Goal: Task Accomplishment & Management: Complete application form

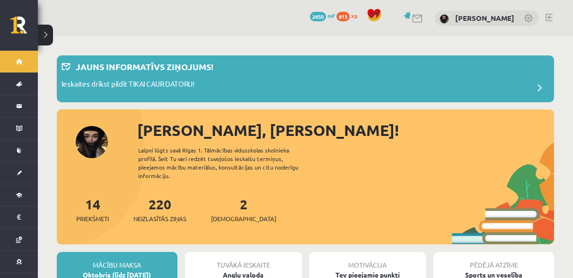
scroll to position [189, 0]
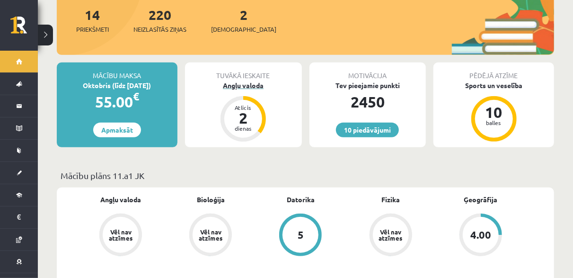
click at [244, 80] on div "Angļu valoda" at bounding box center [243, 85] width 117 height 10
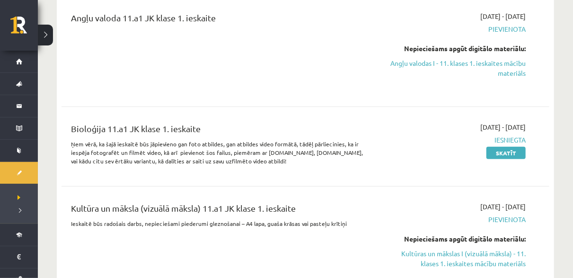
scroll to position [189, 0]
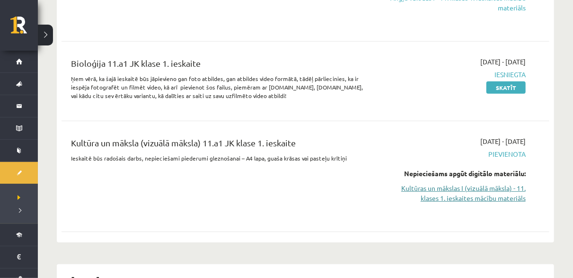
click at [498, 189] on link "Kultūras un mākslas I (vizuālā māksla) - 11. klases 1. ieskaites mācību materiā…" at bounding box center [455, 193] width 142 height 20
click at [469, 193] on link "Kultūras un mākslas I (vizuālā māksla) - 11. klases 1. ieskaites mācību materiā…" at bounding box center [455, 193] width 142 height 20
click at [492, 191] on link "Kultūras un mākslas I (vizuālā māksla) - 11. klases 1. ieskaites mācību materiā…" at bounding box center [455, 193] width 142 height 20
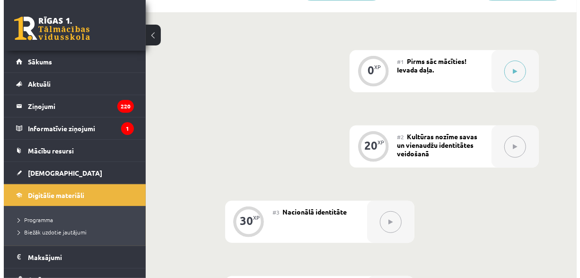
scroll to position [276, 0]
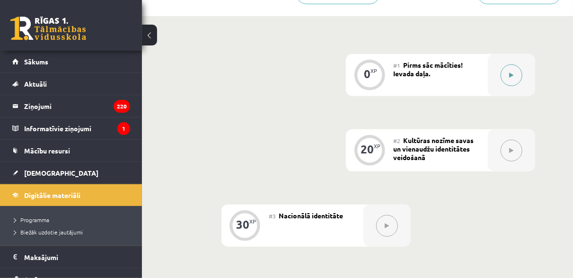
click at [501, 68] on div at bounding box center [511, 75] width 47 height 42
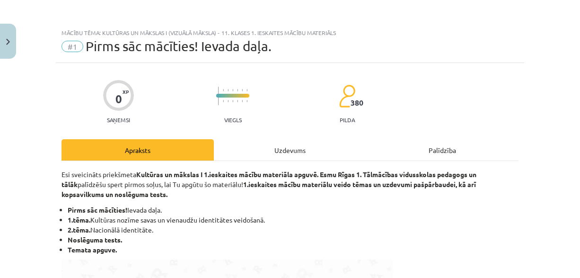
click at [291, 149] on div "Uzdevums" at bounding box center [290, 149] width 152 height 21
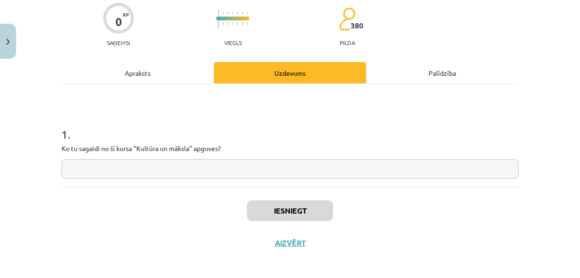
scroll to position [81, 0]
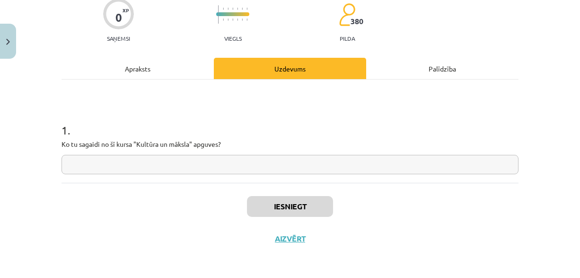
click at [359, 166] on input "text" at bounding box center [289, 164] width 457 height 19
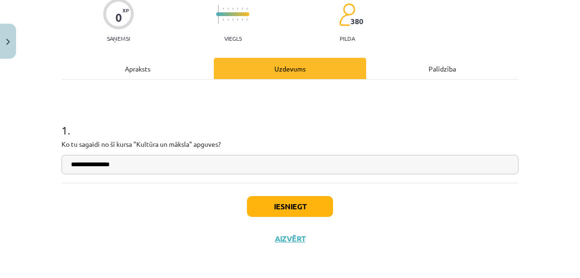
type input "**********"
click at [287, 205] on button "Iesniegt" at bounding box center [290, 206] width 86 height 21
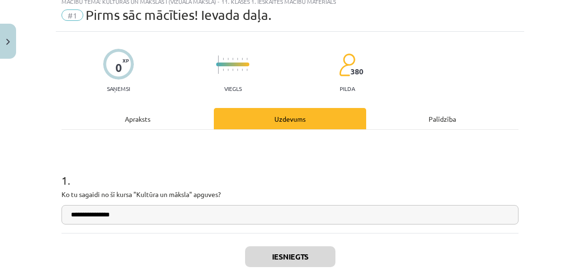
scroll to position [111, 0]
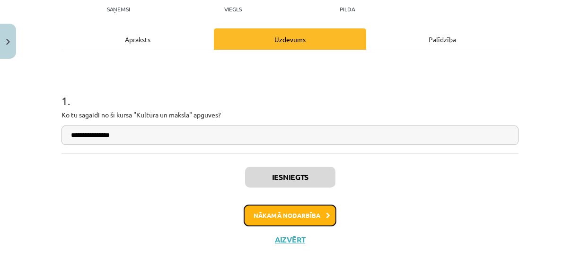
click at [314, 210] on button "Nākamā nodarbība" at bounding box center [290, 215] width 93 height 22
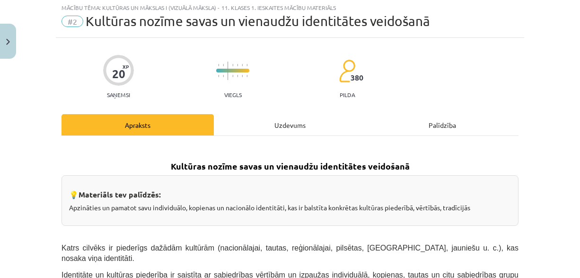
scroll to position [24, 0]
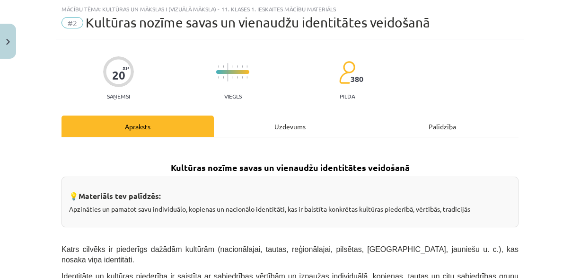
click at [259, 126] on div "Uzdevums" at bounding box center [290, 125] width 152 height 21
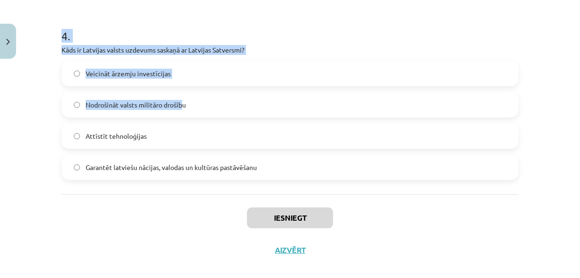
scroll to position [745, 0]
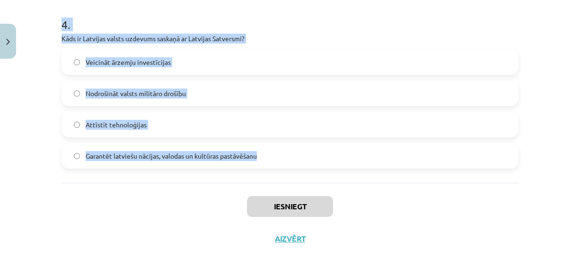
drag, startPoint x: 46, startPoint y: 91, endPoint x: 281, endPoint y: 156, distance: 243.4
click at [281, 156] on div "Mācību tēma: Kultūras un mākslas i (vizuālā māksla) - 11. klases 1. ieskaites m…" at bounding box center [290, 139] width 580 height 278
copy form "1 . Kas raksturo latviešu valodas lomu Latvijā? Tā ir tikai viena no vairākām v…"
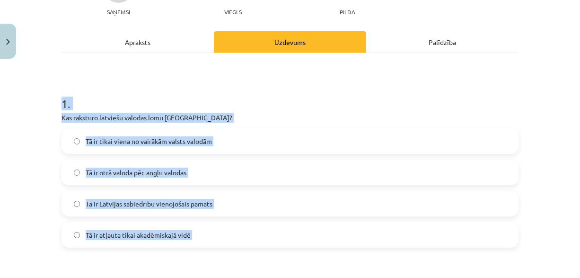
scroll to position [130, 0]
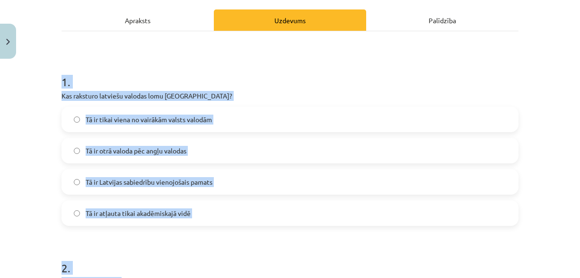
click at [198, 182] on span "Tā ir Latvijas sabiedrību vienojošais pamats" at bounding box center [149, 182] width 127 height 10
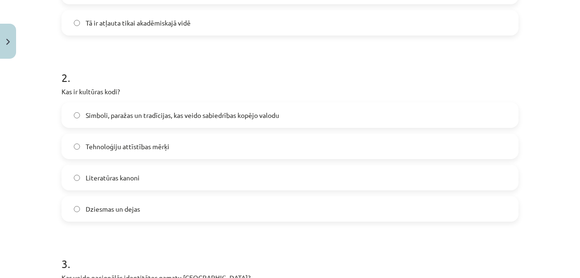
scroll to position [319, 0]
click at [162, 106] on label "Simboli, paražas un tradīcijas, kas veido sabiedrības kopējo valodu" at bounding box center [289, 116] width 455 height 24
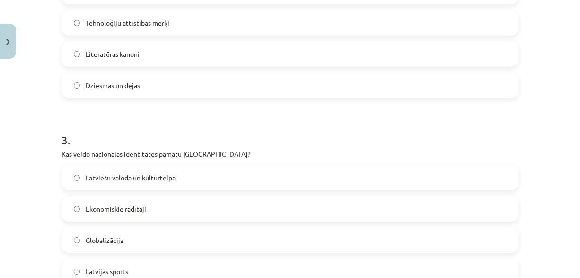
scroll to position [508, 0]
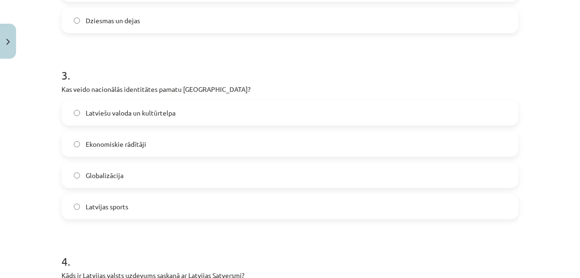
click at [145, 115] on span "Latviešu valoda un kultūrtelpa" at bounding box center [131, 113] width 90 height 10
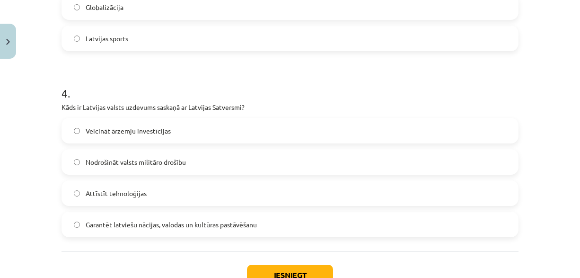
scroll to position [697, 0]
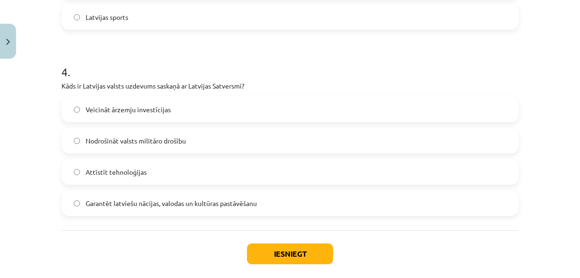
click at [156, 205] on span "Garantēt latviešu nācijas, valodas un kultūras pastāvēšanu" at bounding box center [171, 203] width 171 height 10
click at [281, 257] on button "Iesniegt" at bounding box center [290, 253] width 86 height 21
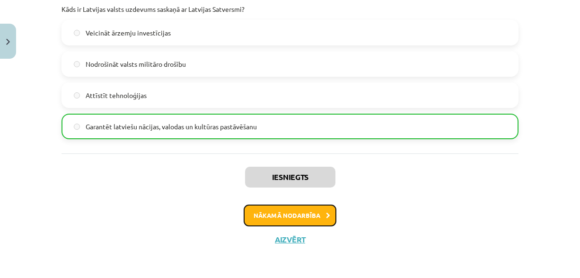
click at [301, 215] on button "Nākamā nodarbība" at bounding box center [290, 215] width 93 height 22
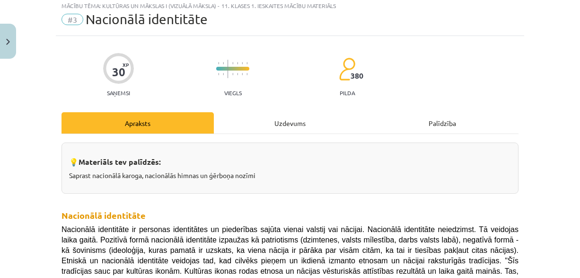
scroll to position [24, 0]
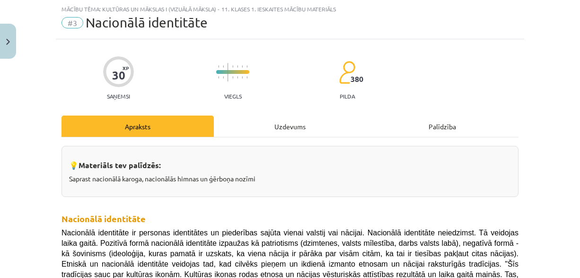
click at [272, 126] on div "Uzdevums" at bounding box center [290, 125] width 152 height 21
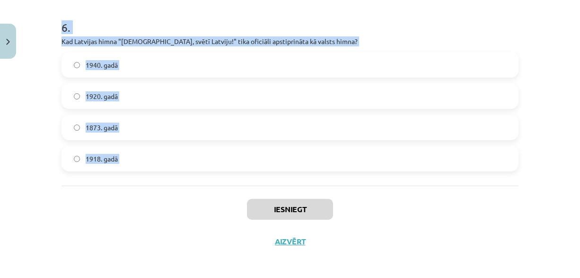
scroll to position [1116, 0]
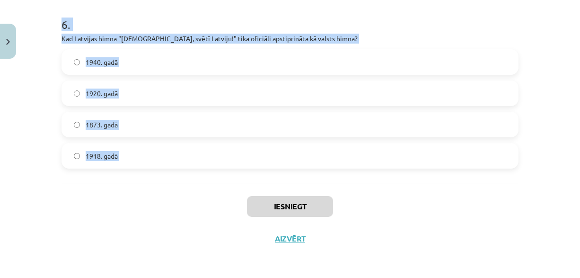
drag, startPoint x: 48, startPoint y: 183, endPoint x: 187, endPoint y: 192, distance: 139.8
click at [187, 192] on div "Mācību tēma: Kultūras un mākslas i (vizuālā māksla) - 11. klases 1. ieskaites m…" at bounding box center [290, 139] width 580 height 278
copy form "1 . Kas ir nacionālās identitātes pozitīvā izpausme? Separātisms Šovinisms Etno…"
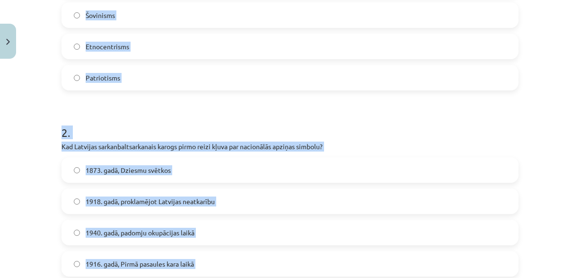
scroll to position [123, 0]
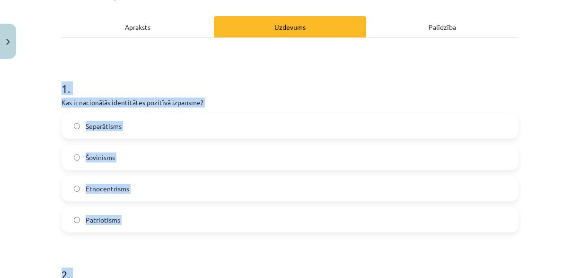
click at [143, 223] on label "Patriotisms" at bounding box center [289, 220] width 455 height 24
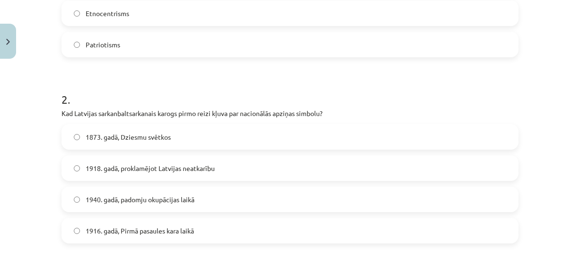
scroll to position [312, 0]
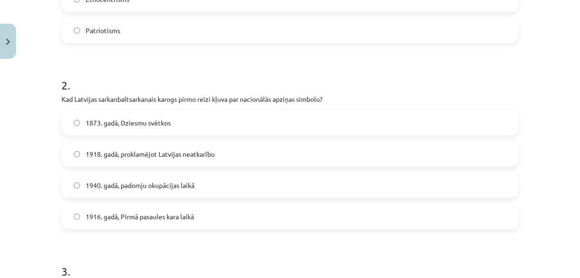
click at [179, 125] on label "1873. gadā, Dziesmu svētkos" at bounding box center [289, 123] width 455 height 24
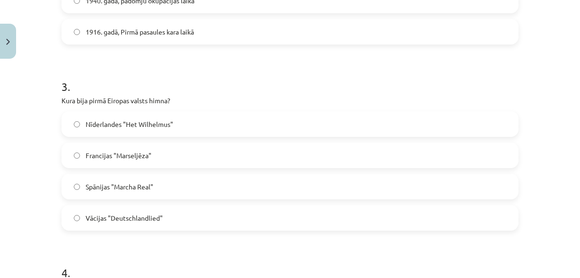
scroll to position [501, 0]
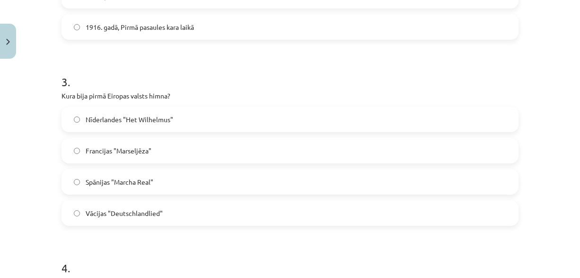
click at [148, 116] on span "Nīderlandes "Het Wilhelmus"" at bounding box center [130, 119] width 88 height 10
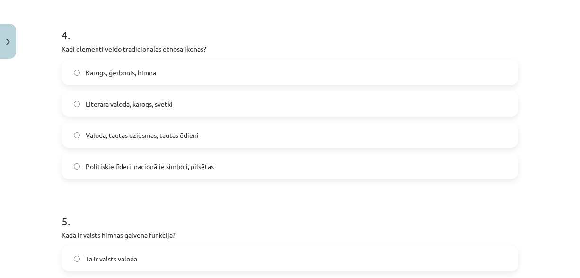
scroll to position [738, 0]
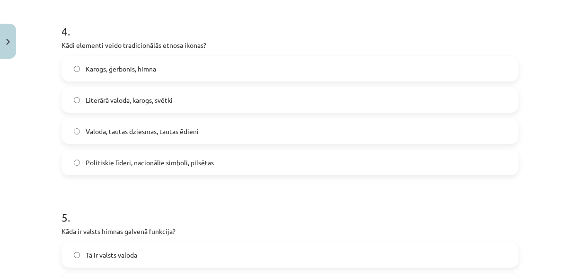
click at [128, 133] on span "Valoda, tautas dziesmas, tautas ēdieni" at bounding box center [142, 131] width 113 height 10
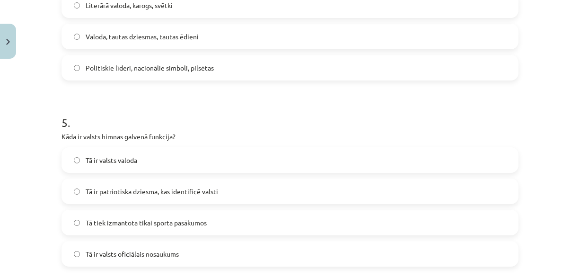
scroll to position [880, 0]
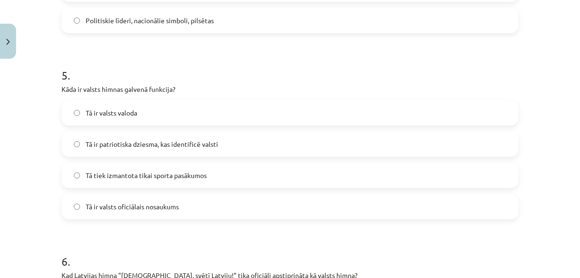
click at [146, 142] on span "Tā ir patriotiska dziesma, kas identificē valsti" at bounding box center [152, 144] width 132 height 10
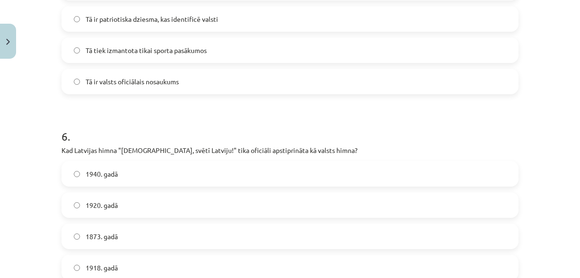
scroll to position [1069, 0]
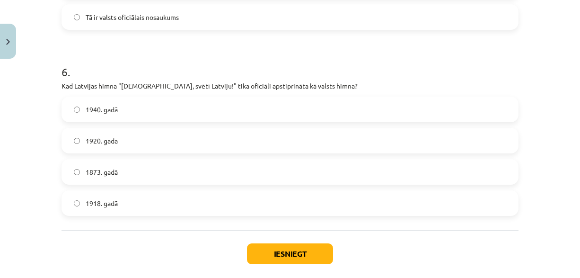
click at [162, 139] on label "1920. gadā" at bounding box center [289, 141] width 455 height 24
click at [274, 255] on button "Iesniegt" at bounding box center [290, 253] width 86 height 21
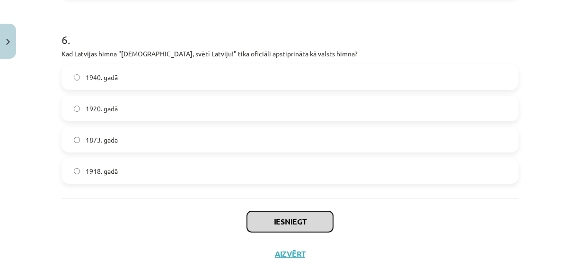
scroll to position [1116, 0]
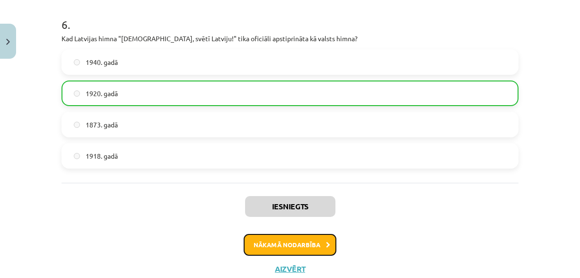
click at [291, 246] on button "Nākamā nodarbība" at bounding box center [290, 245] width 93 height 22
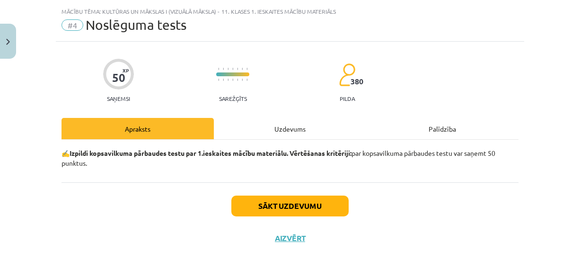
scroll to position [21, 0]
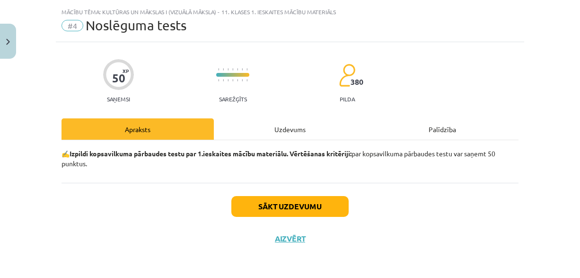
click at [261, 128] on div "Uzdevums" at bounding box center [290, 128] width 152 height 21
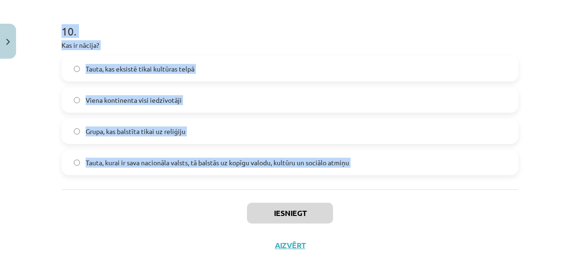
scroll to position [1860, 0]
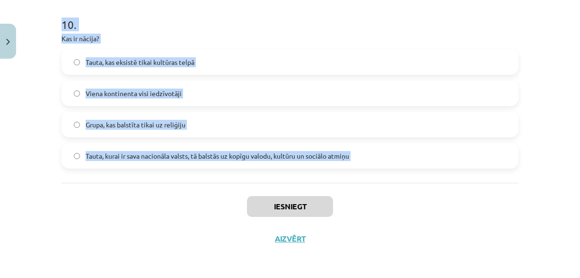
drag, startPoint x: 50, startPoint y: 181, endPoint x: 149, endPoint y: 192, distance: 100.0
click at [149, 193] on div "Mācību tēma: Kultūras un mākslas i (vizuālā māksla) - 11. klases 1. ieskaites m…" at bounding box center [290, 139] width 580 height 278
copy form "1 . Kāda ir kultūras loma sabiedrībā? Kultūra ir tikai izklaide Kultūra ietekmē…"
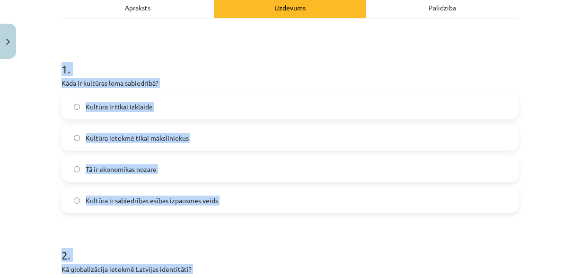
scroll to position [157, 0]
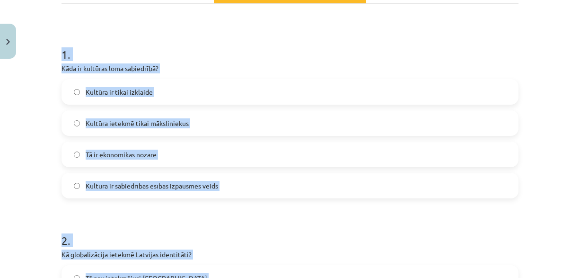
click at [207, 184] on span "Kultūra ir sabiedrības esības izpausmes veids" at bounding box center [152, 186] width 132 height 10
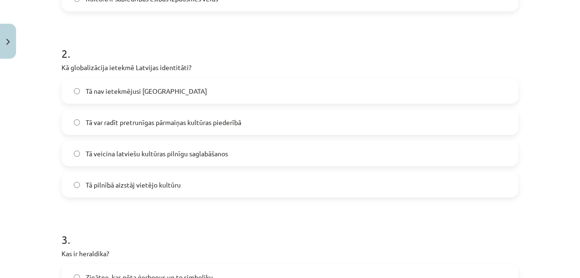
scroll to position [346, 0]
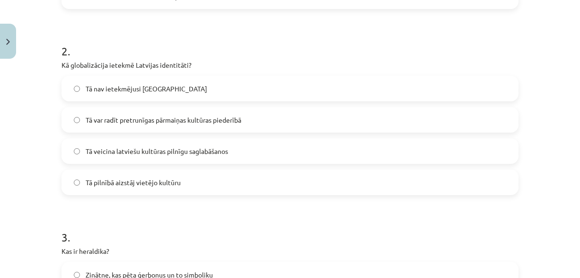
click at [164, 120] on span "Tā var radīt pretrunīgas pārmaiņas kultūras piederībā" at bounding box center [164, 120] width 156 height 10
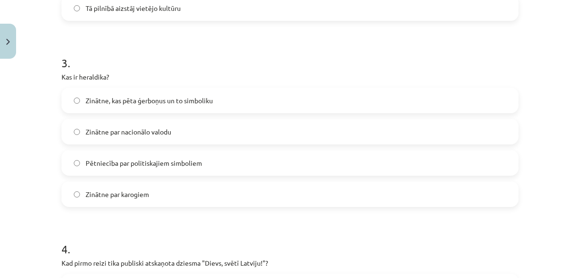
scroll to position [536, 0]
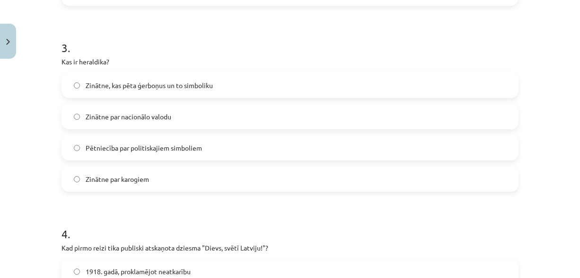
click at [169, 83] on span "Zinātne, kas pēta ģerboņus un to simboliku" at bounding box center [149, 85] width 127 height 10
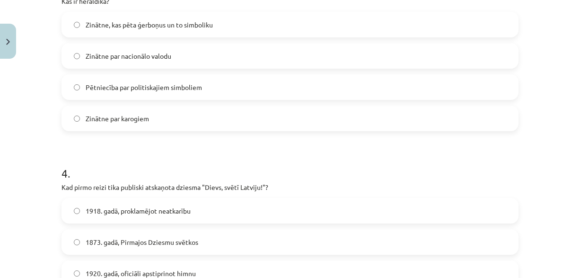
scroll to position [630, 0]
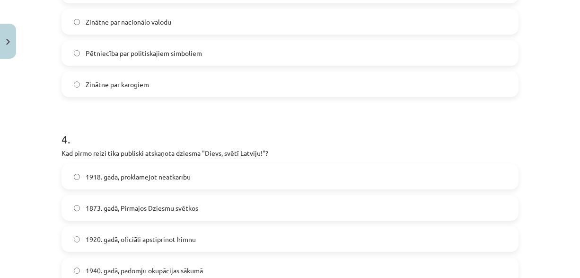
click at [157, 211] on span "1873. gadā, Pirmajos Dziesmu svētkos" at bounding box center [142, 208] width 113 height 10
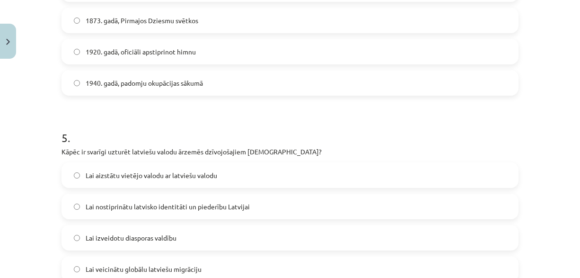
scroll to position [819, 0]
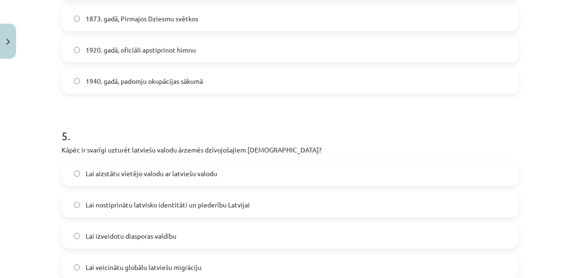
click at [218, 205] on span "Lai nostiprinātu latvisko identitāti un piederību Latvijai" at bounding box center [168, 205] width 164 height 10
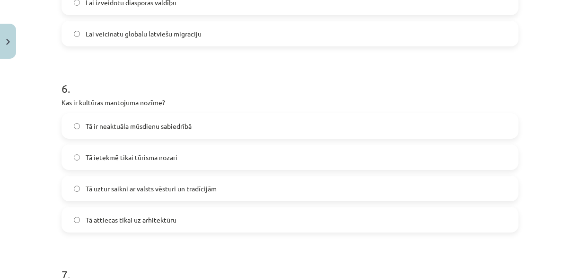
scroll to position [1056, 0]
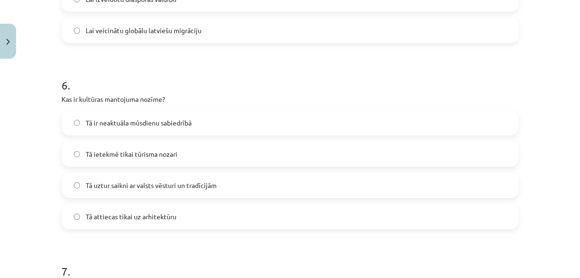
click at [166, 181] on span "Tā uztur saikni ar valsts vēsturi un tradīcijām" at bounding box center [151, 185] width 131 height 10
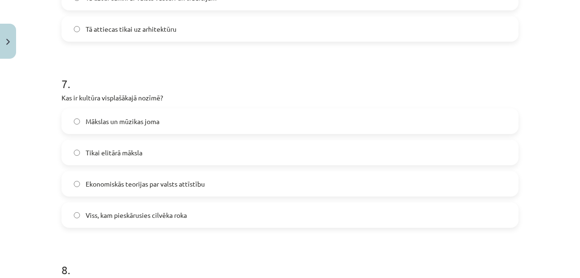
scroll to position [1245, 0]
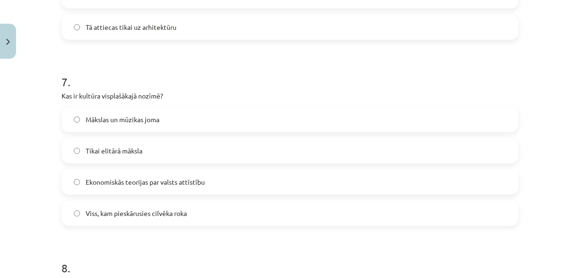
click at [154, 202] on label "Viss, kam pieskārusies cilvēka roka" at bounding box center [289, 213] width 455 height 24
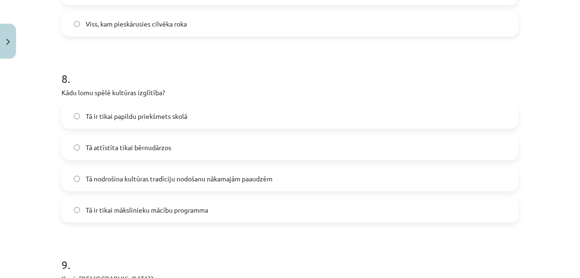
click at [162, 181] on span "Tā nodrošina kultūras tradīciju nodošanu nākamajām paaudzēm" at bounding box center [179, 179] width 187 height 10
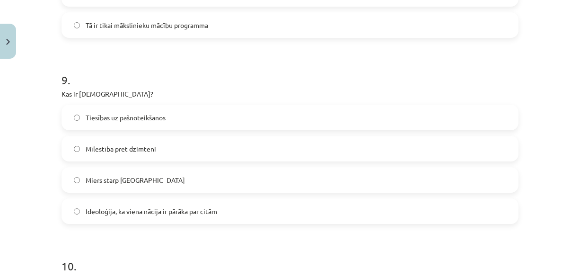
scroll to position [1624, 0]
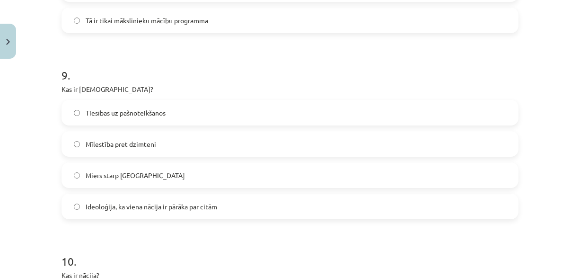
click at [181, 212] on label "Ideoloģija, ka viena nācija ir pārāka par citām" at bounding box center [289, 206] width 455 height 24
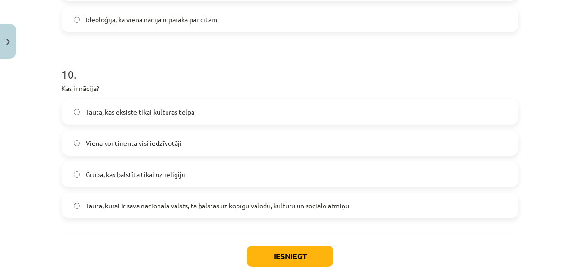
scroll to position [1813, 0]
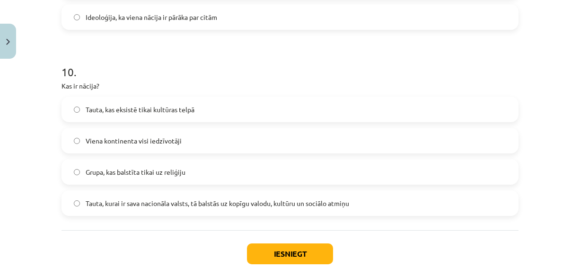
click at [193, 207] on span "Tauta, kurai ir sava nacionāla valsts, tā balstās uz kopīgu valodu, kultūru un …" at bounding box center [217, 203] width 263 height 10
click at [279, 253] on button "Iesniegt" at bounding box center [290, 253] width 86 height 21
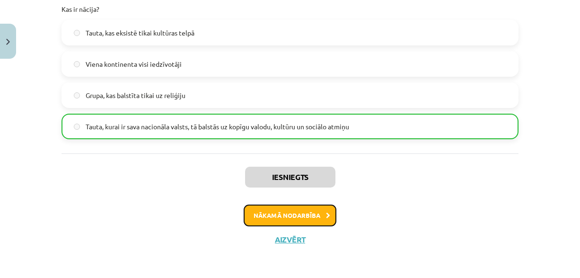
click at [276, 214] on button "Nākamā nodarbība" at bounding box center [290, 215] width 93 height 22
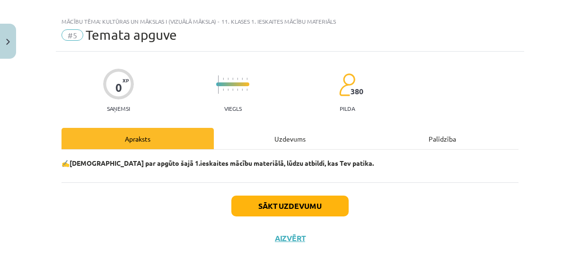
scroll to position [10, 0]
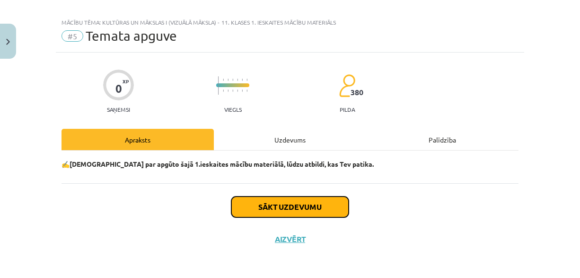
click at [274, 204] on button "Sākt uzdevumu" at bounding box center [289, 206] width 117 height 21
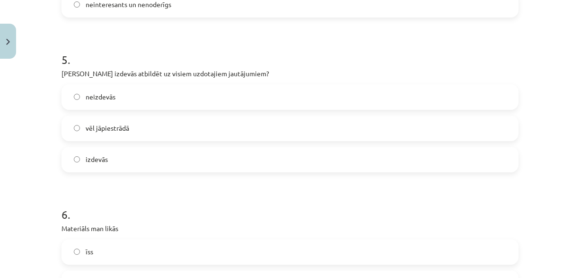
scroll to position [779, 0]
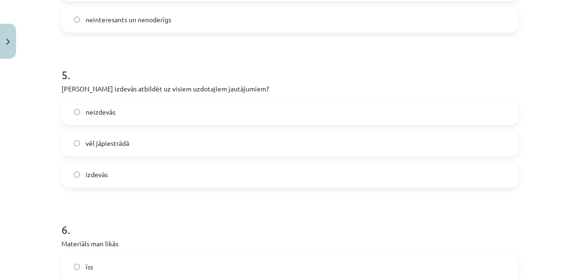
click at [125, 168] on label "izdevās" at bounding box center [289, 175] width 455 height 24
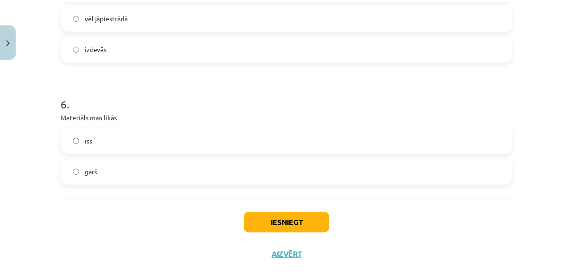
scroll to position [921, 0]
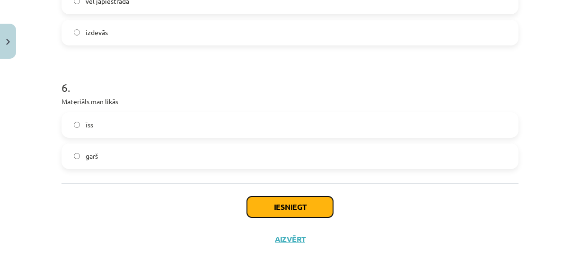
click at [301, 207] on button "Iesniegt" at bounding box center [290, 206] width 86 height 21
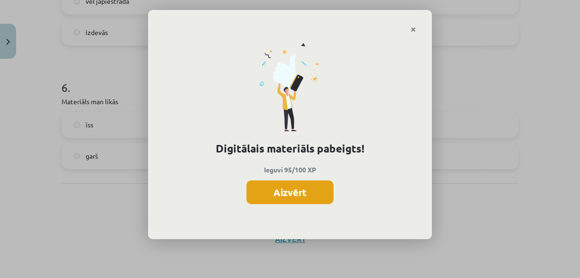
click at [294, 185] on button "Aizvērt" at bounding box center [289, 192] width 87 height 24
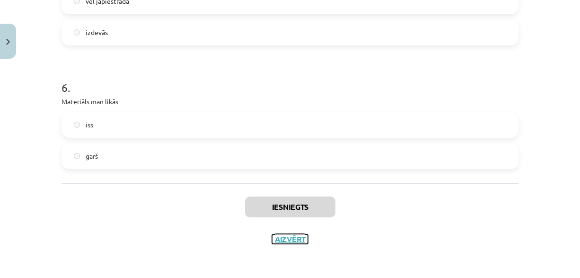
click at [294, 237] on button "Aizvērt" at bounding box center [290, 238] width 36 height 9
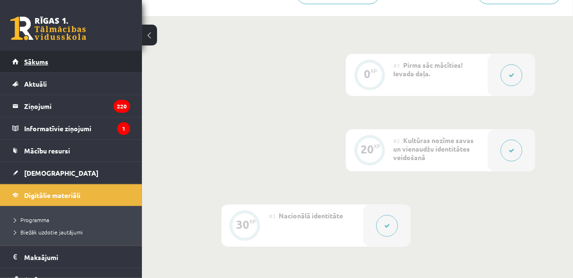
click at [37, 70] on link "Sākums" at bounding box center [71, 62] width 118 height 22
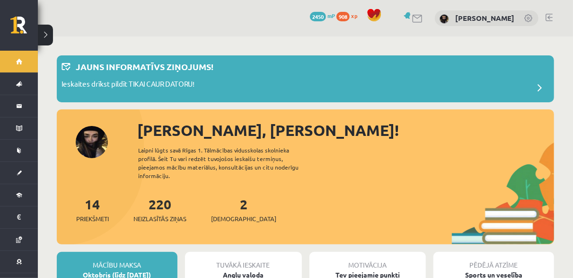
click at [227, 203] on div "2 Ieskaites" at bounding box center [243, 208] width 65 height 29
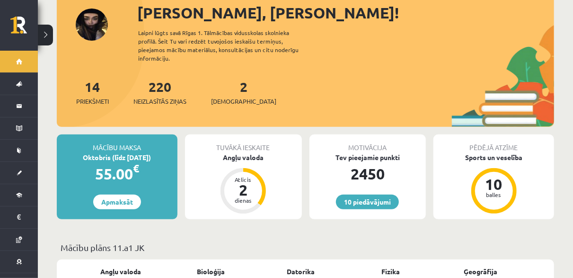
scroll to position [142, 0]
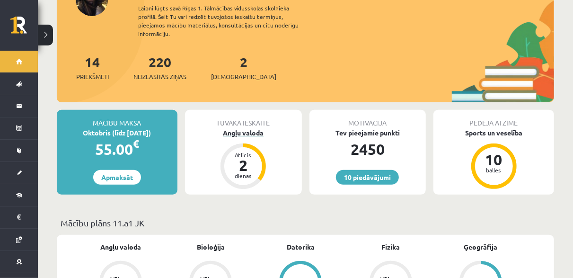
click at [241, 128] on div "Angļu valoda" at bounding box center [243, 133] width 117 height 10
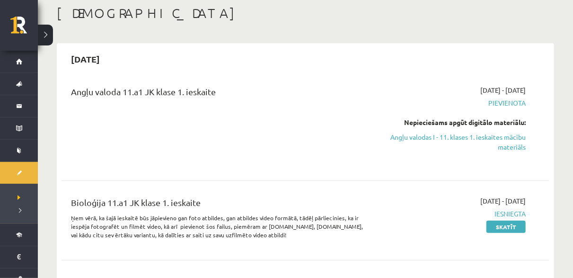
scroll to position [47, 0]
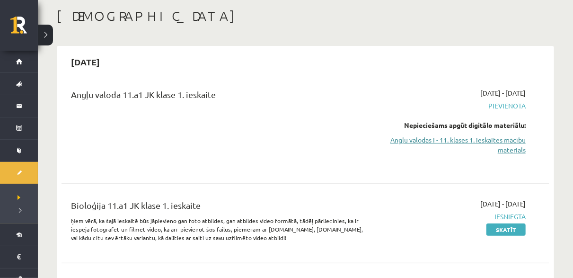
click at [490, 143] on link "Angļu valodas I - 11. klases 1. ieskaites mācību materiāls" at bounding box center [455, 145] width 142 height 20
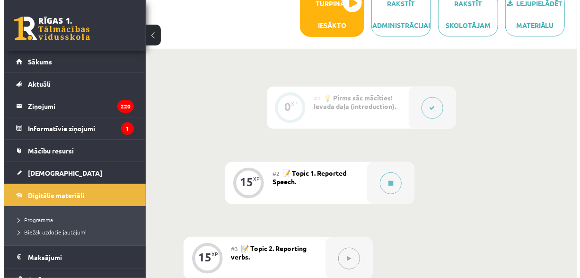
scroll to position [237, 0]
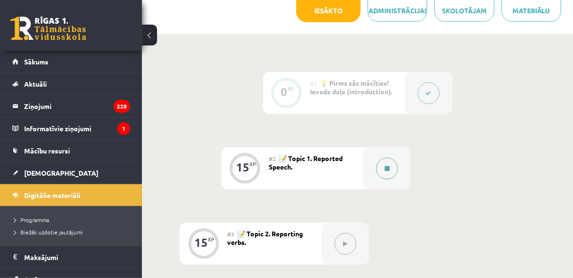
click at [383, 164] on button at bounding box center [387, 169] width 22 height 22
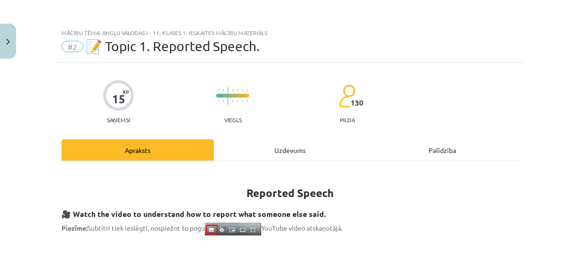
click at [283, 146] on div "Uzdevums" at bounding box center [290, 149] width 152 height 21
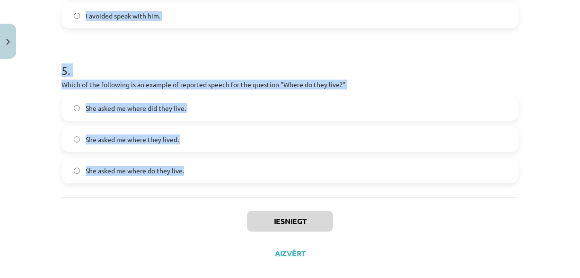
scroll to position [774, 0]
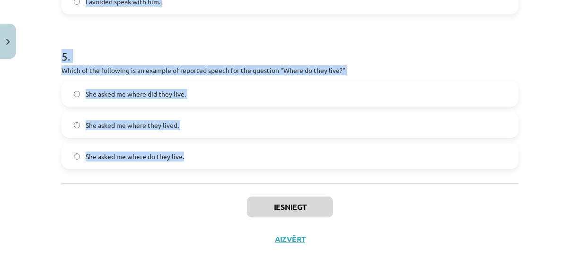
drag, startPoint x: 34, startPoint y: 89, endPoint x: 248, endPoint y: 151, distance: 223.7
click at [248, 151] on div "Mācību tēma: Angļu valodas i - 11. klases 1. ieskaites mācību materiāls #2 📝 To…" at bounding box center [290, 139] width 580 height 278
copy form "1 . Which of the following sentences correctly uses reported speech? He said th…"
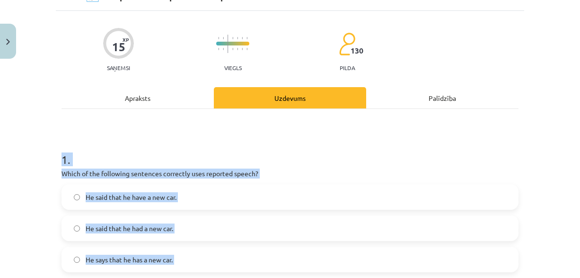
scroll to position [95, 0]
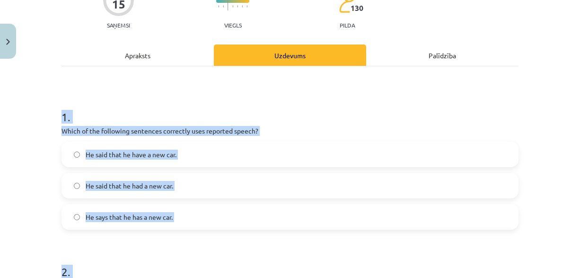
click at [161, 186] on span "He said that he had a new car." at bounding box center [130, 186] width 88 height 10
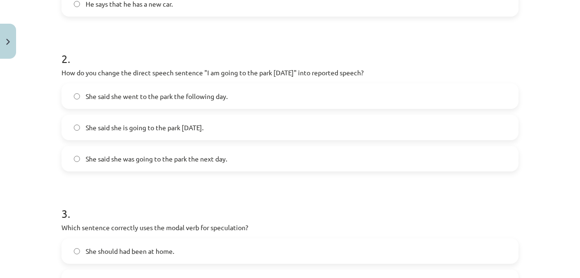
scroll to position [331, 0]
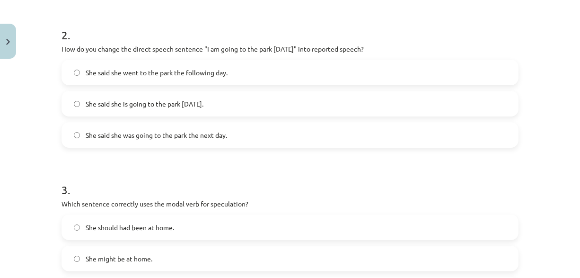
click at [210, 143] on label "She said she was going to the park the next day." at bounding box center [289, 135] width 455 height 24
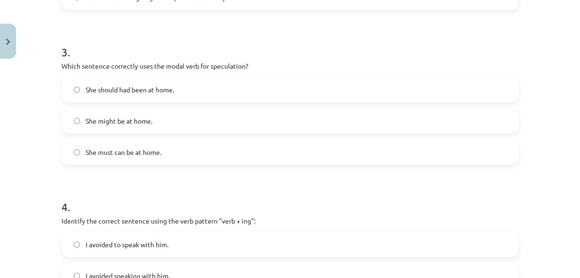
scroll to position [473, 0]
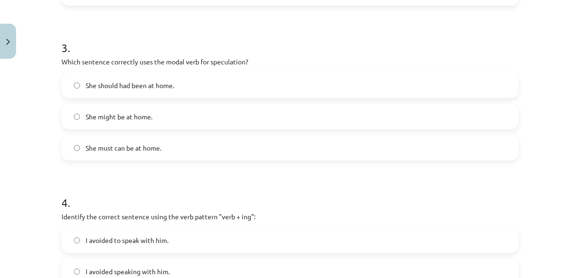
click at [123, 114] on span "She might be at home." at bounding box center [119, 117] width 67 height 10
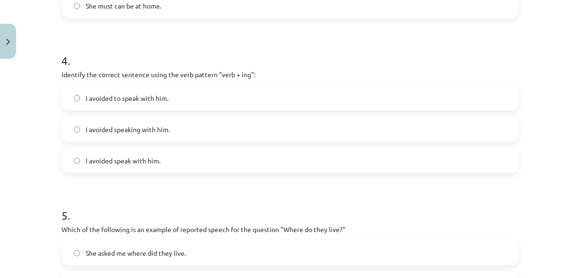
scroll to position [662, 0]
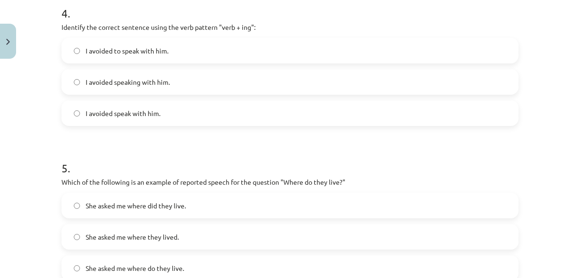
click at [142, 84] on span "I avoided speaking with him." at bounding box center [128, 82] width 84 height 10
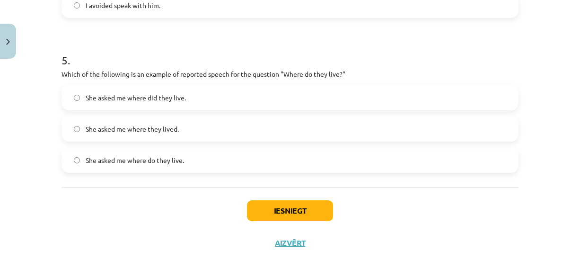
scroll to position [774, 0]
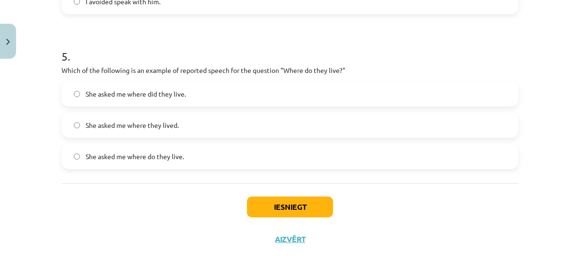
click at [160, 126] on span "She asked me where they lived." at bounding box center [132, 125] width 93 height 10
click at [274, 212] on button "Iesniegt" at bounding box center [290, 206] width 86 height 21
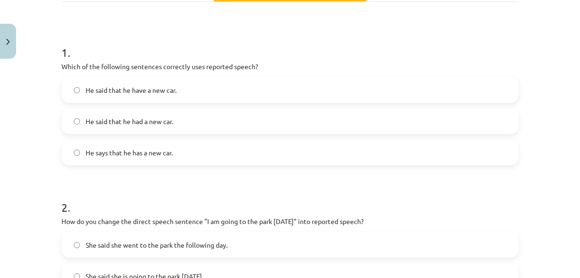
scroll to position [0, 0]
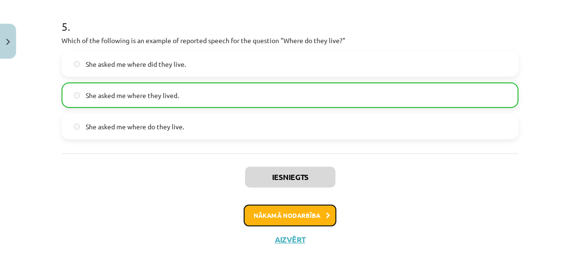
click at [273, 213] on button "Nākamā nodarbība" at bounding box center [290, 215] width 93 height 22
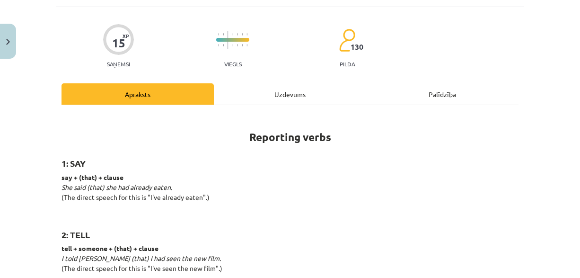
scroll to position [24, 0]
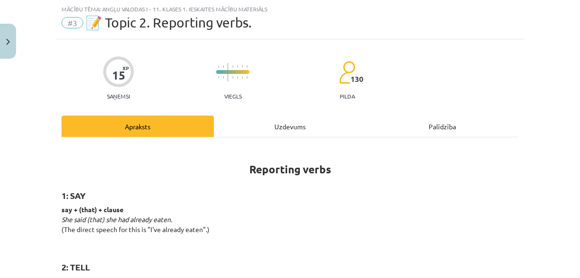
click at [264, 133] on div "Uzdevums" at bounding box center [290, 125] width 152 height 21
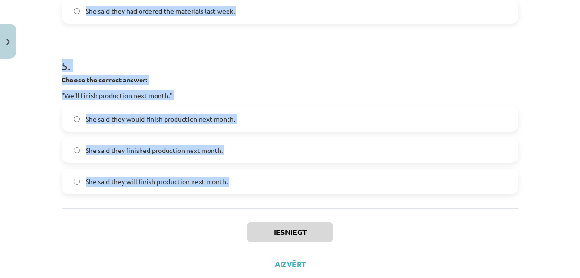
scroll to position [828, 0]
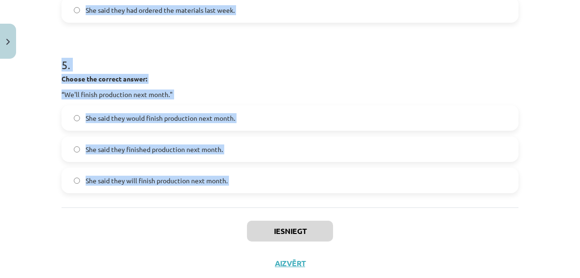
drag, startPoint x: 57, startPoint y: 187, endPoint x: 195, endPoint y: 237, distance: 147.4
copy form "1 . Choose the correct answer: "I'm ready for the meeting." He said he had been…"
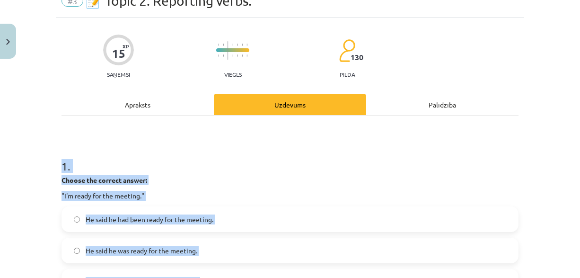
scroll to position [24, 0]
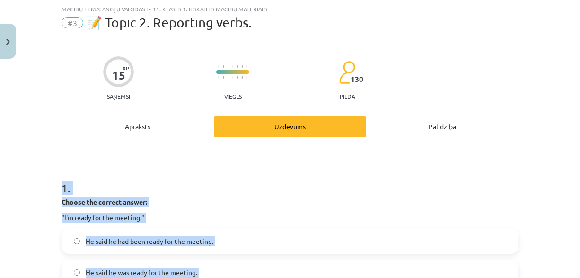
click at [251, 237] on label "He said he had been ready for the meeting." at bounding box center [289, 241] width 455 height 24
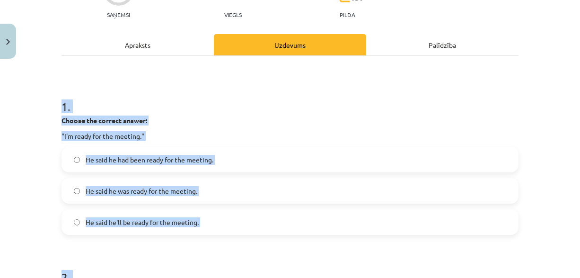
scroll to position [118, 0]
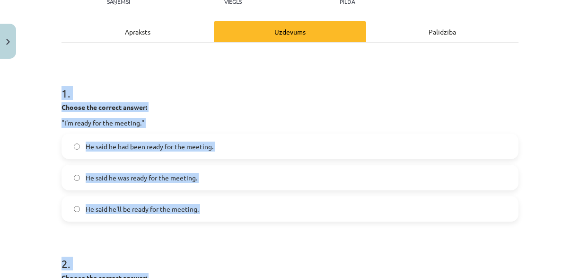
click at [172, 180] on span "He said he was ready for the meeting." at bounding box center [142, 178] width 112 height 10
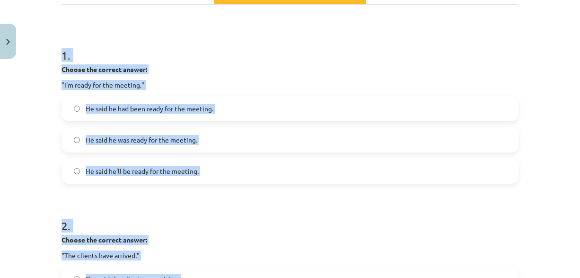
scroll to position [213, 0]
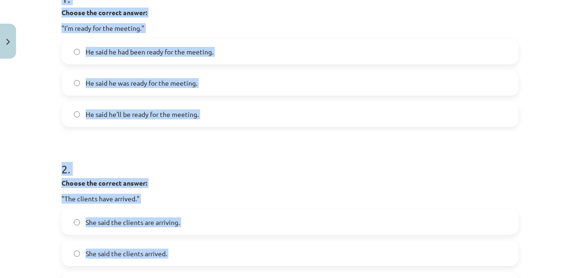
click at [162, 158] on h1 "2 ." at bounding box center [289, 160] width 457 height 29
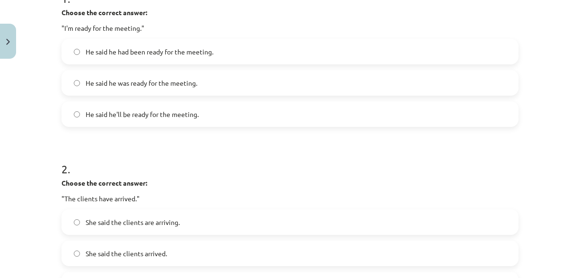
scroll to position [260, 0]
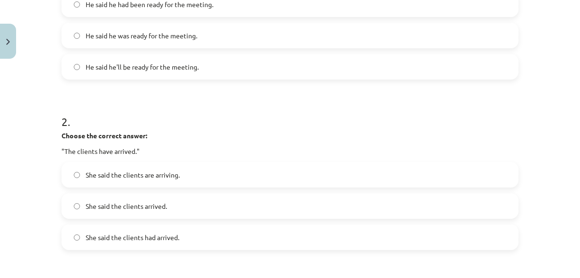
click at [130, 176] on span "She said the clients are arriving." at bounding box center [133, 175] width 94 height 10
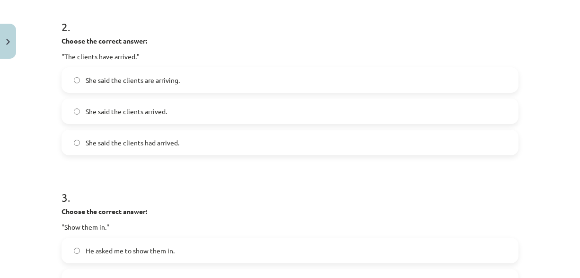
scroll to position [449, 0]
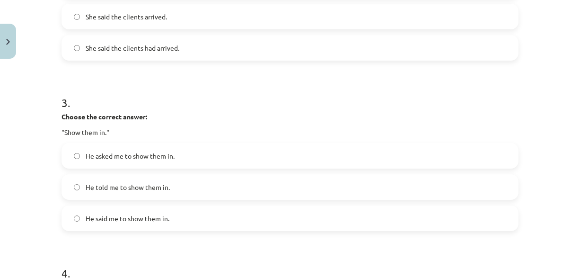
click at [125, 191] on span "He told me to show them in." at bounding box center [128, 187] width 84 height 10
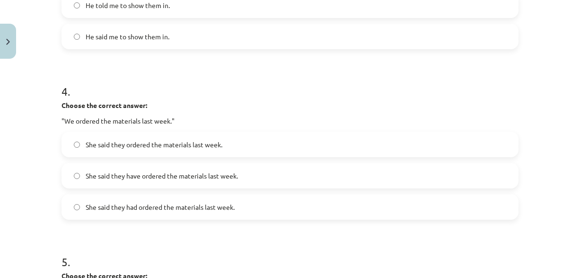
scroll to position [686, 0]
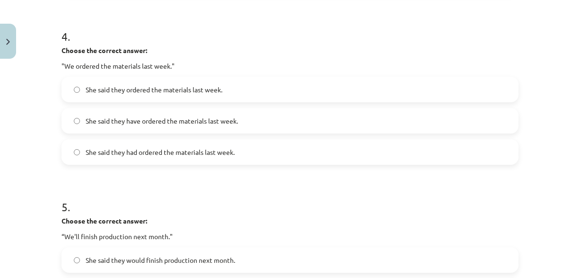
click at [158, 151] on span "She said they had ordered the materials last week." at bounding box center [160, 152] width 149 height 10
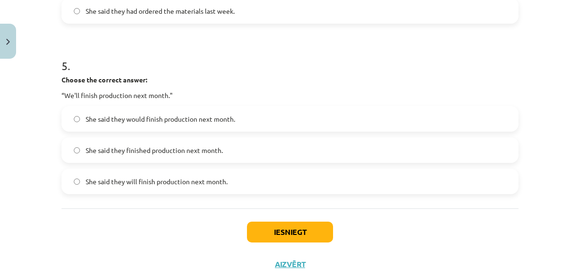
scroll to position [828, 0]
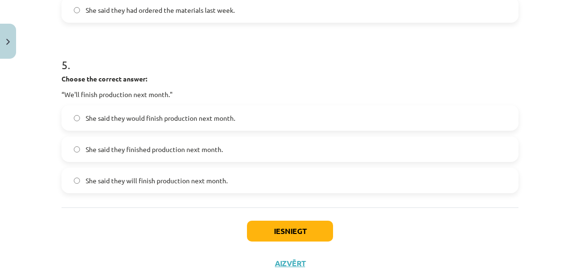
click at [145, 185] on label "She said they will finish production next month." at bounding box center [289, 180] width 455 height 24
click at [267, 230] on button "Iesniegt" at bounding box center [290, 230] width 86 height 21
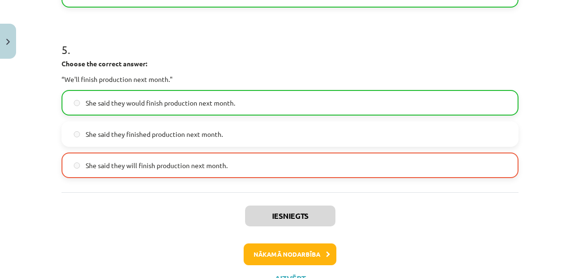
scroll to position [882, 0]
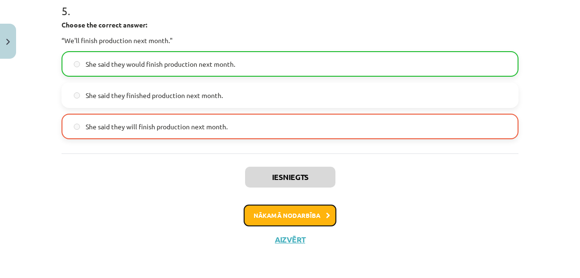
click at [285, 216] on button "Nākamā nodarbība" at bounding box center [290, 215] width 93 height 22
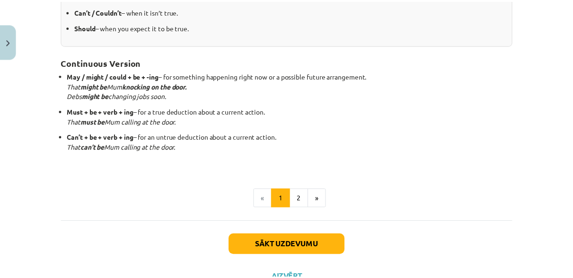
scroll to position [314, 0]
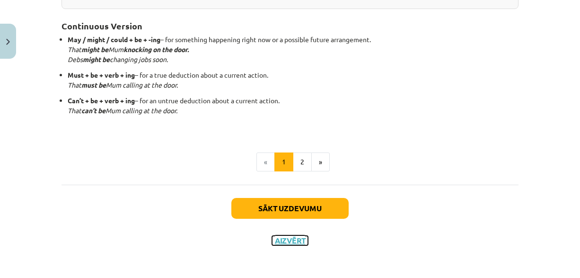
click at [281, 239] on button "Aizvērt" at bounding box center [290, 240] width 36 height 9
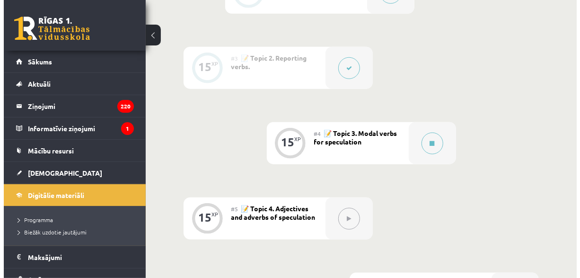
scroll to position [378, 0]
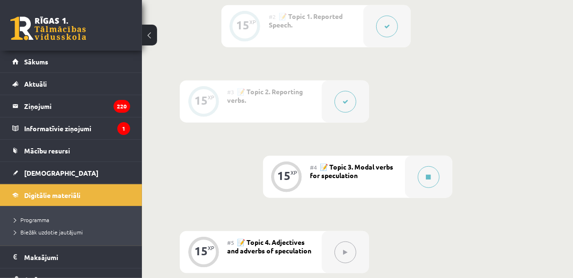
click at [347, 174] on span "📝 Topic 3. Modal verbs for speculation" at bounding box center [351, 170] width 83 height 17
click at [435, 176] on button at bounding box center [429, 177] width 22 height 22
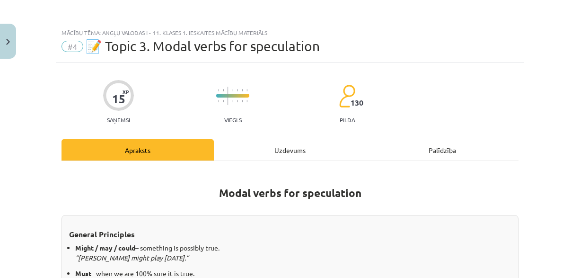
click at [286, 145] on div "Uzdevums" at bounding box center [290, 149] width 152 height 21
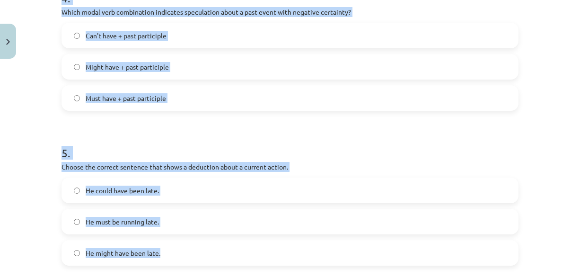
scroll to position [774, 0]
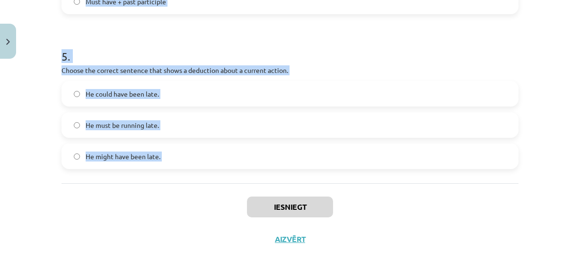
drag, startPoint x: 55, startPoint y: 140, endPoint x: 194, endPoint y: 184, distance: 145.9
copy form "1 . Which modal verb would you use to speculate about something that is possibl…"
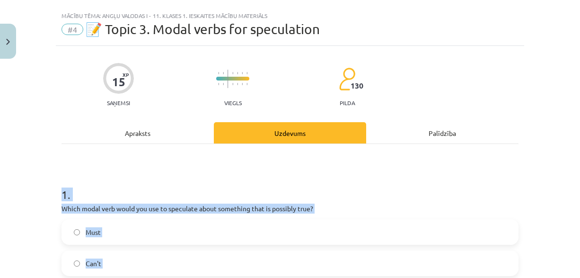
scroll to position [112, 0]
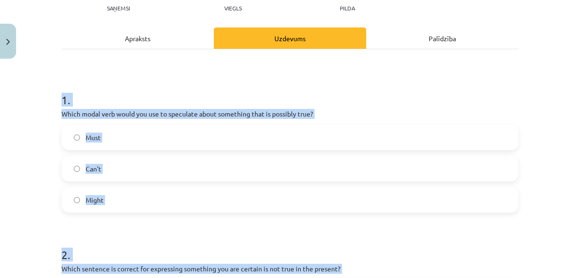
click at [193, 198] on label "Might" at bounding box center [289, 200] width 455 height 24
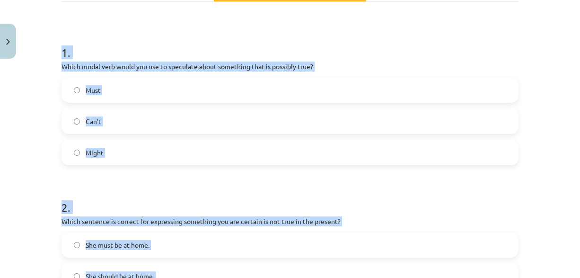
click at [149, 188] on h1 "2 ." at bounding box center [289, 198] width 457 height 29
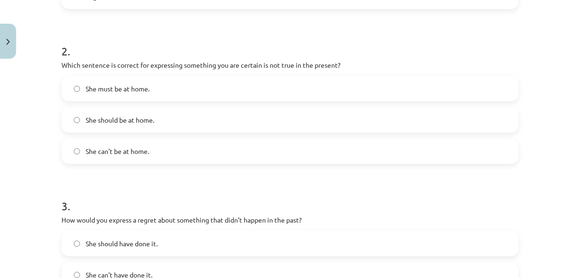
scroll to position [301, 0]
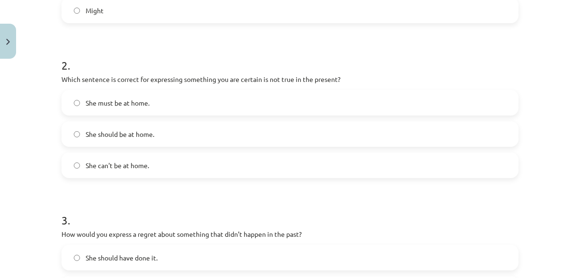
click at [152, 166] on label "She can't be at home." at bounding box center [289, 165] width 455 height 24
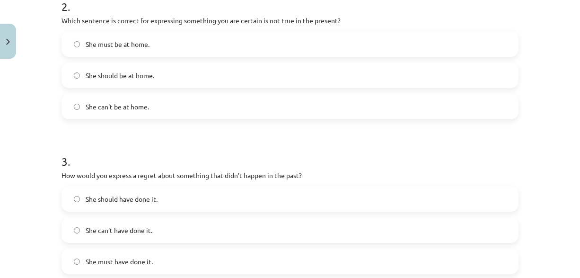
scroll to position [443, 0]
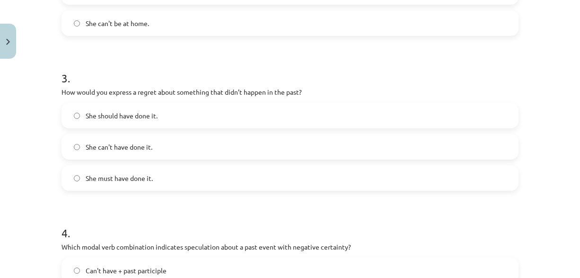
click at [123, 148] on span "She can't have done it." at bounding box center [119, 147] width 67 height 10
click at [119, 116] on span "She should have done it." at bounding box center [122, 116] width 72 height 10
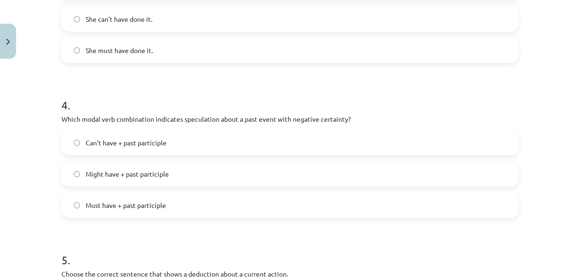
scroll to position [585, 0]
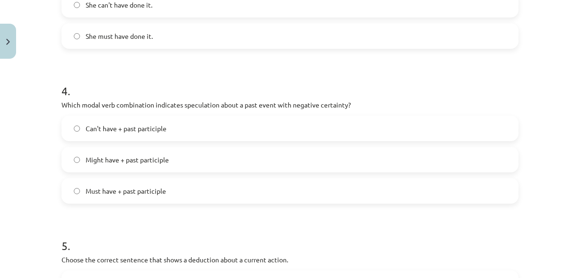
click at [162, 128] on span "Can't have + past participle" at bounding box center [126, 128] width 81 height 10
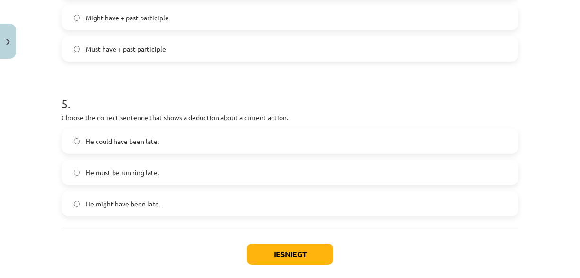
scroll to position [774, 0]
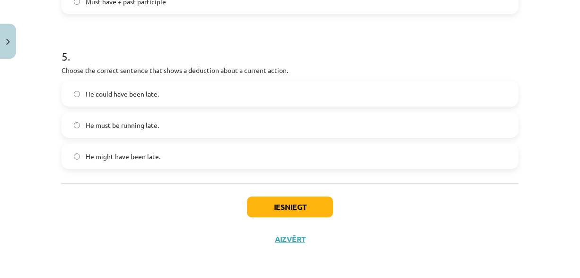
click at [117, 127] on span "He must be running late." at bounding box center [122, 125] width 73 height 10
click at [271, 208] on button "Iesniegt" at bounding box center [290, 206] width 86 height 21
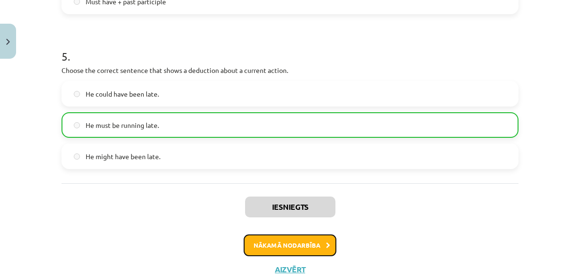
click at [271, 242] on button "Nākamā nodarbība" at bounding box center [290, 245] width 93 height 22
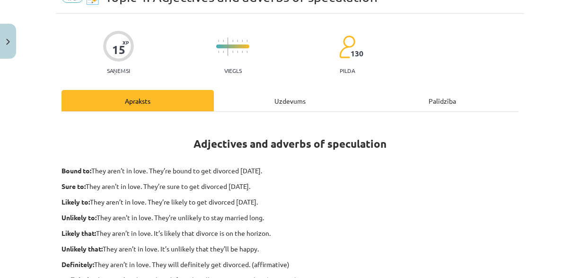
scroll to position [24, 0]
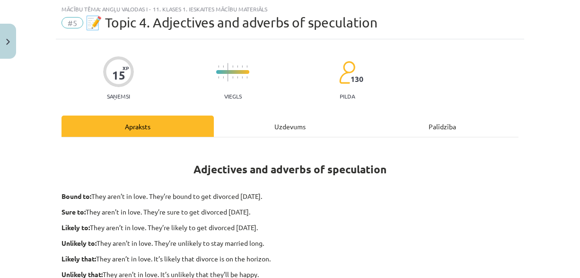
click at [272, 124] on div "Uzdevums" at bounding box center [290, 125] width 152 height 21
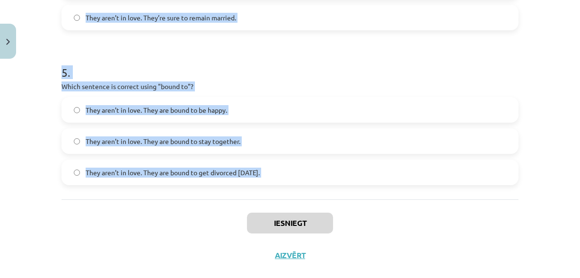
scroll to position [781, 0]
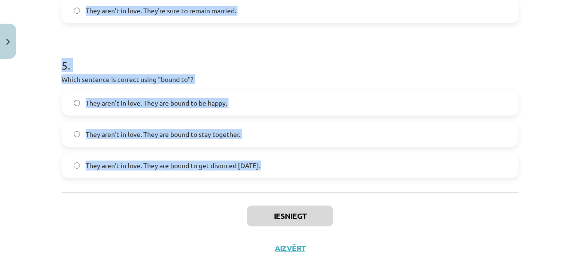
drag, startPoint x: 52, startPoint y: 185, endPoint x: 198, endPoint y: 193, distance: 146.9
click at [198, 193] on div "Mācību tēma: Angļu valodas i - 11. klases 1. ieskaites mācību materiāls #5 📝 To…" at bounding box center [290, 139] width 580 height 278
copy form "1 . Choose the correct sentence using "probably" in an affirmative context: The…"
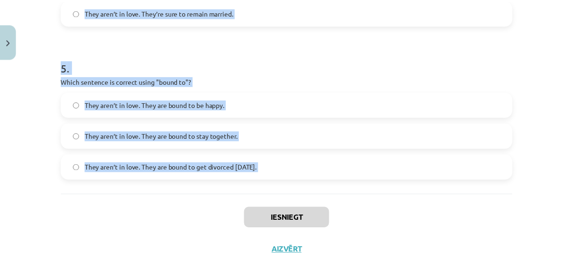
scroll to position [790, 0]
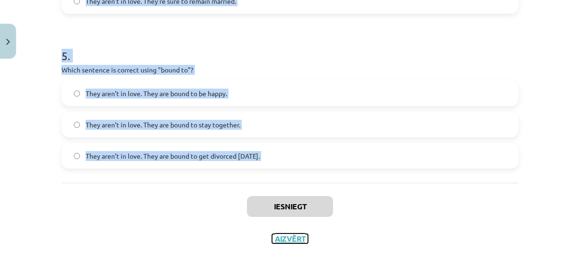
click at [281, 240] on button "Aizvērt" at bounding box center [290, 238] width 36 height 9
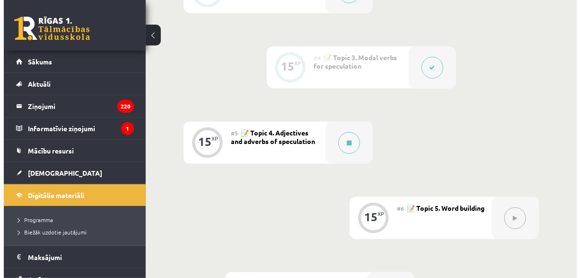
scroll to position [473, 0]
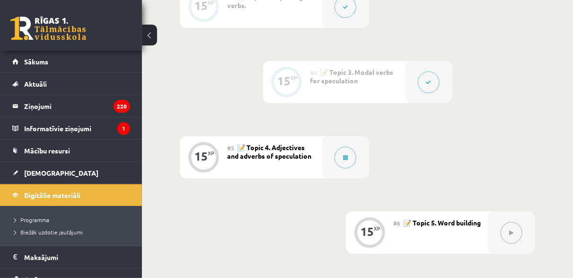
click at [274, 163] on div "#5 📝 Topic 4. Adjectives and adverbs of speculation" at bounding box center [274, 157] width 95 height 42
click at [343, 160] on button at bounding box center [345, 158] width 22 height 22
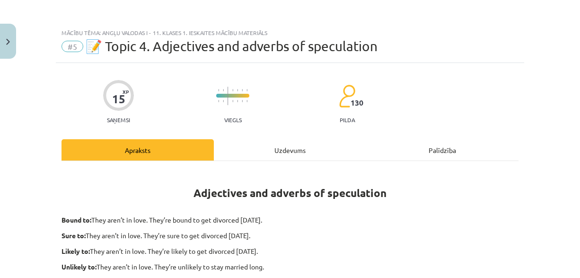
click at [275, 148] on div "Uzdevums" at bounding box center [290, 149] width 152 height 21
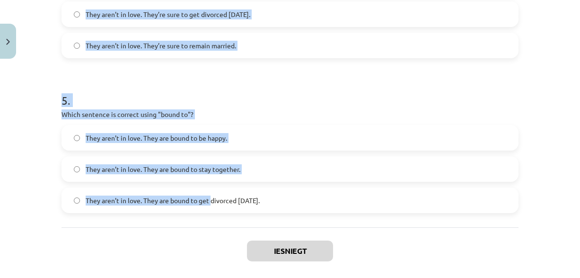
scroll to position [790, 0]
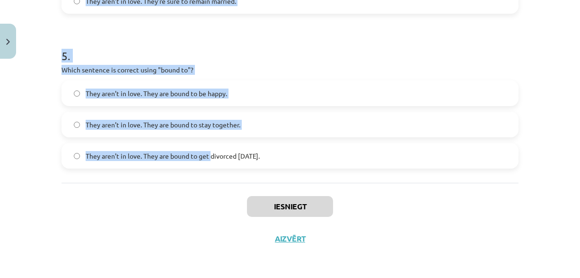
drag, startPoint x: 57, startPoint y: 190, endPoint x: 298, endPoint y: 168, distance: 241.8
copy form "1 . Choose the correct sentence using "probably" in an affirmative context: The…"
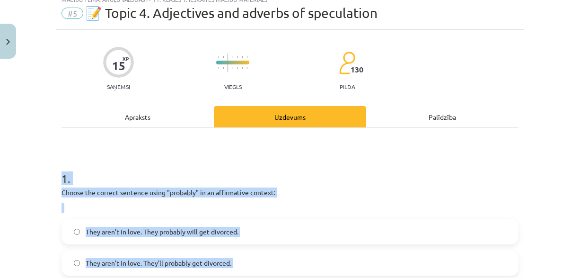
scroll to position [175, 0]
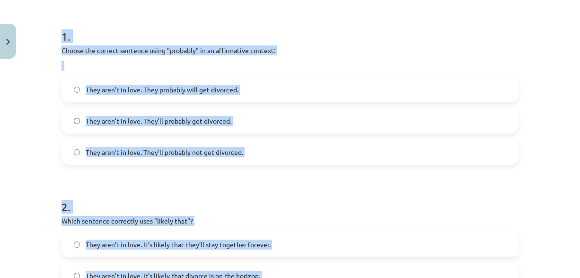
click at [138, 117] on span "They aren’t in love. They’ll probably get divorced." at bounding box center [159, 121] width 146 height 10
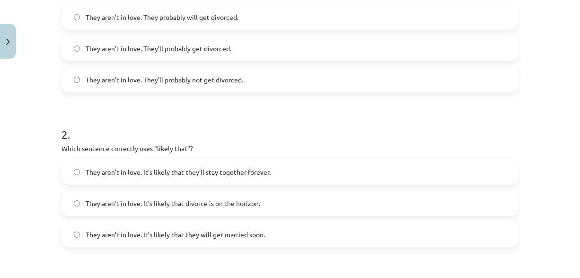
scroll to position [270, 0]
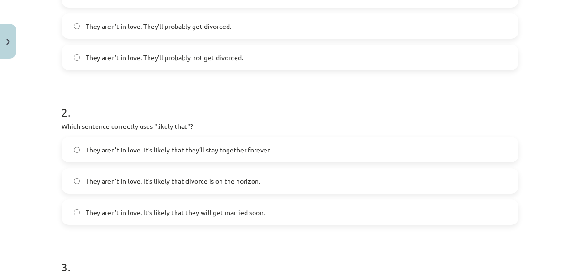
click at [140, 175] on label "They aren’t in love. It’s likely that divorce is on the horizon." at bounding box center [289, 181] width 455 height 24
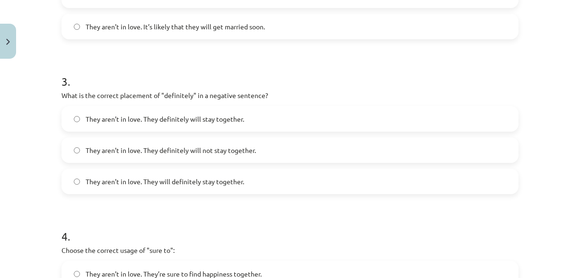
scroll to position [459, 0]
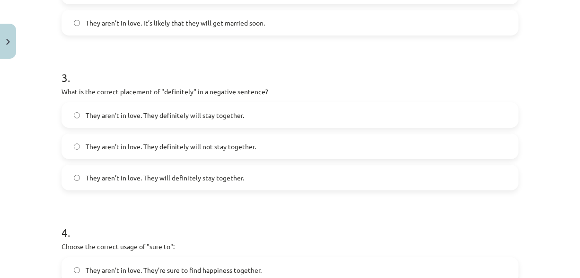
click at [156, 148] on span "They aren’t in love. They definitely will not stay together." at bounding box center [171, 146] width 170 height 10
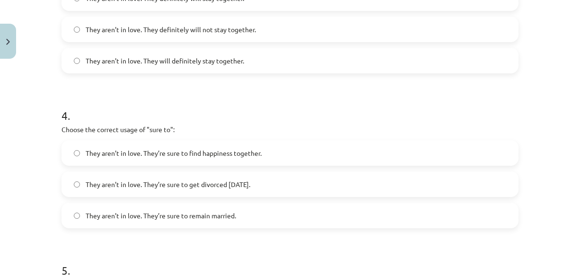
scroll to position [601, 0]
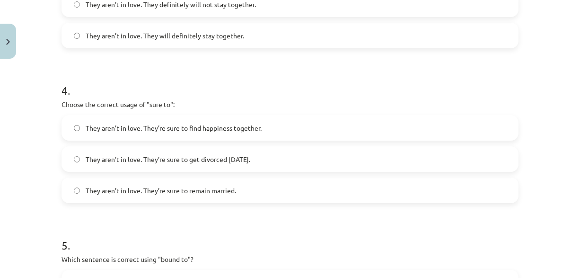
click at [108, 151] on label "They aren’t in love. They’re sure to get divorced within six months." at bounding box center [289, 159] width 455 height 24
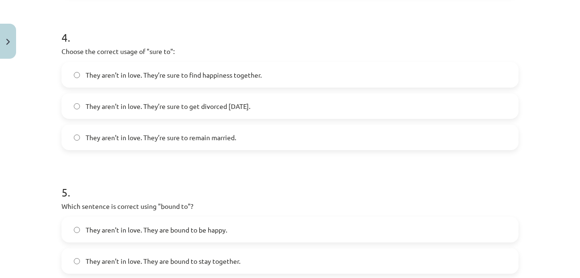
scroll to position [743, 0]
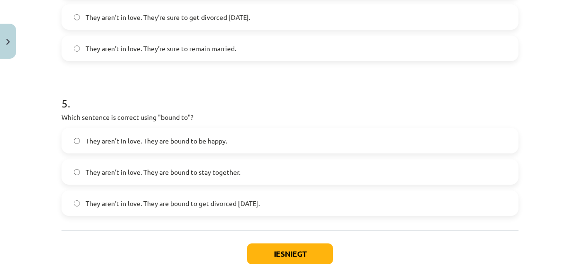
click at [141, 197] on label "They aren’t in love. They are bound to get divorced within six months." at bounding box center [289, 203] width 455 height 24
click at [263, 254] on button "Iesniegt" at bounding box center [290, 253] width 86 height 21
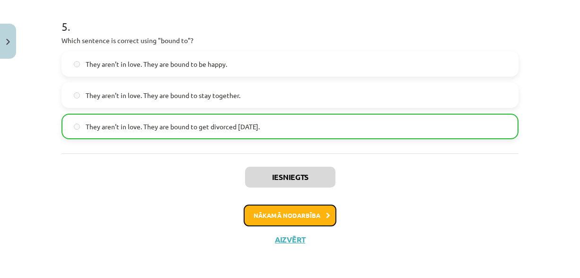
click at [272, 214] on button "Nākamā nodarbība" at bounding box center [290, 215] width 93 height 22
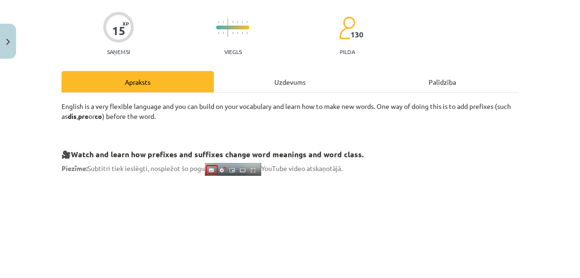
scroll to position [24, 0]
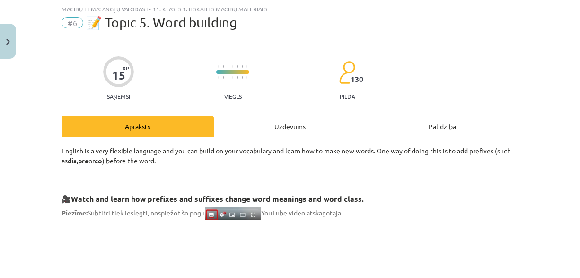
click at [252, 130] on div "Uzdevums" at bounding box center [290, 125] width 152 height 21
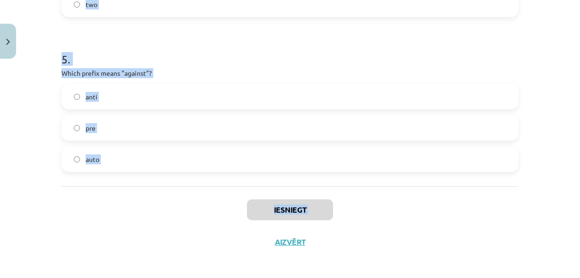
scroll to position [790, 0]
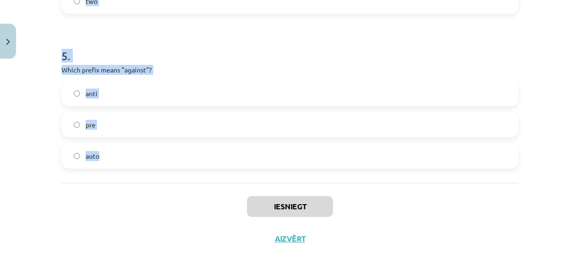
drag, startPoint x: 41, startPoint y: 181, endPoint x: 151, endPoint y: 177, distance: 109.8
click at [151, 177] on div "Mācību tēma: Angļu valodas i - 11. klases 1. ieskaites mācību materiāls #6 📝 To…" at bounding box center [290, 139] width 580 height 278
copy form "1 . What does the prefix "sub-" mean? across above under 2 . Which of the follo…"
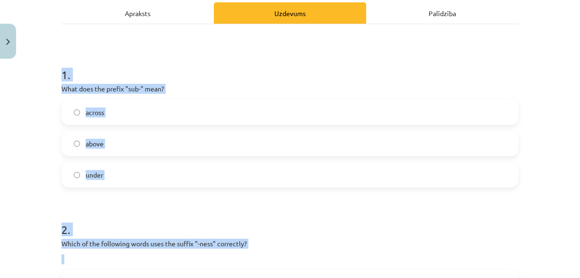
scroll to position [128, 0]
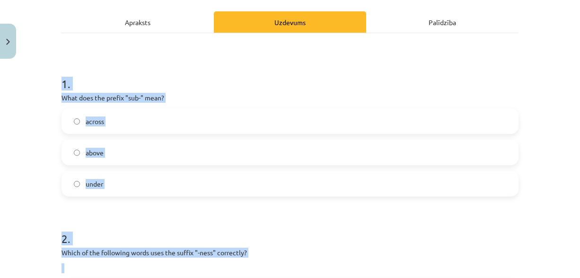
click at [158, 184] on label "under" at bounding box center [289, 184] width 455 height 24
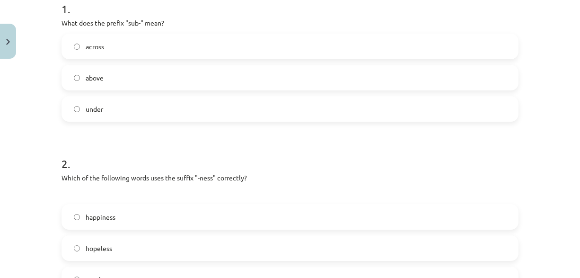
scroll to position [270, 0]
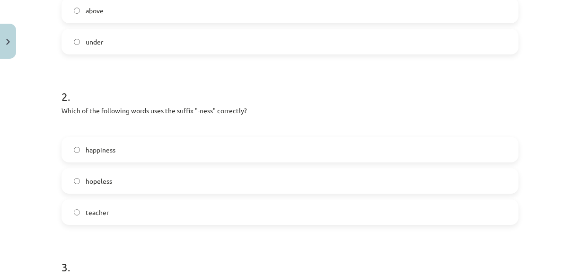
click at [65, 151] on label "happiness" at bounding box center [289, 150] width 455 height 24
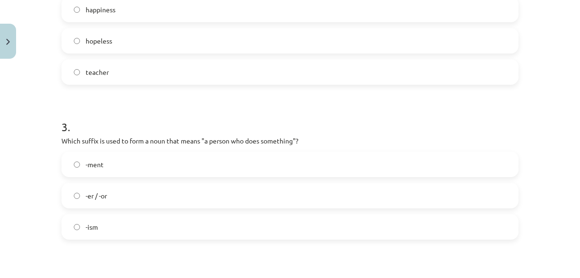
scroll to position [412, 0]
click at [104, 183] on label "-er / -or" at bounding box center [289, 194] width 455 height 24
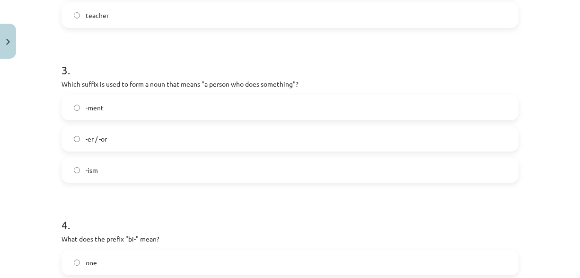
scroll to position [553, 0]
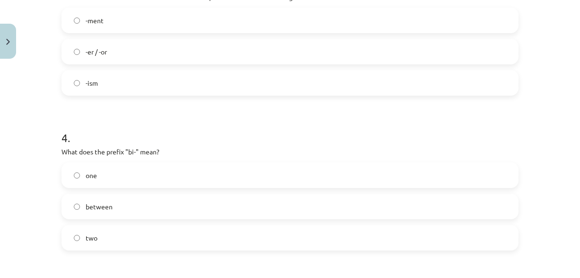
drag, startPoint x: 111, startPoint y: 229, endPoint x: 113, endPoint y: 222, distance: 6.8
click at [112, 229] on label "two" at bounding box center [289, 238] width 455 height 24
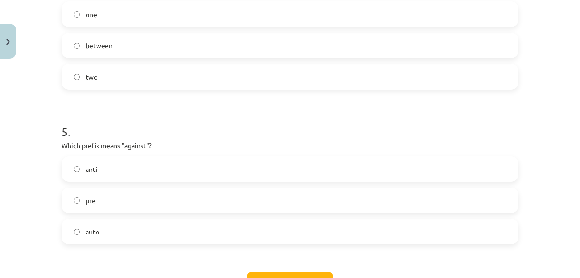
scroll to position [743, 0]
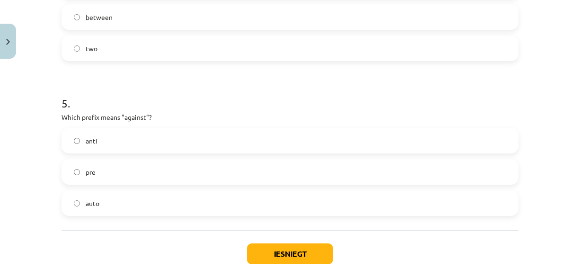
click at [121, 137] on label "anti" at bounding box center [289, 141] width 455 height 24
click at [266, 260] on button "Iesniegt" at bounding box center [290, 253] width 86 height 21
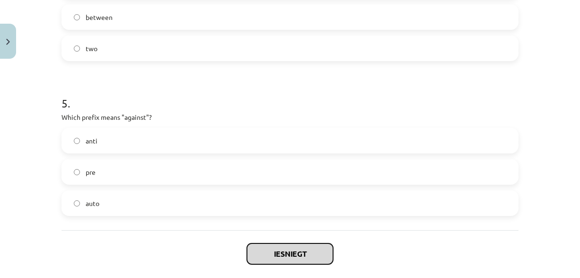
scroll to position [790, 0]
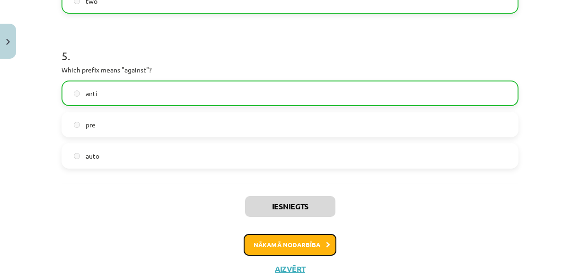
click at [274, 244] on button "Nākamā nodarbība" at bounding box center [290, 245] width 93 height 22
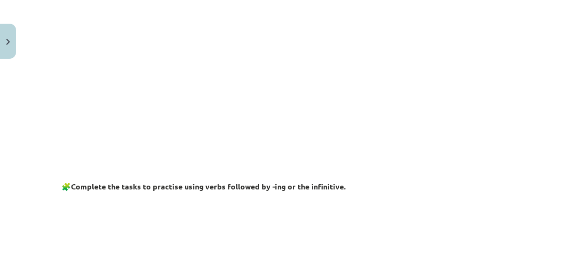
scroll to position [24, 0]
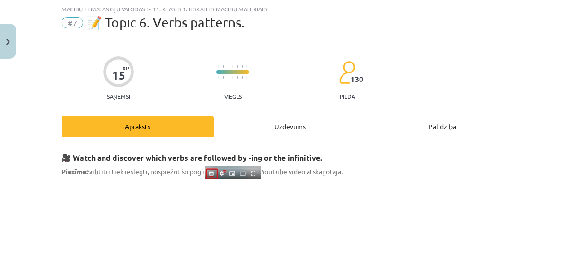
click at [278, 127] on div "Uzdevums" at bounding box center [290, 125] width 152 height 21
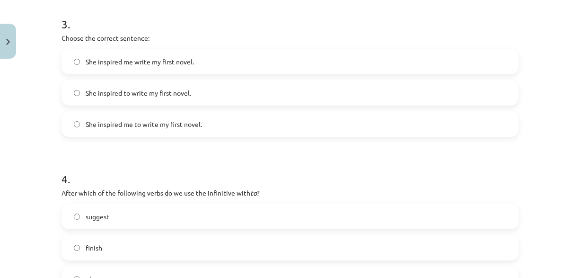
drag, startPoint x: 53, startPoint y: 182, endPoint x: 244, endPoint y: 242, distance: 200.3
click at [244, 242] on div "15 XP Saņemsi Viegls 130 pilda Apraksts Uzdevums Palīdzība 1 . What is the diff…" at bounding box center [290, 49] width 468 height 966
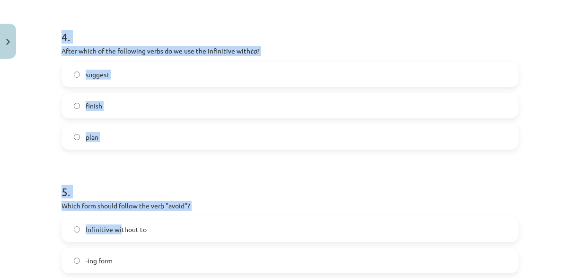
scroll to position [774, 0]
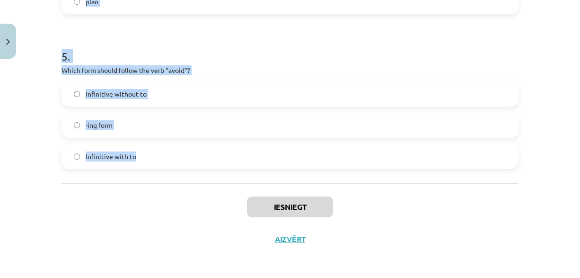
drag, startPoint x: 39, startPoint y: 187, endPoint x: 141, endPoint y: 172, distance: 102.8
click at [141, 172] on div "Mācību tēma: Angļu valodas i - 11. klases 1. ieskaites mācību materiāls #7 📝 To…" at bounding box center [290, 139] width 580 height 278
copy form "1 . What is the difference in meaning between "stop talking" and "stop to talk"…"
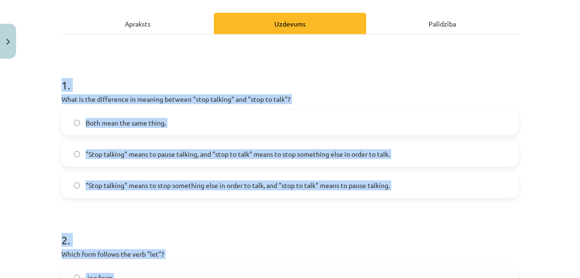
scroll to position [112, 0]
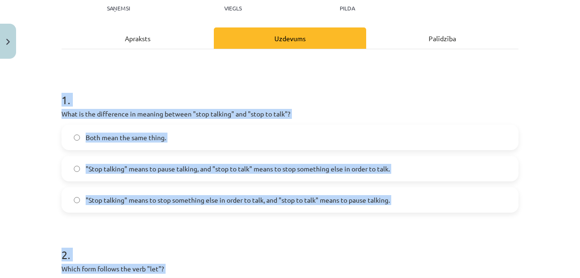
click at [298, 164] on span ""Stop talking" means to pause talking, and "stop to talk" means to stop somethi…" at bounding box center [238, 169] width 304 height 10
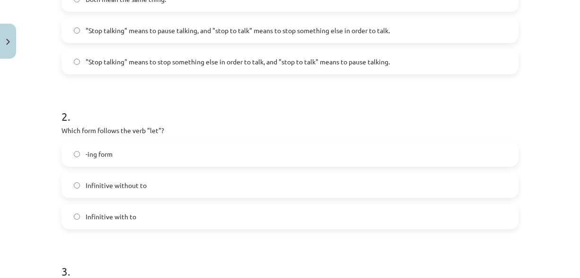
scroll to position [254, 0]
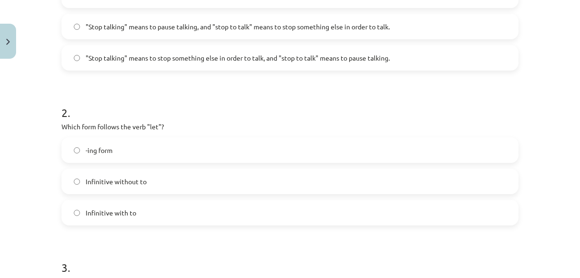
click at [140, 205] on label "Infinitive with to" at bounding box center [289, 213] width 455 height 24
click at [142, 187] on label "Infinitive without to" at bounding box center [289, 181] width 455 height 24
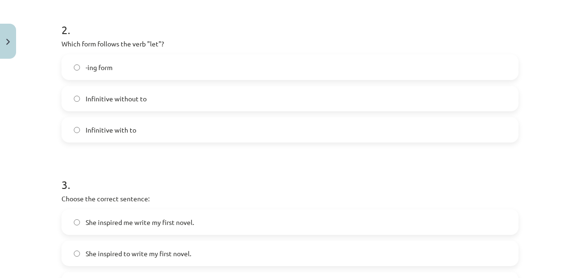
scroll to position [443, 0]
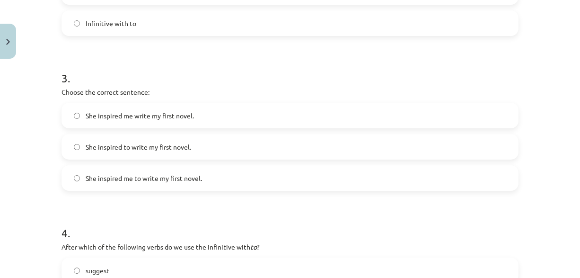
click at [136, 118] on span "She inspired me write my first novel." at bounding box center [140, 116] width 108 height 10
click at [162, 150] on label "She inspired to write my first novel." at bounding box center [289, 147] width 455 height 24
click at [95, 148] on span "She inspired to write my first novel." at bounding box center [138, 147] width 105 height 10
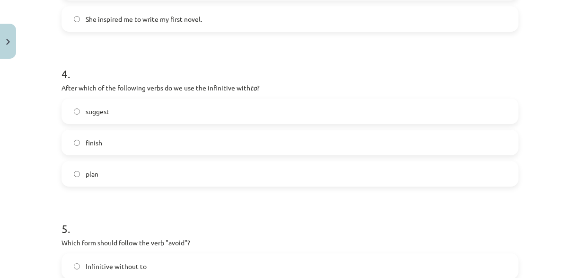
scroll to position [632, 0]
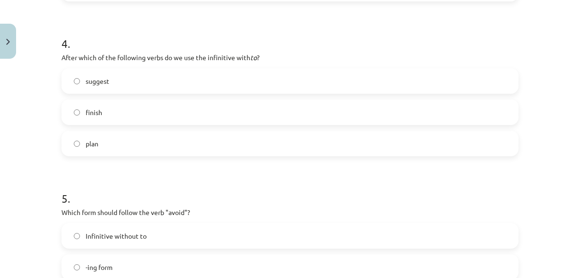
click at [118, 138] on label "plan" at bounding box center [289, 144] width 455 height 24
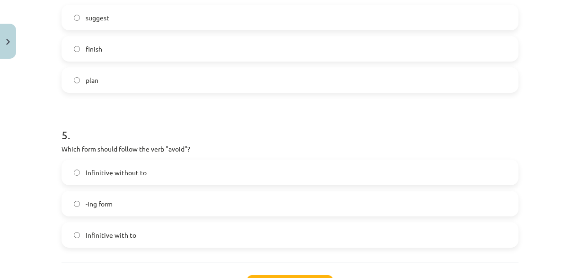
scroll to position [774, 0]
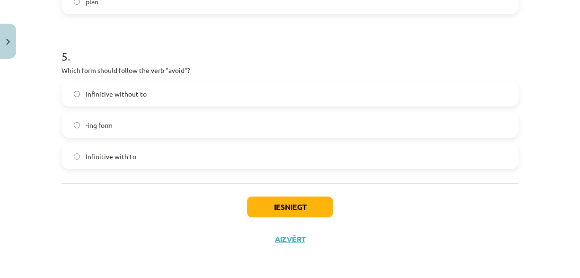
drag, startPoint x: 105, startPoint y: 125, endPoint x: 158, endPoint y: 132, distance: 54.5
click at [105, 125] on span "-ing form" at bounding box center [99, 125] width 27 height 10
click at [288, 207] on button "Iesniegt" at bounding box center [290, 206] width 86 height 21
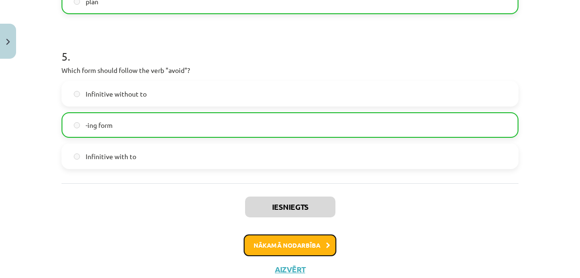
click at [281, 238] on button "Nākamā nodarbība" at bounding box center [290, 245] width 93 height 22
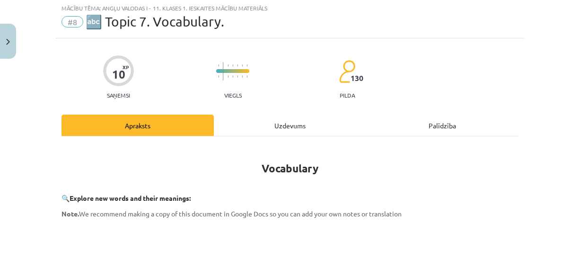
scroll to position [24, 0]
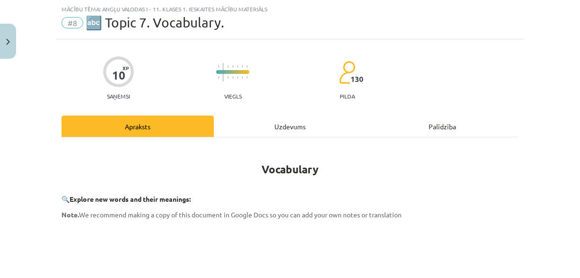
click at [272, 131] on div "Uzdevums" at bounding box center [290, 125] width 152 height 21
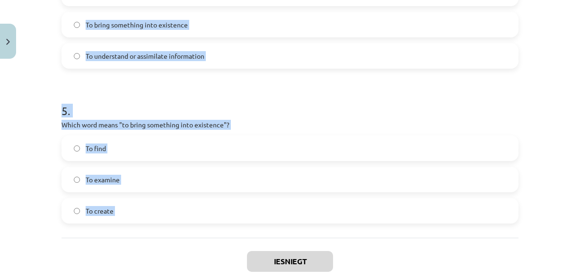
scroll to position [805, 0]
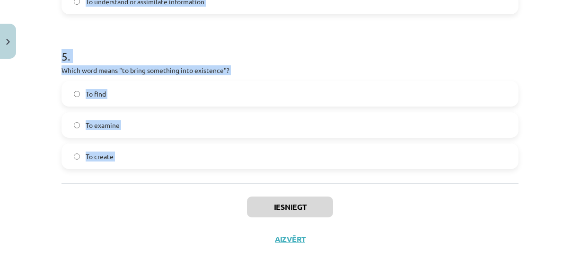
drag, startPoint x: 47, startPoint y: 178, endPoint x: 218, endPoint y: 199, distance: 172.5
click at [218, 200] on div "Mācību tēma: Angļu valodas i - 11. klases 1. ieskaites mācību materiāls #8 🔤 To…" at bounding box center [290, 139] width 580 height 278
copy form "1 . Which of the following means "the surroundings or conditions in which a per…"
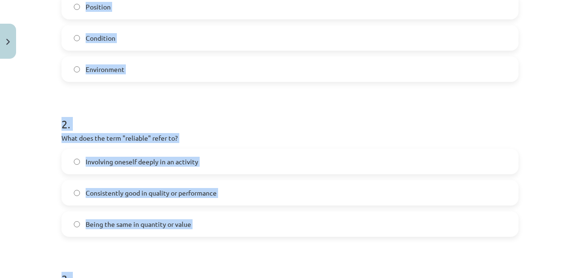
scroll to position [190, 0]
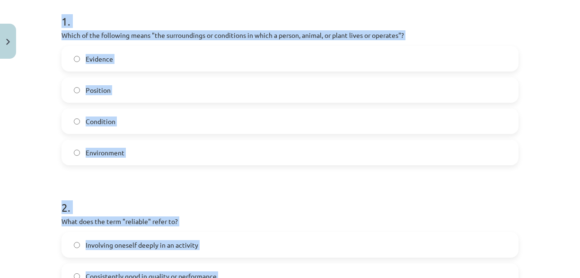
click at [189, 152] on label "Environment" at bounding box center [289, 152] width 455 height 24
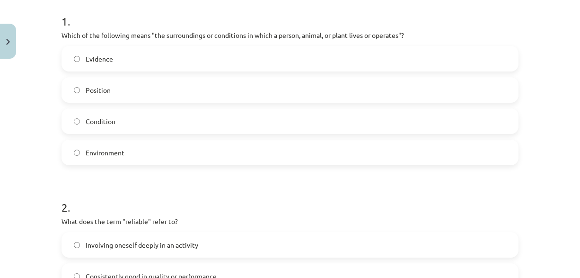
scroll to position [285, 0]
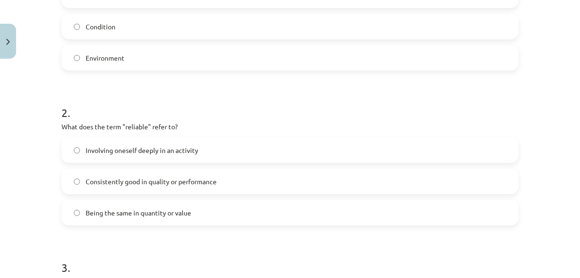
click at [136, 184] on span "Consistently good in quality or performance" at bounding box center [151, 181] width 131 height 10
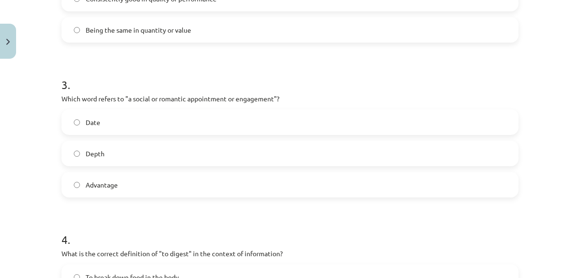
scroll to position [474, 0]
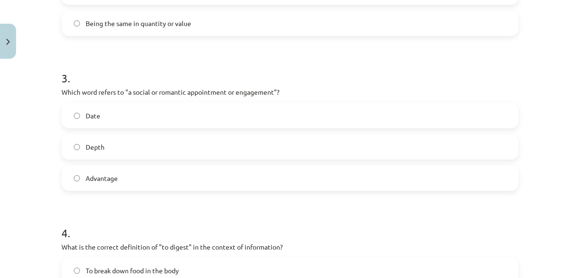
click at [119, 115] on label "Date" at bounding box center [289, 116] width 455 height 24
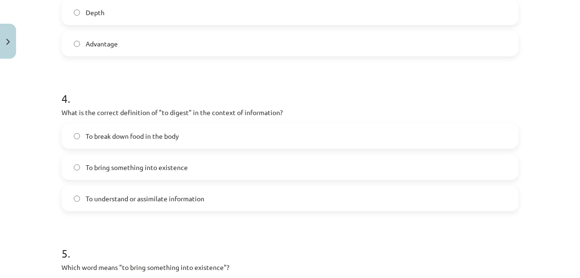
scroll to position [616, 0]
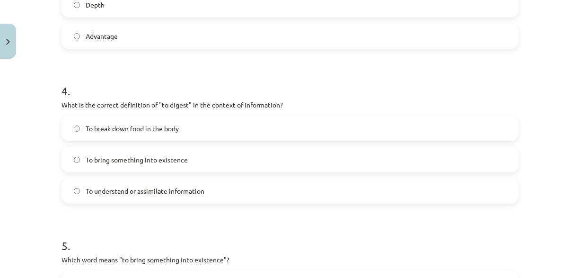
click at [181, 188] on span "To understand or assimilate information" at bounding box center [145, 191] width 119 height 10
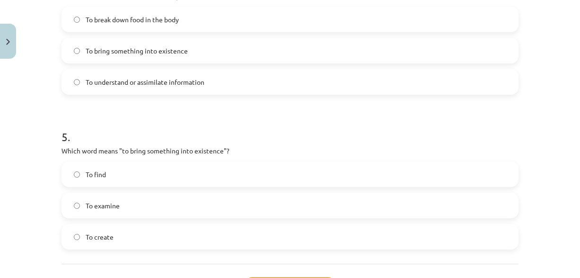
scroll to position [805, 0]
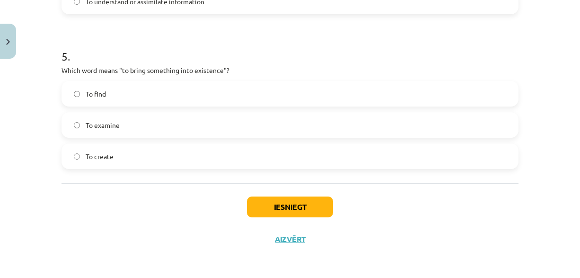
click at [153, 158] on label "To create" at bounding box center [289, 156] width 455 height 24
click at [276, 211] on button "Iesniegt" at bounding box center [290, 206] width 86 height 21
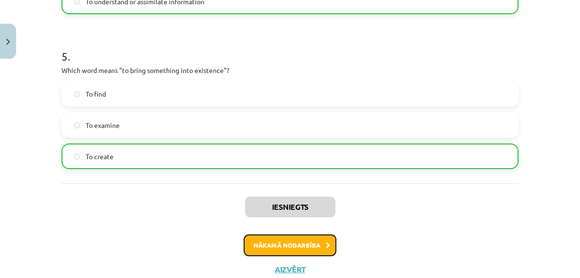
click at [286, 241] on button "Nākamā nodarbība" at bounding box center [290, 245] width 93 height 22
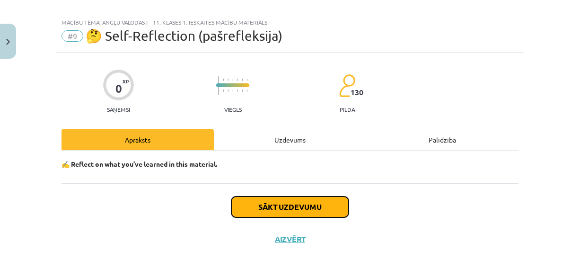
click at [278, 206] on button "Sākt uzdevumu" at bounding box center [289, 206] width 117 height 21
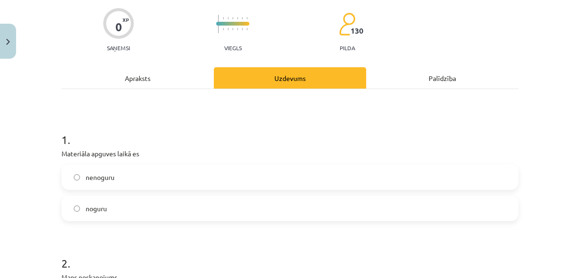
scroll to position [105, 0]
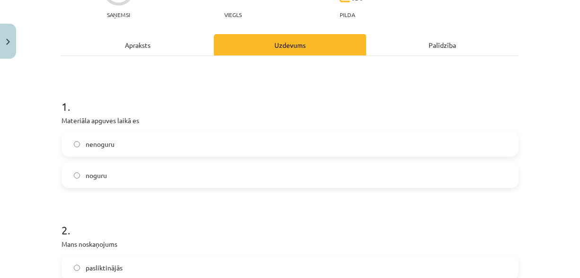
click at [145, 175] on label "noguru" at bounding box center [289, 175] width 455 height 24
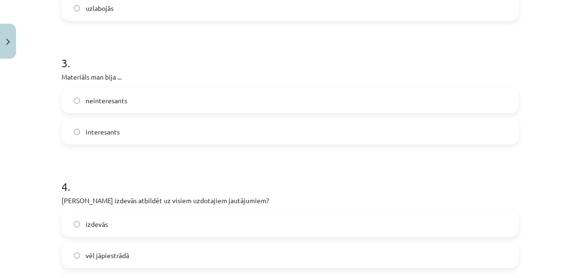
scroll to position [483, 0]
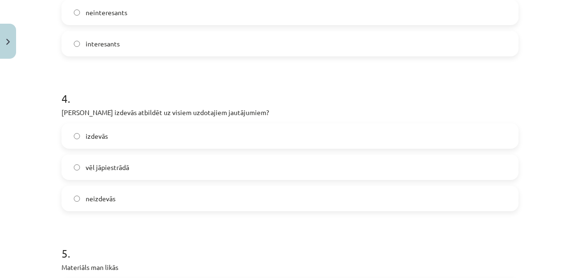
click at [146, 137] on label "izdevās" at bounding box center [289, 136] width 455 height 24
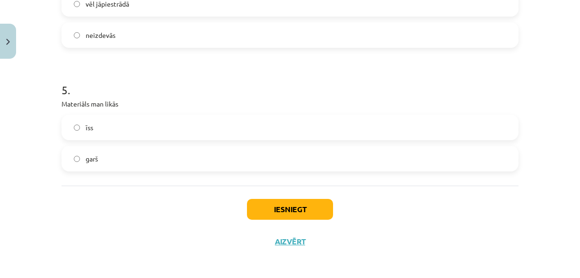
scroll to position [649, 0]
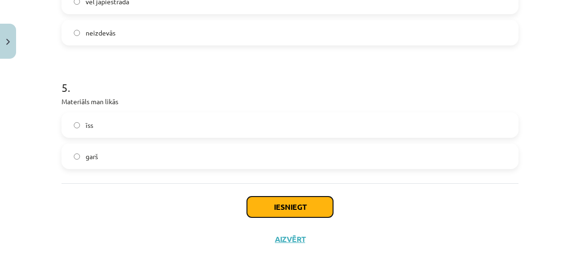
click at [263, 200] on button "Iesniegt" at bounding box center [290, 206] width 86 height 21
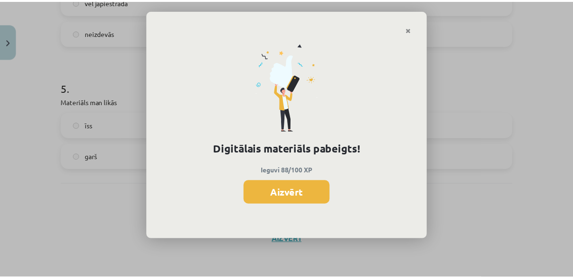
scroll to position [472, 0]
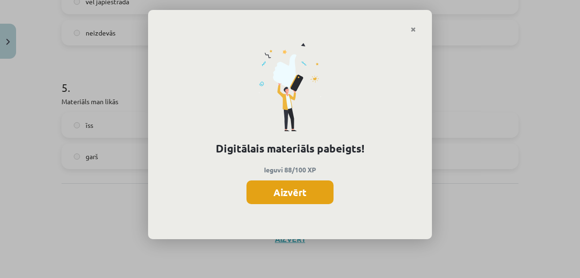
click at [271, 194] on button "Aizvērt" at bounding box center [289, 192] width 87 height 24
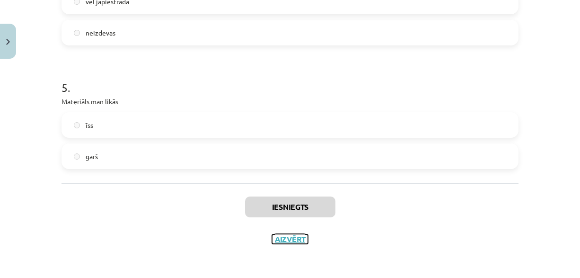
click at [280, 238] on button "Aizvērt" at bounding box center [290, 238] width 36 height 9
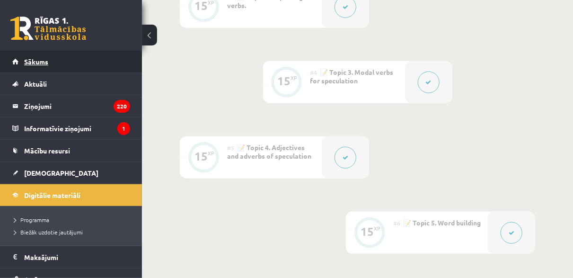
click at [31, 58] on span "Sākums" at bounding box center [36, 61] width 24 height 9
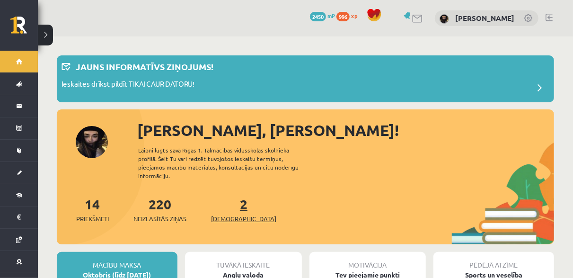
click at [226, 200] on link "2 Ieskaites" at bounding box center [243, 209] width 65 height 28
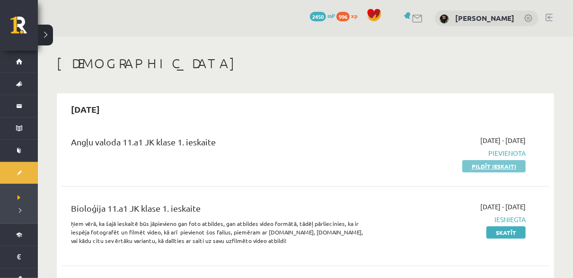
click at [472, 169] on link "Pildīt ieskaiti" at bounding box center [493, 166] width 63 height 12
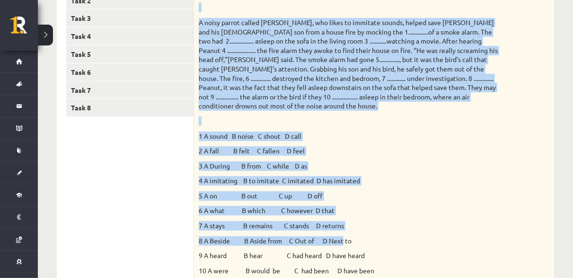
scroll to position [378, 0]
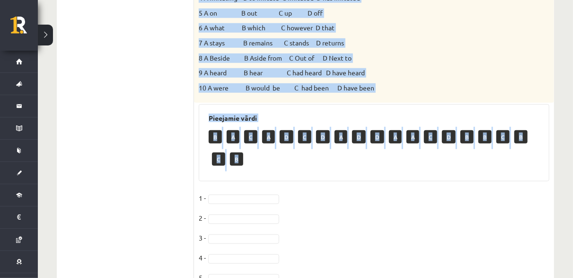
drag, startPoint x: 197, startPoint y: 45, endPoint x: 425, endPoint y: 145, distance: 248.9
click at [427, 150] on div "10p Choose the correct answer. 1 A sound B noise C shout D call 2 A fall B felt…" at bounding box center [374, 97] width 360 height 593
copy div "Choose the correct answer. A noisy parrot called Peanut, who likes to immitate …"
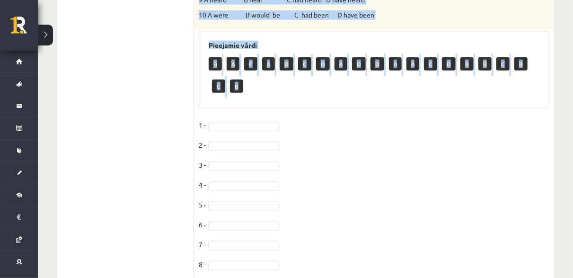
scroll to position [473, 0]
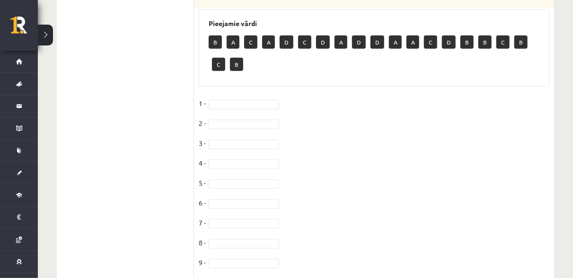
click at [237, 97] on fieldset "1 - 2 - 3 - 4 - 5 - 6 - 7 - 8 - 9 - 10 -" at bounding box center [374, 195] width 351 height 199
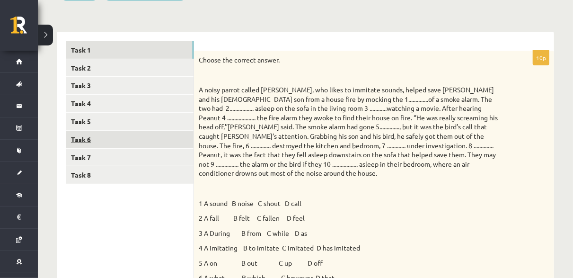
scroll to position [122, 0]
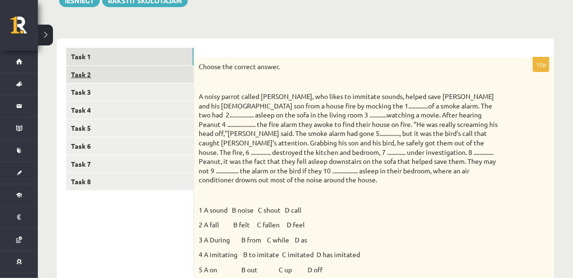
click at [121, 72] on link "Task 2" at bounding box center [129, 75] width 127 height 18
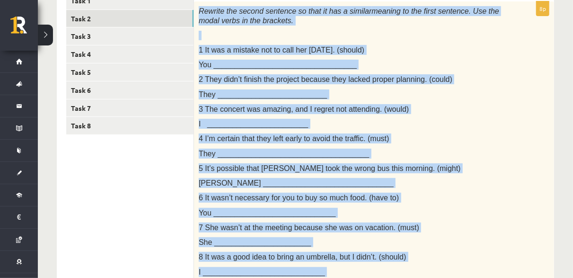
scroll to position [311, 0]
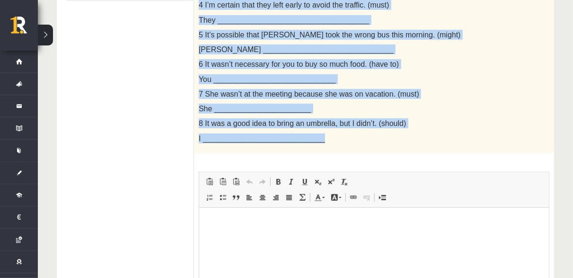
drag, startPoint x: 198, startPoint y: 63, endPoint x: 355, endPoint y: 140, distance: 174.3
click at [355, 140] on div "Rewrite the second sentence so that it has a similar meaning to the first sente…" at bounding box center [374, 10] width 360 height 285
copy div "Rewrite the second sentence so that it has a similar meaning to the first sente…"
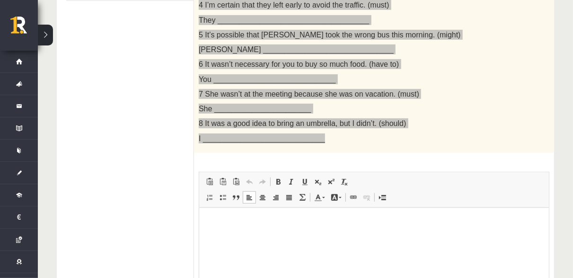
click at [221, 218] on p "Визуальный текстовый редактор, wiswyg-editor-user-answer-47433951956700" at bounding box center [373, 222] width 331 height 10
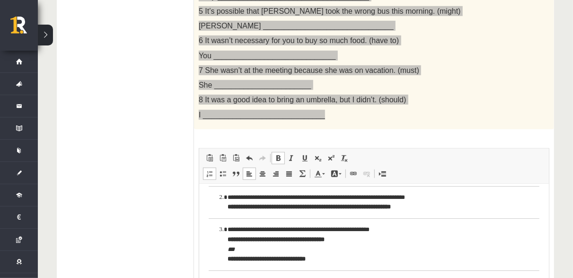
scroll to position [0, 0]
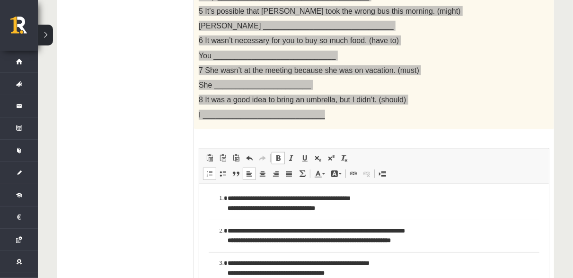
click at [212, 194] on ol "**********" at bounding box center [373, 203] width 331 height 20
click at [216, 229] on ol "**********" at bounding box center [373, 236] width 331 height 20
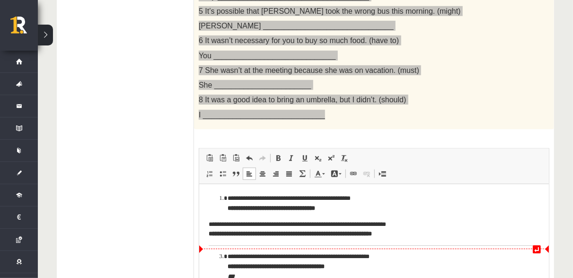
click at [218, 254] on ol "**********" at bounding box center [373, 270] width 331 height 39
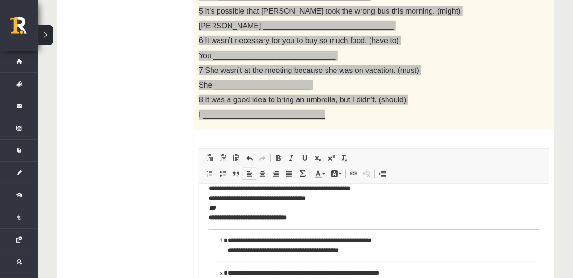
scroll to position [47, 0]
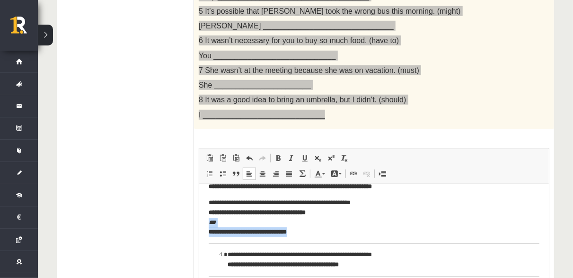
drag, startPoint x: 312, startPoint y: 232, endPoint x: 205, endPoint y: 223, distance: 107.3
click at [205, 223] on html "**********" at bounding box center [374, 272] width 350 height 272
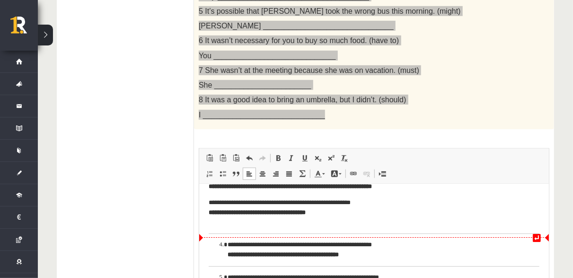
click at [218, 243] on ol "**********" at bounding box center [373, 249] width 331 height 20
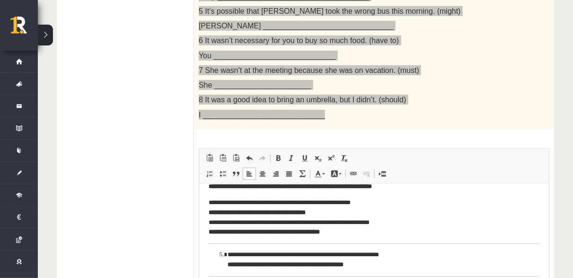
click at [218, 254] on ol "**********" at bounding box center [373, 259] width 331 height 20
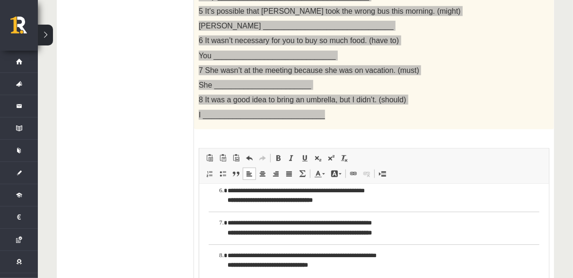
scroll to position [138, 0]
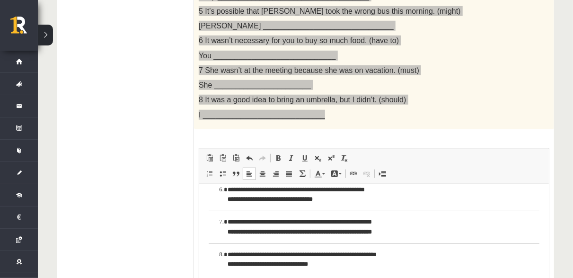
click at [218, 190] on ol "**********" at bounding box center [373, 194] width 331 height 20
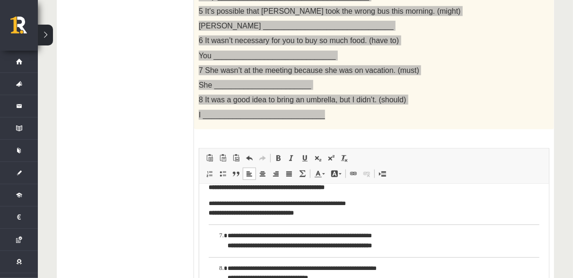
scroll to position [132, 0]
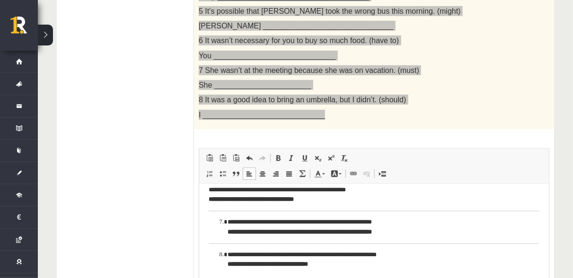
click at [219, 220] on ol "**********" at bounding box center [373, 227] width 331 height 20
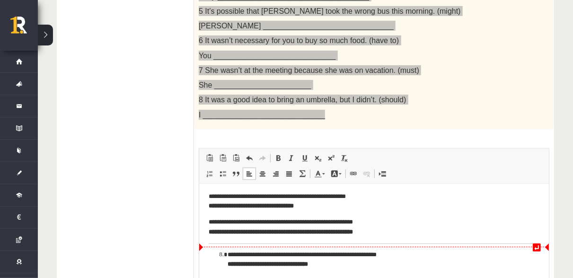
click at [217, 252] on ol "**********" at bounding box center [373, 259] width 331 height 20
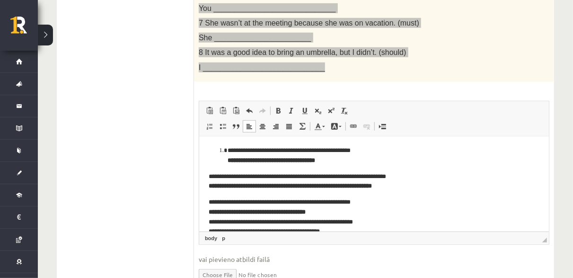
scroll to position [0, 0]
click at [227, 149] on li "**********" at bounding box center [373, 156] width 293 height 20
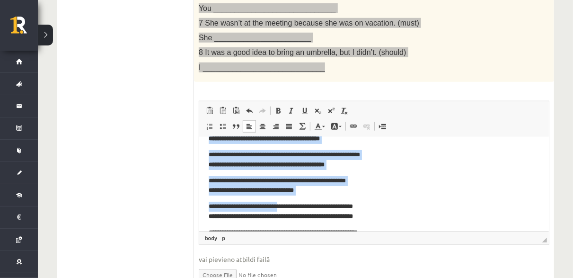
scroll to position [118, 0]
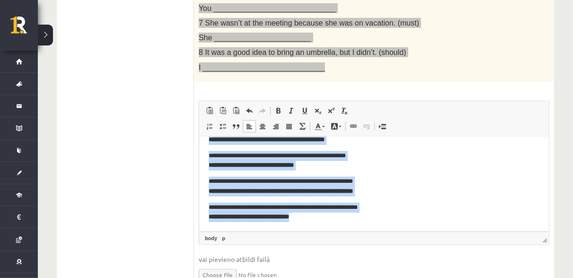
drag, startPoint x: 204, startPoint y: 148, endPoint x: 321, endPoint y: 221, distance: 137.9
click at [321, 221] on html "**********" at bounding box center [374, 124] width 350 height 213
click at [209, 123] on span at bounding box center [210, 127] width 8 height 8
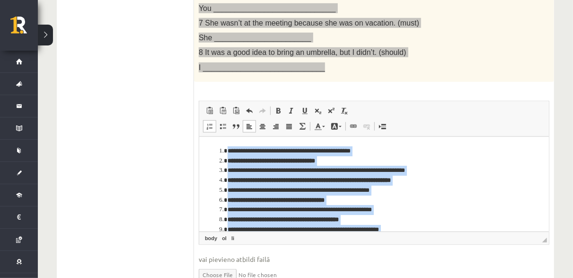
scroll to position [0, 0]
click at [206, 123] on span at bounding box center [210, 127] width 8 height 8
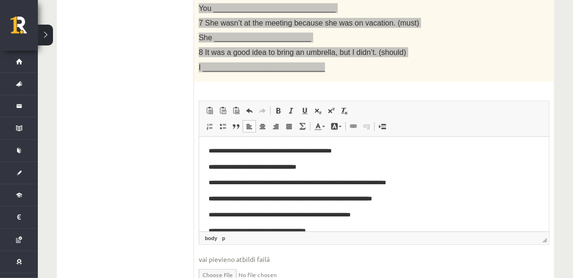
click at [354, 163] on p "**********" at bounding box center [373, 167] width 331 height 10
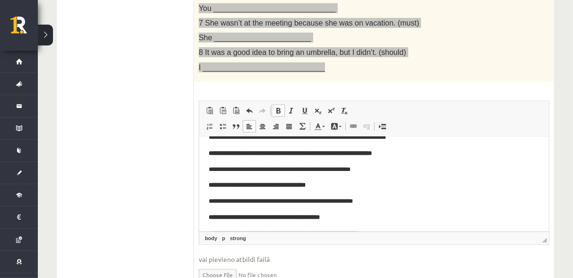
scroll to position [47, 0]
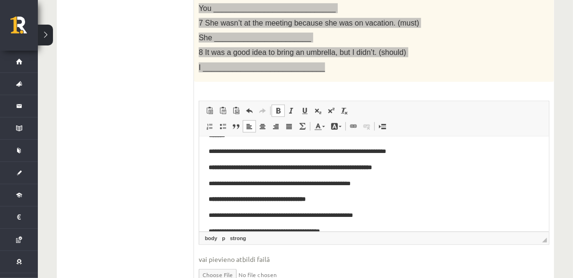
click at [413, 168] on p "**********" at bounding box center [373, 167] width 331 height 10
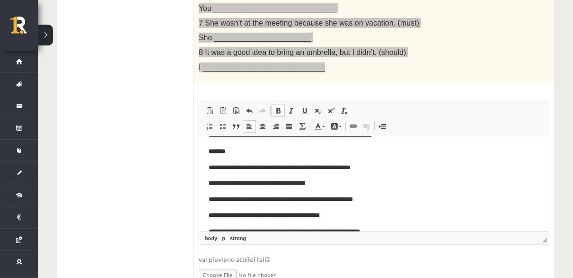
scroll to position [95, 0]
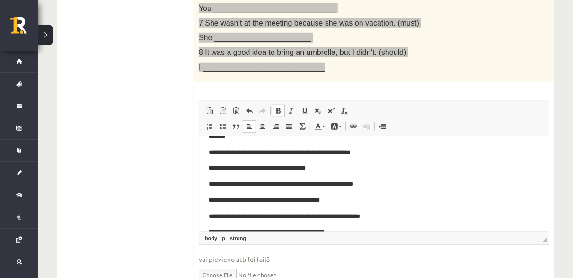
click at [331, 168] on p "**********" at bounding box center [373, 168] width 331 height 10
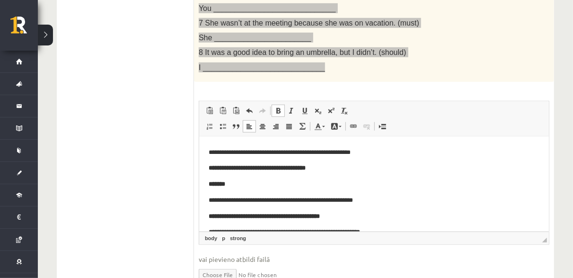
scroll to position [142, 0]
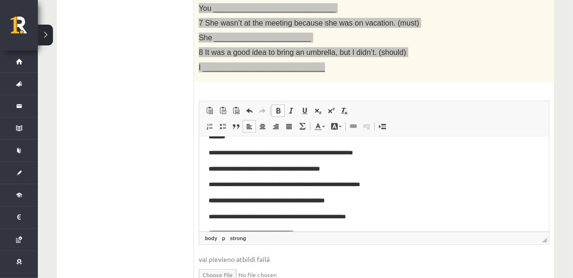
click at [341, 168] on p "**********" at bounding box center [373, 169] width 331 height 10
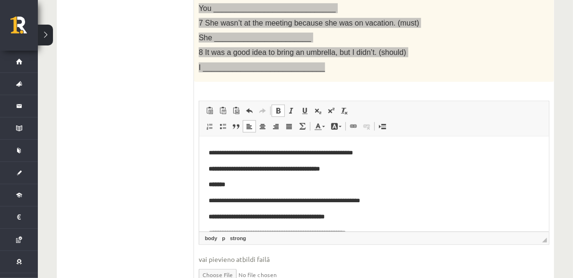
scroll to position [189, 0]
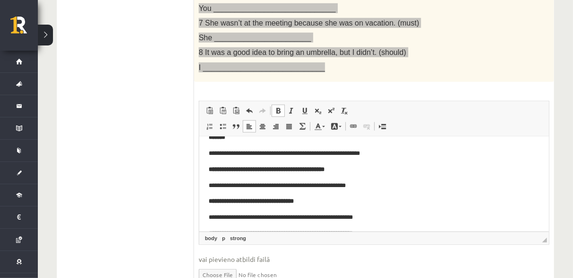
click at [324, 168] on strong "**********" at bounding box center [266, 169] width 116 height 6
click at [364, 170] on p "**********" at bounding box center [373, 169] width 331 height 10
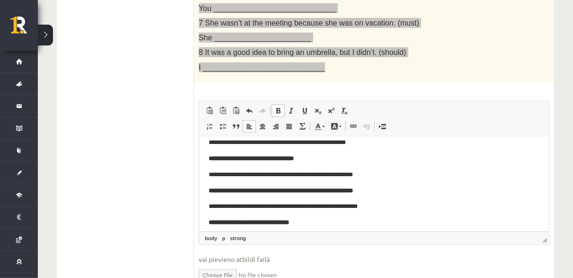
scroll to position [254, 0]
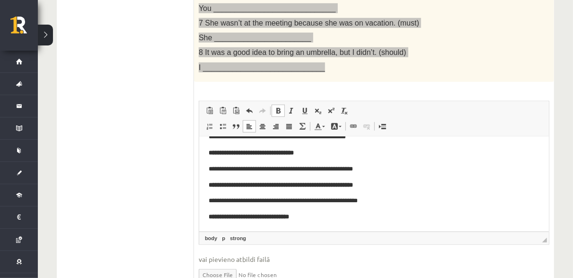
click at [318, 150] on p "**********" at bounding box center [373, 153] width 331 height 10
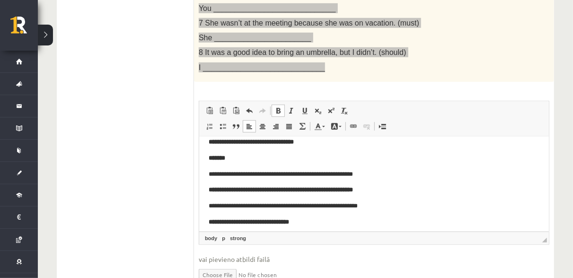
scroll to position [270, 0]
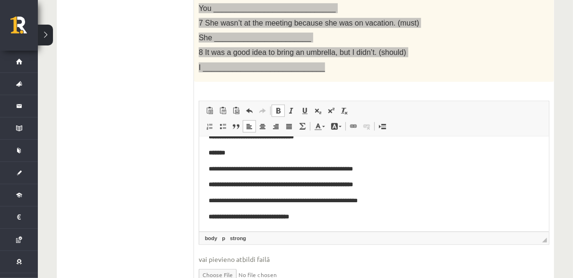
click at [394, 185] on p "**********" at bounding box center [373, 184] width 331 height 10
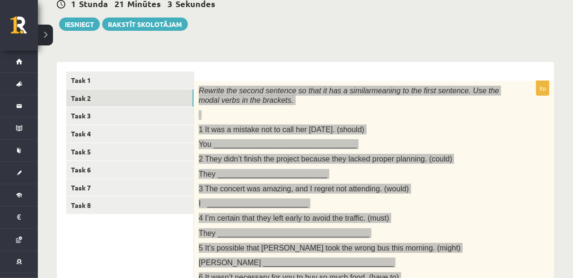
scroll to position [51, 0]
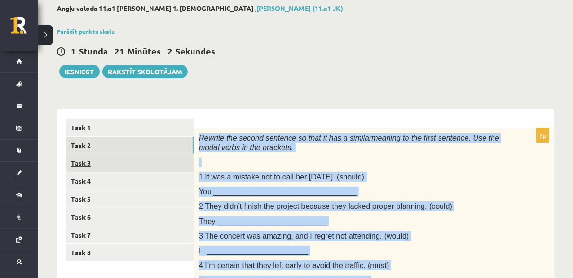
click at [175, 167] on link "Task 3" at bounding box center [129, 163] width 127 height 18
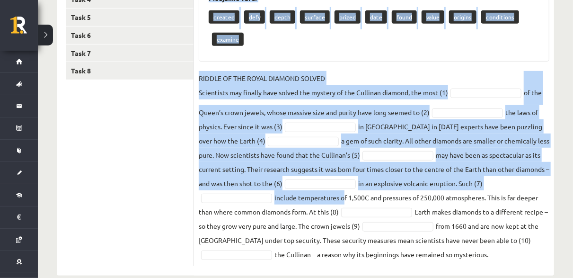
scroll to position [249, 0]
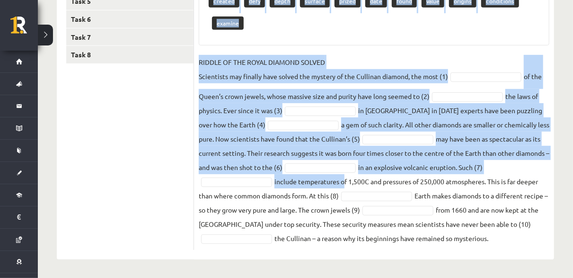
drag, startPoint x: 198, startPoint y: 137, endPoint x: 507, endPoint y: 245, distance: 327.2
click at [509, 247] on div "10p Fill each of the numbered gaps in the following passage with the most appro…" at bounding box center [374, 89] width 360 height 319
copy div "Fill each of the numbered gaps in the following passage with the most appropria…"
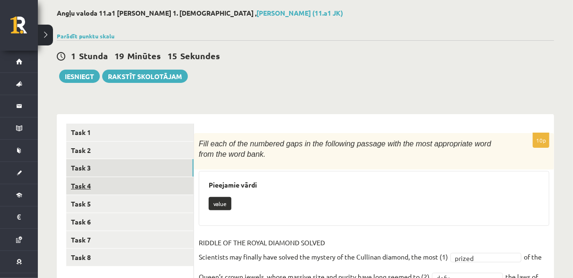
scroll to position [37, 0]
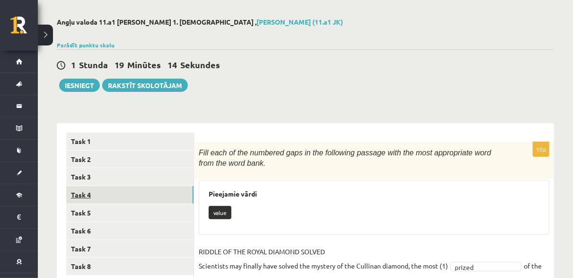
click at [131, 193] on link "Task 4" at bounding box center [129, 195] width 127 height 18
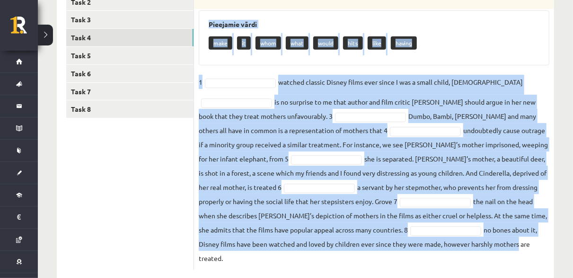
scroll to position [201, 0]
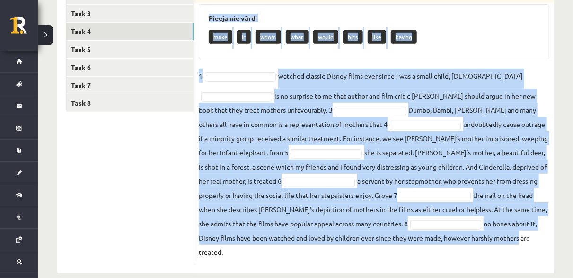
drag, startPoint x: 206, startPoint y: 149, endPoint x: 408, endPoint y: 235, distance: 219.6
click at [408, 235] on div "8p Fill each of the numbered gaps in the following passage. Pieejamie vārdi mak…" at bounding box center [374, 121] width 360 height 285
copy div "l each of the numbered gaps in the following passage. Pieejamie vārdi make it w…"
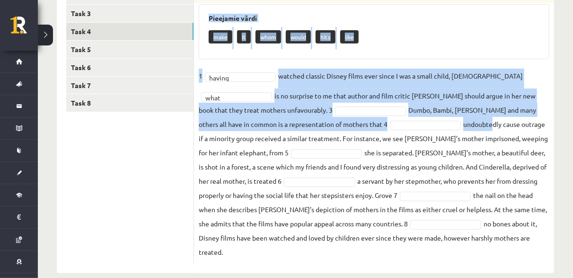
drag, startPoint x: 197, startPoint y: 31, endPoint x: 465, endPoint y: 248, distance: 344.7
click at [465, 248] on div "8p Fill each of the numbered gaps in the following passage. Pieejamie vārdi mak…" at bounding box center [374, 121] width 360 height 285
copy div "Fill each of the numbered gaps in the following passage. Pieejamie vārdi make i…"
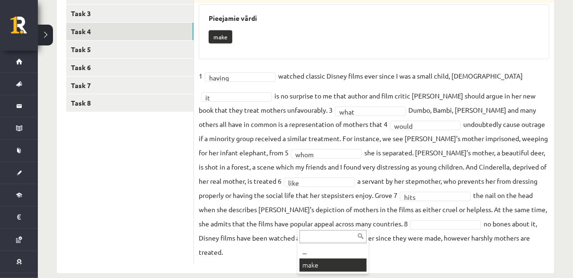
drag, startPoint x: 325, startPoint y: 259, endPoint x: 312, endPoint y: 248, distance: 17.1
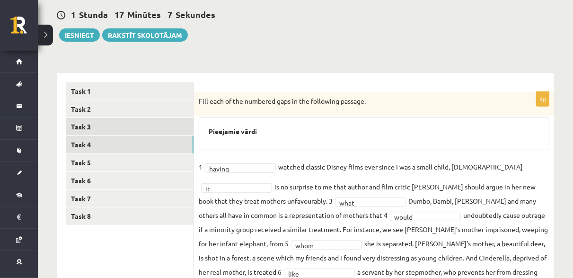
scroll to position [83, 0]
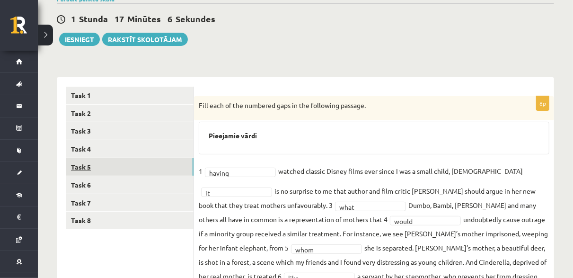
click at [151, 169] on link "Task 5" at bounding box center [129, 167] width 127 height 18
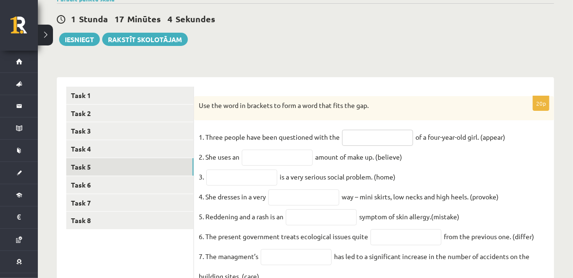
click at [382, 137] on input "text" at bounding box center [377, 138] width 71 height 16
click at [414, 97] on div "Use the word in brackets to form a word that fits the gap." at bounding box center [374, 108] width 360 height 25
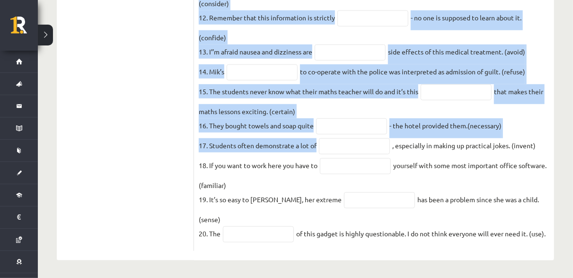
scroll to position [453, 0]
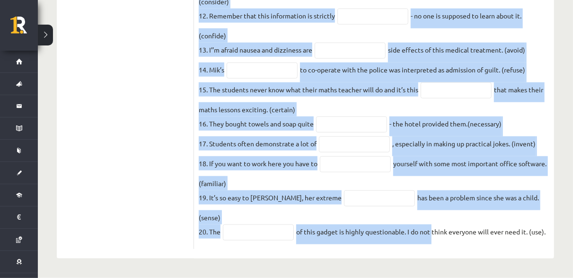
drag, startPoint x: 200, startPoint y: 103, endPoint x: 432, endPoint y: 243, distance: 271.9
copy div "Use the word in brackets to form a word that fits the gap. 1. Three people have…"
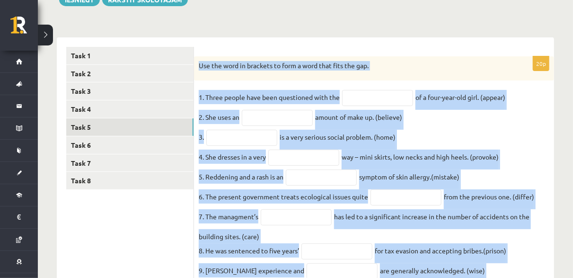
scroll to position [122, 0]
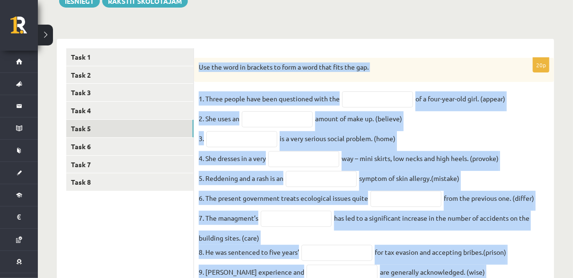
click at [245, 79] on div "Use the word in brackets to form a word that fits the gap." at bounding box center [374, 70] width 360 height 25
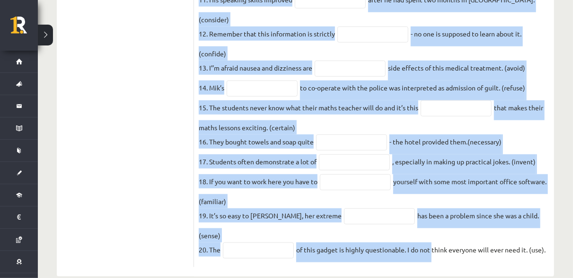
scroll to position [453, 0]
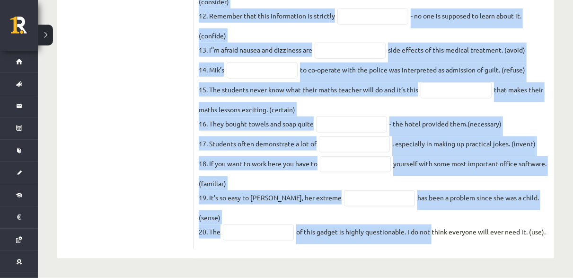
drag, startPoint x: 198, startPoint y: 64, endPoint x: 554, endPoint y: 247, distance: 400.3
copy div "Use the word in brackets to form a word that fits the gap. 1. Three people have…"
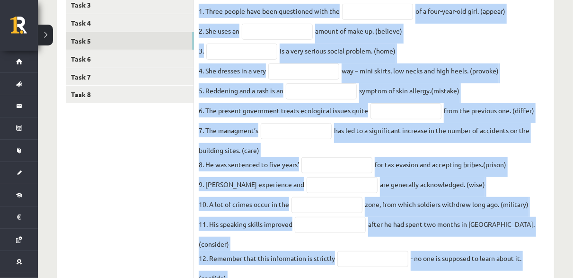
scroll to position [169, 0]
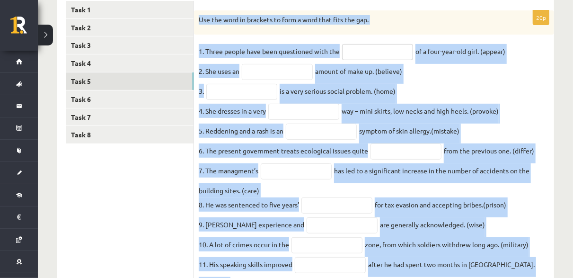
click at [364, 48] on input "text" at bounding box center [377, 52] width 71 height 16
click at [356, 56] on input "text" at bounding box center [377, 52] width 71 height 16
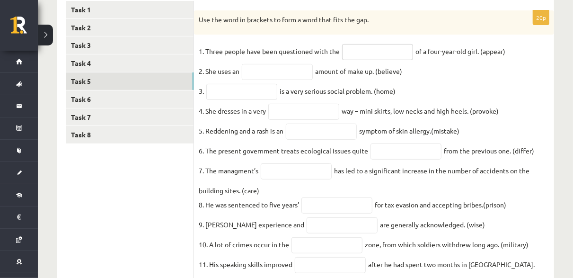
paste input "**********"
type input "**********"
click at [281, 69] on input "text" at bounding box center [277, 72] width 71 height 16
click at [262, 95] on input "text" at bounding box center [241, 92] width 71 height 16
click at [294, 72] on input "**********" at bounding box center [277, 72] width 71 height 16
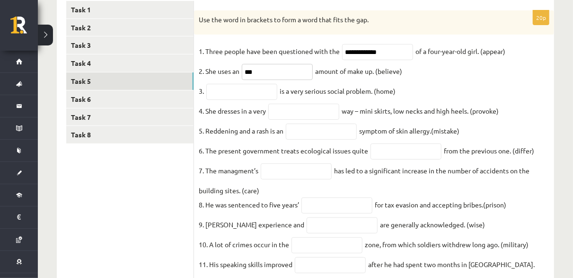
type input "*"
paste input "**********"
type input "**********"
click at [229, 90] on input "text" at bounding box center [241, 92] width 71 height 16
click at [230, 96] on input "text" at bounding box center [241, 92] width 71 height 16
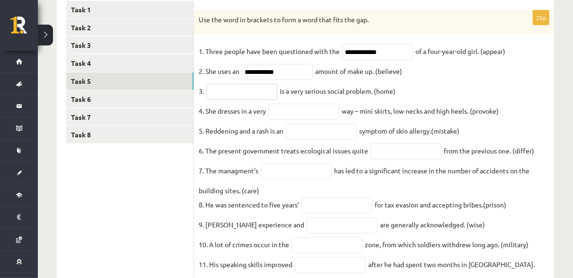
paste input "**********"
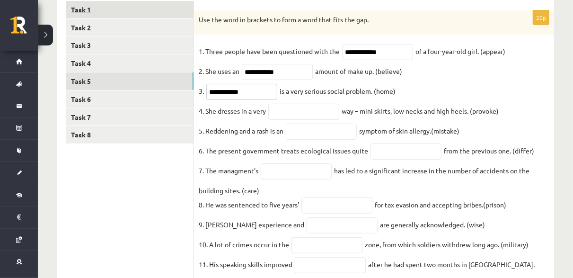
type input "**********"
click at [313, 115] on input "text" at bounding box center [303, 112] width 71 height 16
paste input "**********"
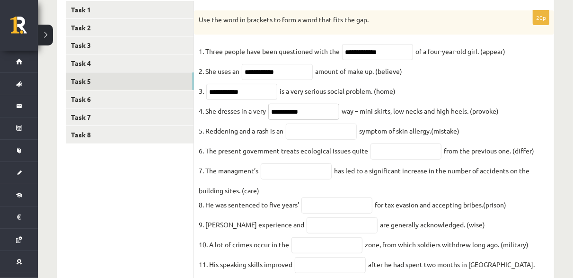
type input "**********"
click at [312, 132] on input "text" at bounding box center [321, 131] width 71 height 16
click at [315, 134] on input "text" at bounding box center [321, 131] width 71 height 16
paste input "********"
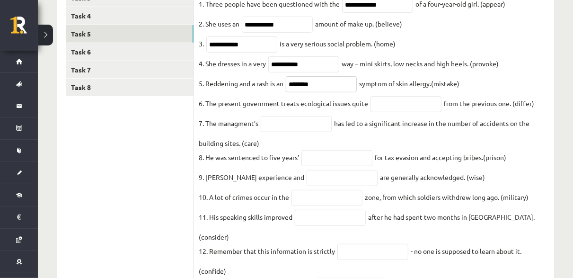
type input "********"
click at [408, 107] on input "text" at bounding box center [405, 104] width 71 height 16
paste input "**********"
type input "**********"
click at [315, 128] on input "text" at bounding box center [296, 124] width 71 height 16
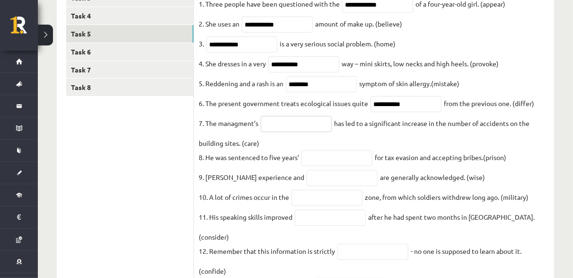
paste input "**********"
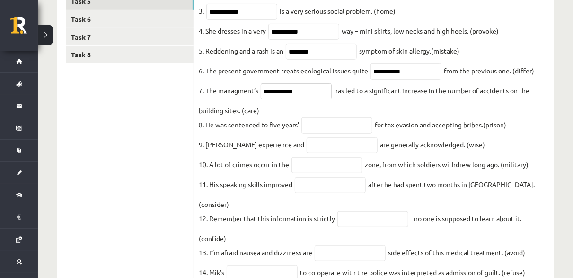
scroll to position [263, 0]
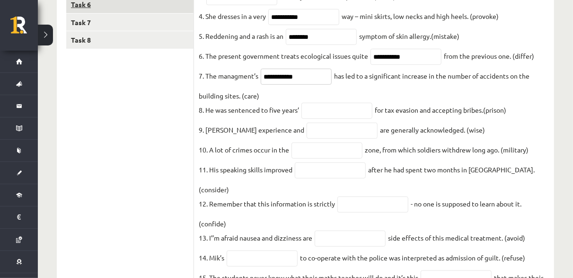
type input "**********"
click at [343, 117] on input "text" at bounding box center [336, 111] width 71 height 16
paste input "**********"
type input "**********"
click at [322, 139] on input "text" at bounding box center [342, 131] width 71 height 16
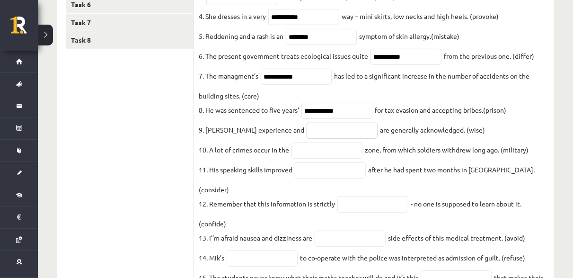
paste input "******"
type input "******"
click at [325, 155] on input "text" at bounding box center [326, 150] width 71 height 16
paste input "********"
type input "********"
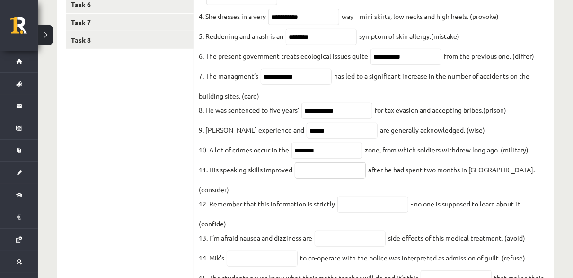
click at [308, 178] on input "text" at bounding box center [330, 170] width 71 height 16
paste input "**********"
type input "**********"
click at [357, 199] on input "text" at bounding box center [372, 204] width 71 height 16
paste input "**********"
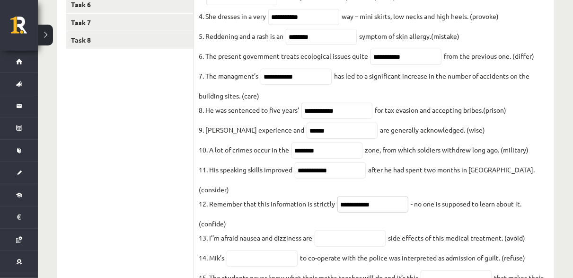
type input "**********"
click at [368, 231] on input "text" at bounding box center [350, 238] width 71 height 16
paste input "**********"
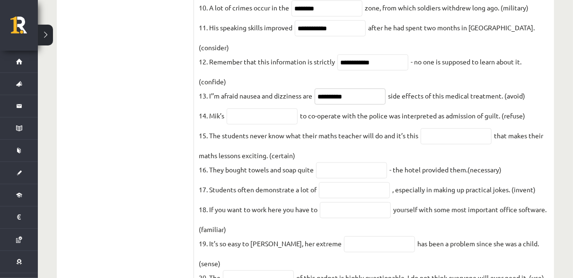
scroll to position [453, 0]
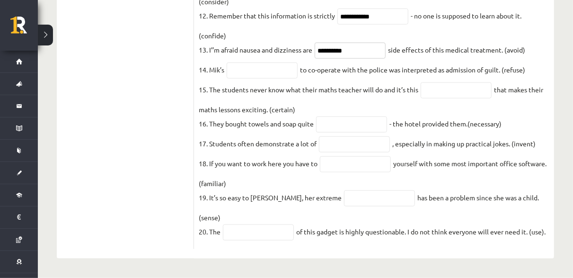
type input "**********"
click at [277, 62] on input "text" at bounding box center [262, 70] width 71 height 16
paste input "*******"
type input "*******"
click at [441, 85] on input "text" at bounding box center [456, 90] width 71 height 16
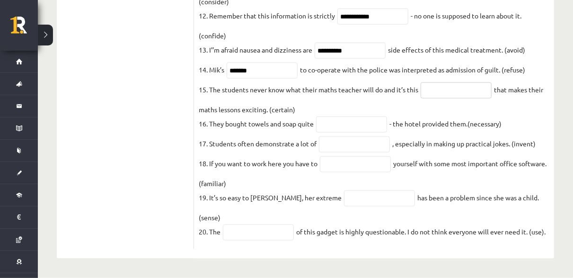
paste input "**********"
type input "**********"
click at [343, 122] on input "text" at bounding box center [351, 124] width 71 height 16
paste input "**********"
type input "**********"
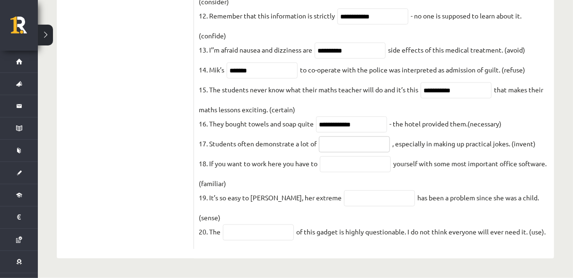
click at [342, 136] on input "text" at bounding box center [354, 144] width 71 height 16
paste input "**********"
type input "**********"
click at [335, 166] on input "text" at bounding box center [355, 164] width 71 height 16
paste input "**********"
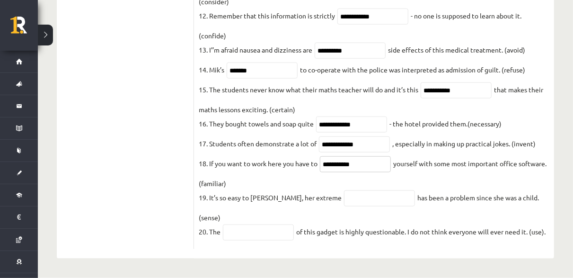
type input "**********"
click at [356, 202] on input "text" at bounding box center [379, 198] width 71 height 16
paste input "**********"
type input "**********"
click at [247, 234] on input "text" at bounding box center [258, 232] width 71 height 16
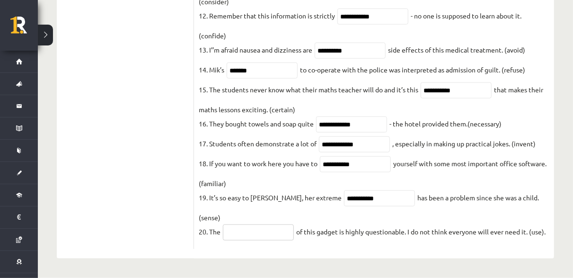
paste input "**********"
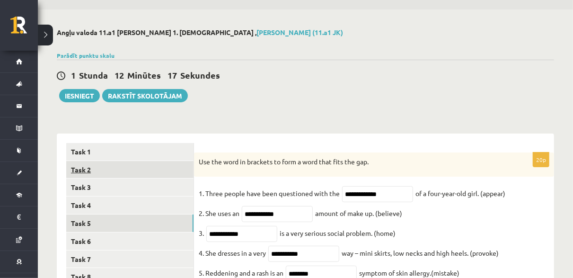
scroll to position [74, 0]
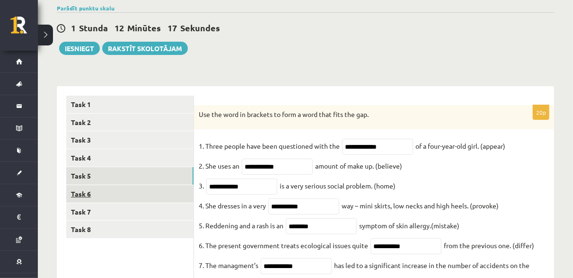
type input "**********"
click at [160, 193] on link "Task 6" at bounding box center [129, 194] width 127 height 18
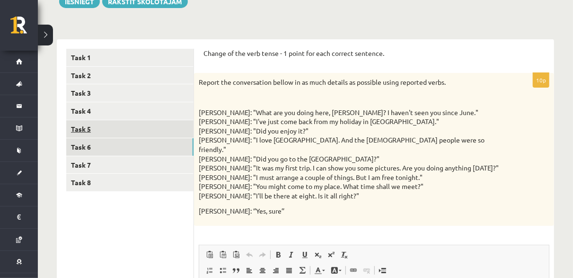
scroll to position [122, 0]
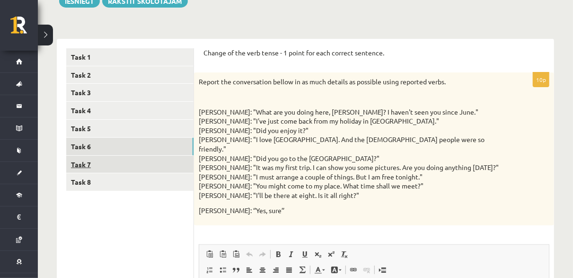
click at [163, 162] on link "Task 7" at bounding box center [129, 165] width 127 height 18
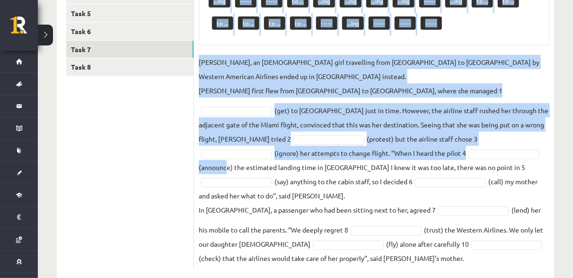
scroll to position [242, 0]
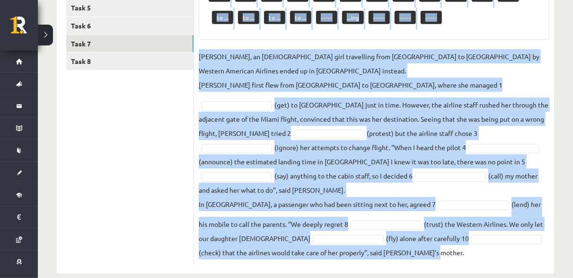
drag, startPoint x: 194, startPoint y: 66, endPoint x: 432, endPoint y: 250, distance: 301.1
click at [433, 250] on div "10p Put the verbs in the brackets into the infinitive or the –ing forms. Pieeja…" at bounding box center [374, 95] width 360 height 355
copy div "Put the verbs in the brackets into the infinitive or the –ing forms. Pieejamie …"
click at [437, 81] on p "Jenny Adams, an 11-year-old girl travelling from San Francisco to Philadelphia …" at bounding box center [374, 70] width 351 height 43
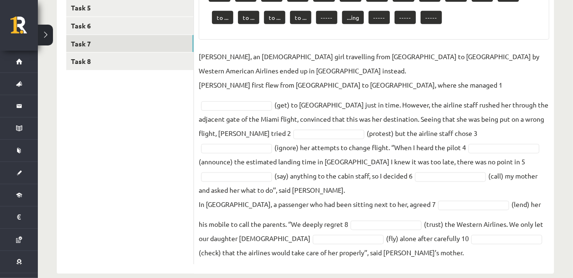
click at [410, 83] on p "Jenny Adams, an 11-year-old girl travelling from San Francisco to Philadelphia …" at bounding box center [374, 70] width 351 height 43
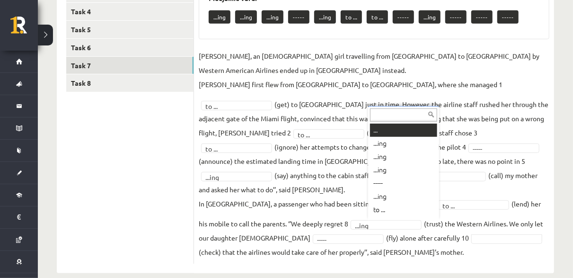
scroll to position [11, 0]
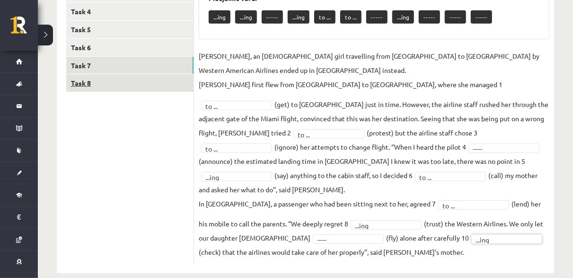
click at [140, 78] on link "Task 8" at bounding box center [129, 83] width 127 height 18
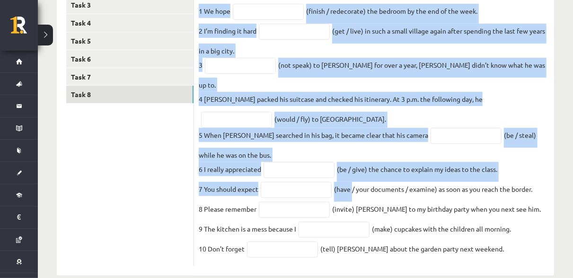
scroll to position [218, 0]
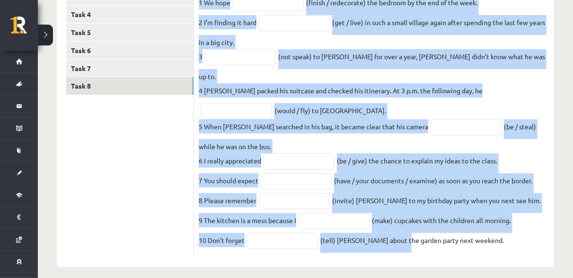
drag, startPoint x: 197, startPoint y: 158, endPoint x: 402, endPoint y: 250, distance: 224.0
click at [402, 250] on div "10p Put the verbs in the bracket in the correct form. 1 We hope (finish / redec…" at bounding box center [374, 105] width 360 height 325
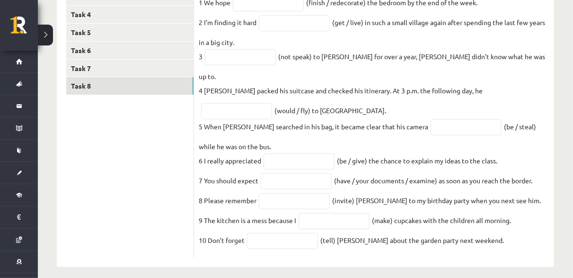
click at [492, 231] on fieldset "1 We hope (finish / redecorate) the bedroom by the end of the week. 2 I’m findi…" at bounding box center [374, 123] width 351 height 257
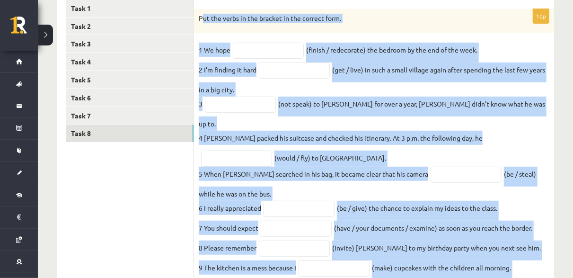
scroll to position [79, 0]
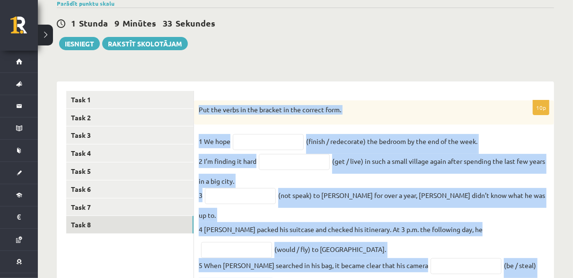
drag, startPoint x: 484, startPoint y: 235, endPoint x: 197, endPoint y: 115, distance: 310.5
click at [197, 115] on div "10p Put the verbs in the bracket in the correct form. 1 We hope (finish / redec…" at bounding box center [374, 248] width 360 height 296
copy div "Put the verbs in the bracket in the correct form. 1 We hope (finish / redecorat…"
click at [243, 137] on input "text" at bounding box center [268, 142] width 71 height 16
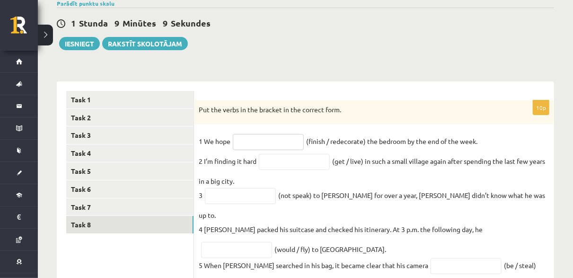
click at [247, 140] on input "text" at bounding box center [268, 142] width 71 height 16
paste input "**********"
type input "**********"
click at [280, 166] on input "text" at bounding box center [294, 162] width 71 height 16
paste input "**********"
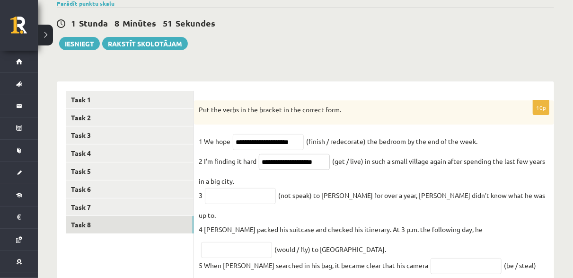
type input "**********"
click at [218, 199] on input "text" at bounding box center [240, 196] width 71 height 16
paste input "**********"
type input "**********"
click at [272, 242] on input "text" at bounding box center [236, 250] width 71 height 16
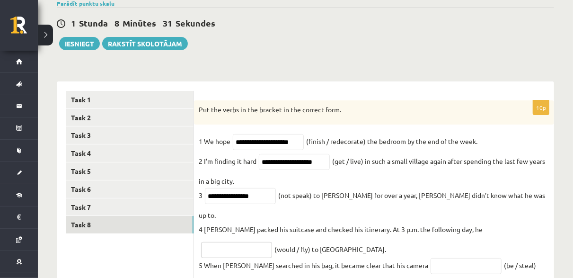
paste input "**********"
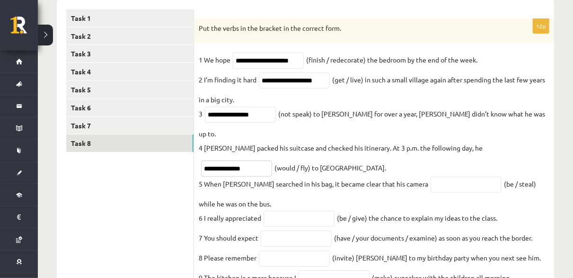
scroll to position [174, 0]
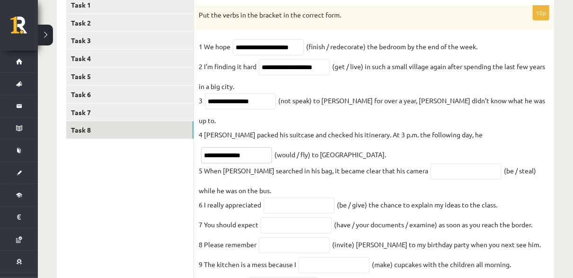
type input "**********"
click at [430, 163] on input "text" at bounding box center [465, 171] width 71 height 16
paste input "**********"
type input "**********"
click at [292, 197] on input "text" at bounding box center [298, 205] width 71 height 16
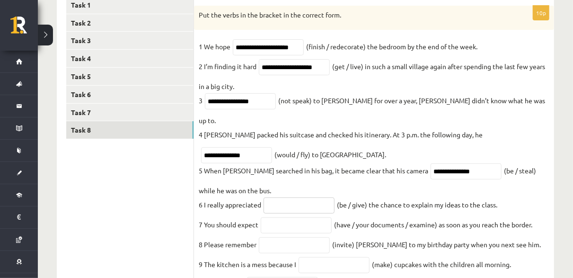
paste input "**********"
type input "**********"
click at [297, 217] on input "text" at bounding box center [296, 225] width 71 height 16
paste input "**********"
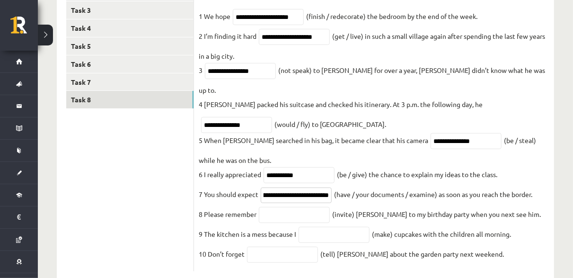
scroll to position [218, 0]
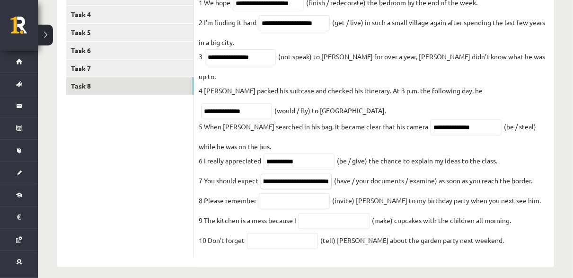
type input "**********"
click at [273, 193] on input "text" at bounding box center [294, 201] width 71 height 16
paste input "*********"
type input "*********"
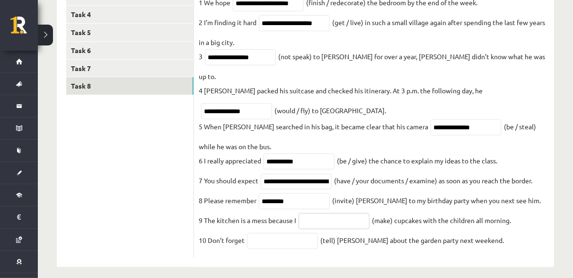
click at [327, 213] on input "text" at bounding box center [334, 221] width 71 height 16
paste input "**********"
type input "**********"
click at [260, 235] on input "text" at bounding box center [282, 241] width 71 height 16
paste input "*******"
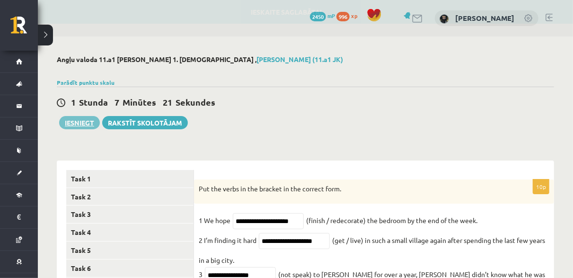
type input "*******"
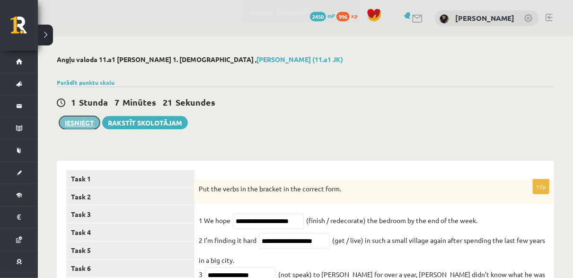
click at [73, 119] on button "Iesniegt" at bounding box center [79, 122] width 41 height 13
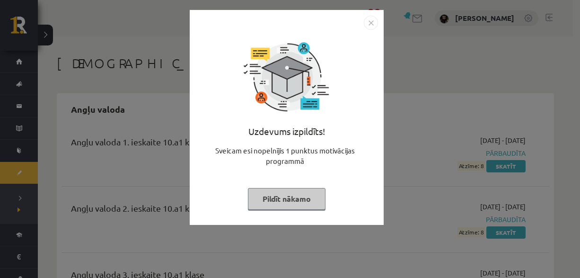
click at [314, 197] on button "Pildīt nākamo" at bounding box center [287, 199] width 78 height 22
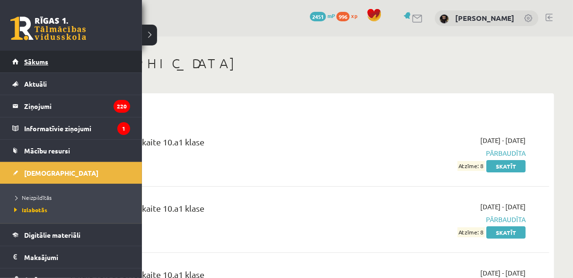
click at [28, 66] on link "Sākums" at bounding box center [71, 62] width 118 height 22
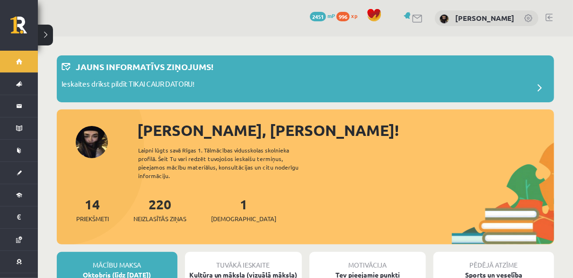
click at [103, 135] on div "[PERSON_NAME], [PERSON_NAME]! Laipni lūgts savā Rīgas 1. Tālmācības vidusskolas…" at bounding box center [305, 182] width 497 height 126
click at [156, 132] on div "[PERSON_NAME], [PERSON_NAME]!" at bounding box center [345, 130] width 417 height 23
click at [211, 81] on div "Ieskaites drīkst pildīt TIKAI CAUR DATORU!" at bounding box center [305, 88] width 488 height 19
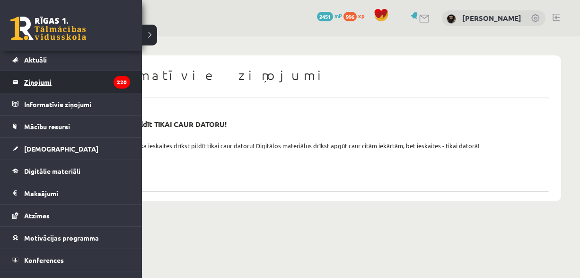
scroll to position [37, 0]
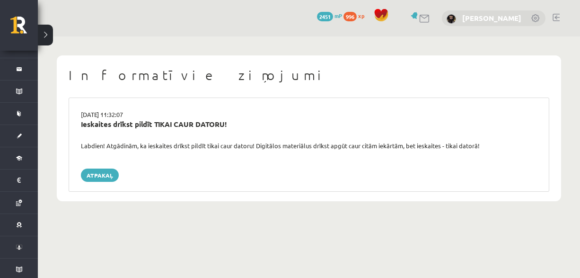
click at [479, 19] on link "[PERSON_NAME]" at bounding box center [491, 17] width 59 height 9
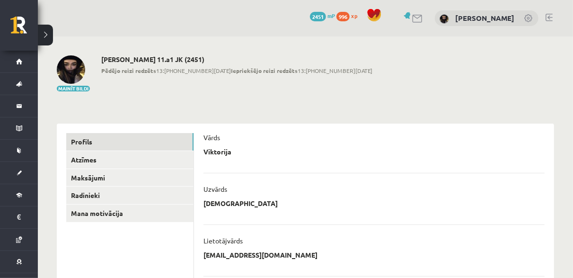
click at [66, 74] on img at bounding box center [71, 69] width 28 height 28
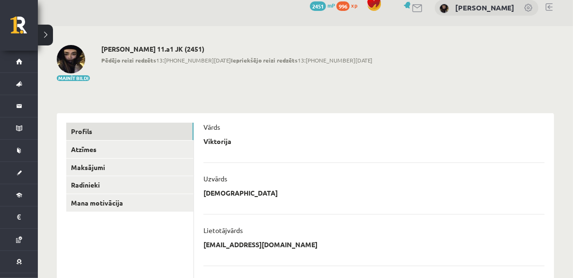
scroll to position [8, 0]
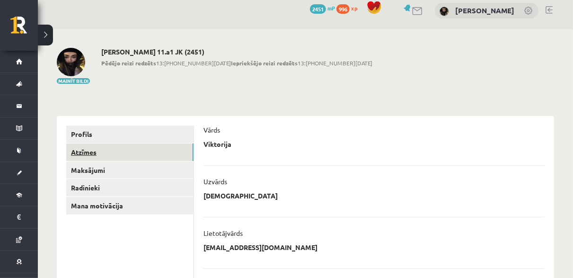
click at [145, 154] on link "Atzīmes" at bounding box center [129, 152] width 127 height 18
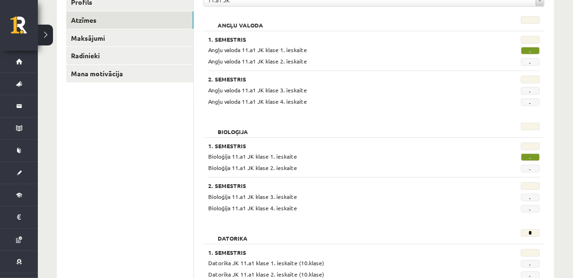
scroll to position [49, 0]
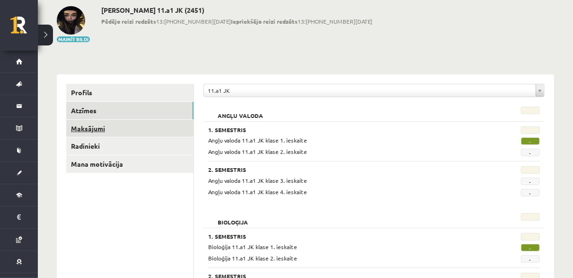
click at [133, 124] on link "Maksājumi" at bounding box center [129, 129] width 127 height 18
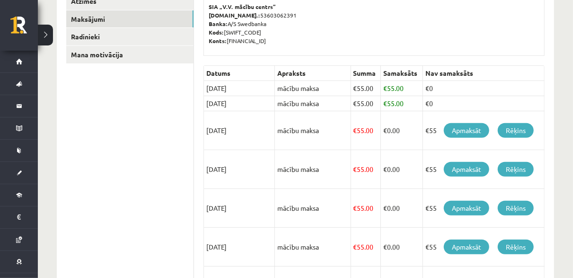
scroll to position [144, 0]
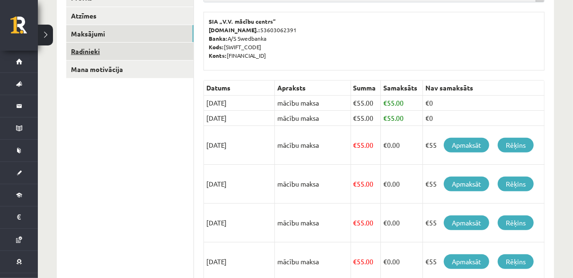
click at [119, 55] on link "Radinieki" at bounding box center [129, 52] width 127 height 18
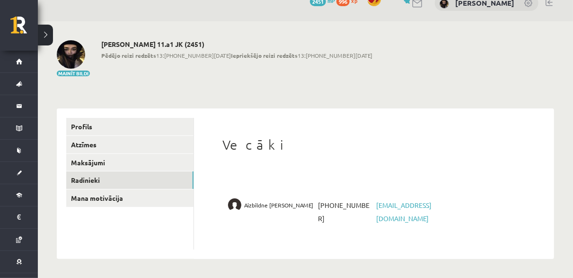
scroll to position [15, 0]
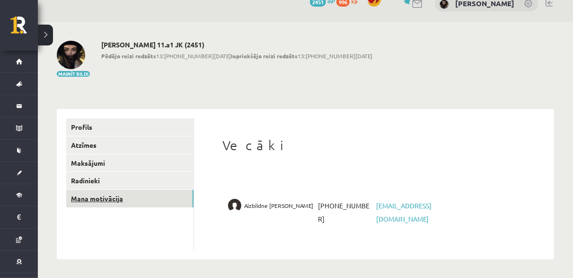
click at [135, 202] on link "Mana motivācija" at bounding box center [129, 199] width 127 height 18
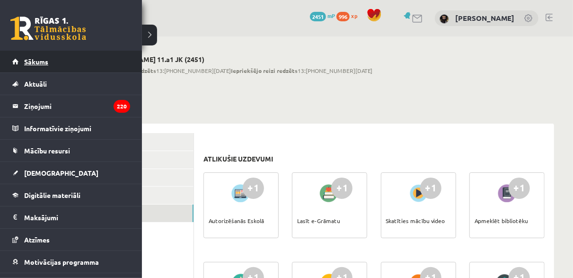
click at [28, 60] on span "Sākums" at bounding box center [36, 61] width 24 height 9
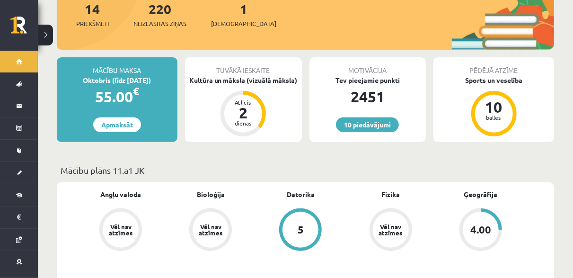
scroll to position [95, 0]
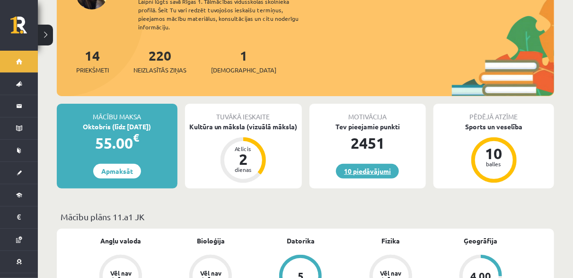
click at [374, 164] on link "10 piedāvājumi" at bounding box center [367, 171] width 63 height 15
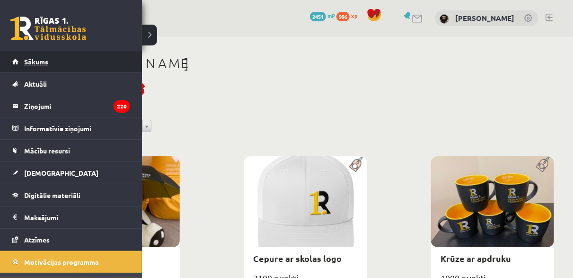
click at [44, 61] on span "Sākums" at bounding box center [36, 61] width 24 height 9
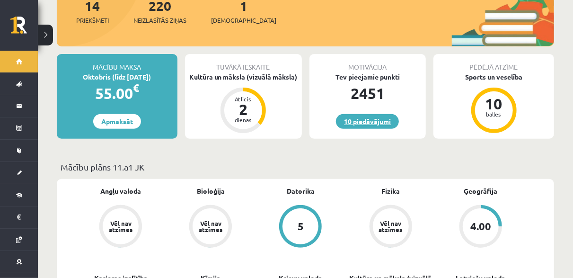
scroll to position [142, 0]
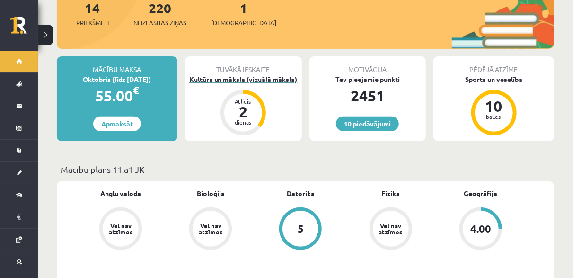
click at [244, 74] on div "Kultūra un māksla (vizuālā māksla)" at bounding box center [243, 79] width 117 height 10
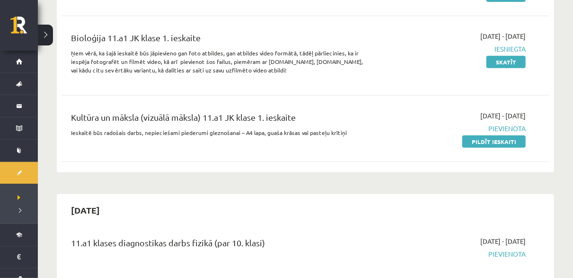
scroll to position [189, 0]
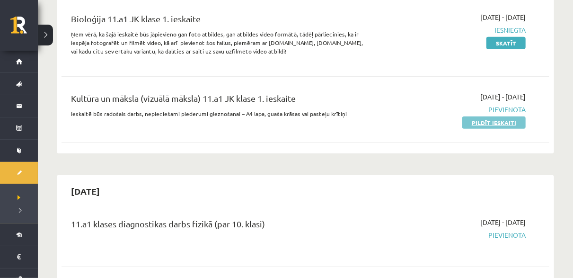
click at [489, 120] on link "Pildīt ieskaiti" at bounding box center [493, 122] width 63 height 12
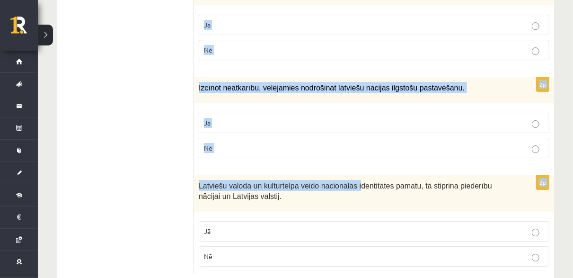
scroll to position [1480, 0]
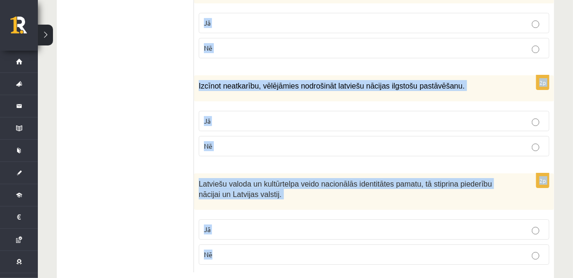
drag, startPoint x: 202, startPoint y: 94, endPoint x: 491, endPoint y: 235, distance: 322.0
copy form "Loremi dol sitametcons ad elitsed! 7d Eiusmodte incidi ut laboreet dolor magnaa…"
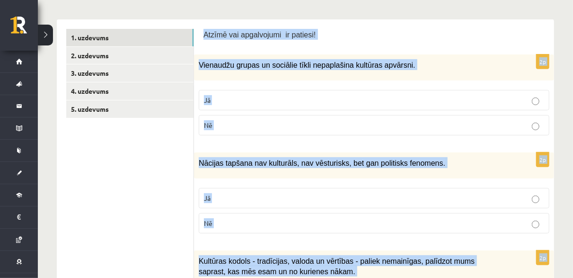
scroll to position [155, 0]
click at [297, 129] on label "Nē" at bounding box center [374, 125] width 351 height 20
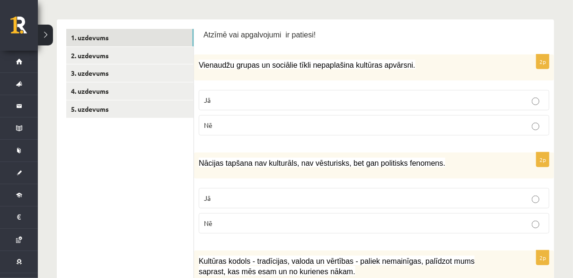
click at [293, 193] on p "Jā" at bounding box center [374, 198] width 340 height 10
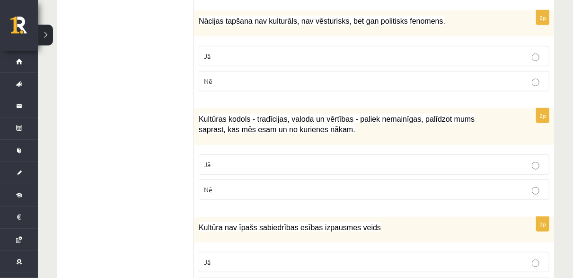
click at [263, 164] on p "Jā" at bounding box center [374, 164] width 340 height 10
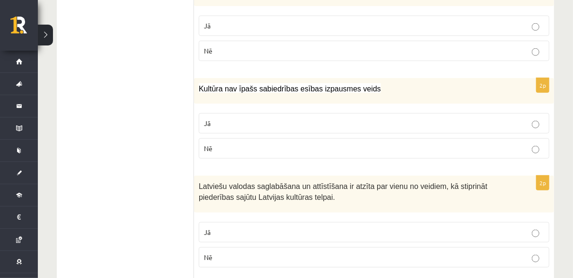
scroll to position [439, 0]
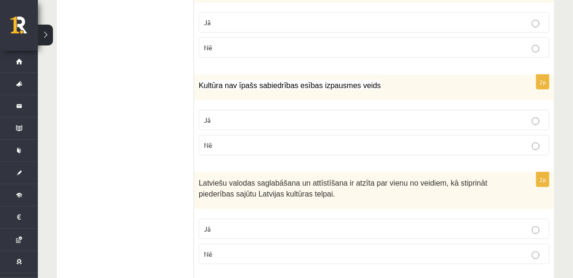
drag, startPoint x: 245, startPoint y: 137, endPoint x: 241, endPoint y: 134, distance: 5.1
click at [245, 140] on p "Nē" at bounding box center [374, 145] width 340 height 10
click at [294, 244] on label "Nē" at bounding box center [374, 254] width 351 height 20
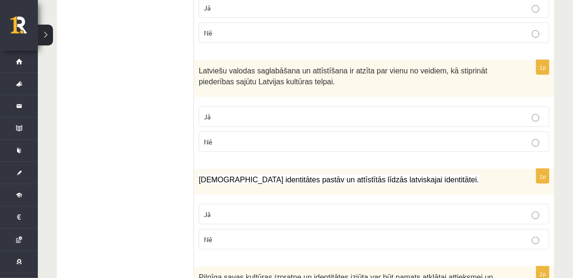
scroll to position [581, 0]
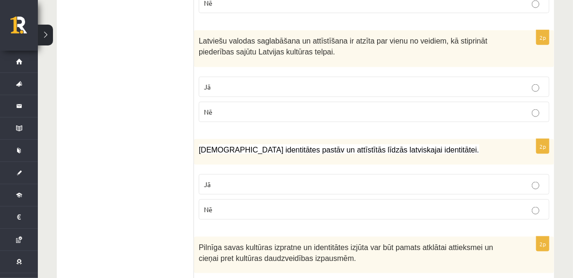
click at [306, 175] on label "Jā" at bounding box center [374, 184] width 351 height 20
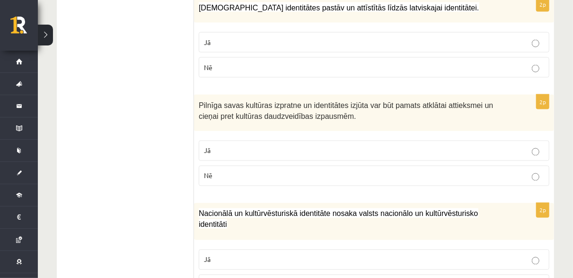
click at [255, 140] on label "Jā" at bounding box center [374, 150] width 351 height 20
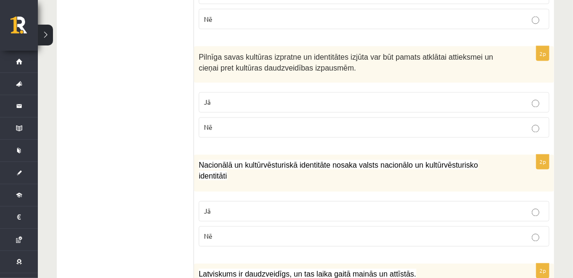
scroll to position [817, 0]
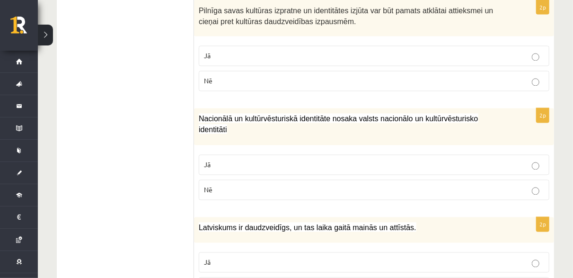
click at [256, 150] on fieldset "Jā Nē" at bounding box center [374, 176] width 351 height 53
click at [255, 160] on p "Jā" at bounding box center [374, 165] width 340 height 10
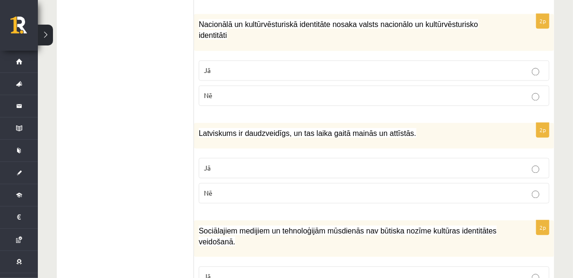
click at [254, 158] on label "Jā" at bounding box center [374, 168] width 351 height 20
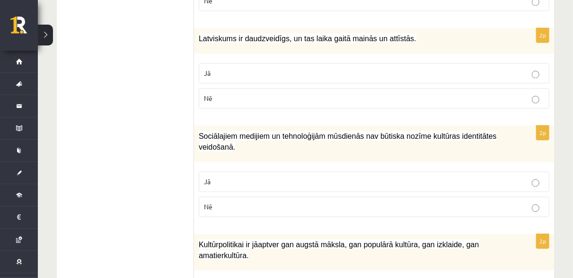
click at [249, 171] on label "Jā" at bounding box center [374, 181] width 351 height 20
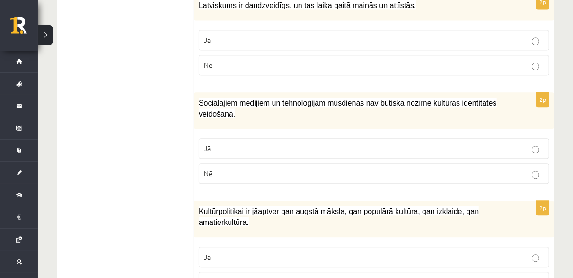
scroll to position [1054, 0]
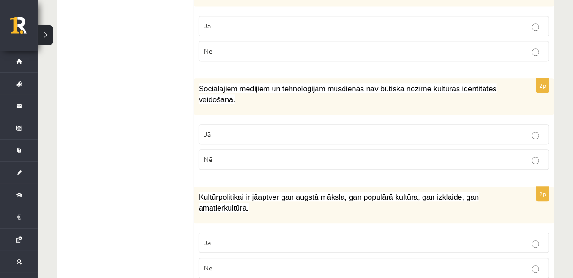
click at [262, 263] on p "Nē" at bounding box center [374, 268] width 340 height 10
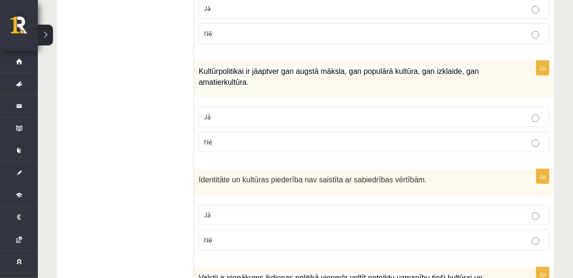
scroll to position [1196, 0]
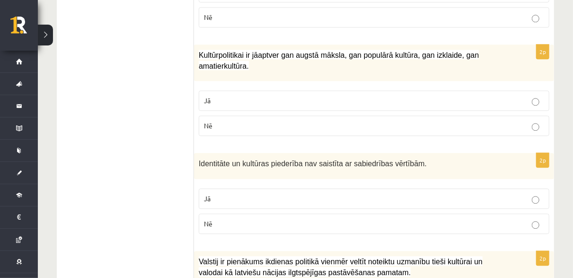
click at [228, 193] on p "Jā" at bounding box center [374, 198] width 340 height 10
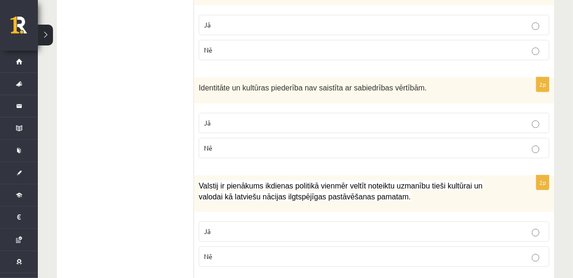
scroll to position [1291, 0]
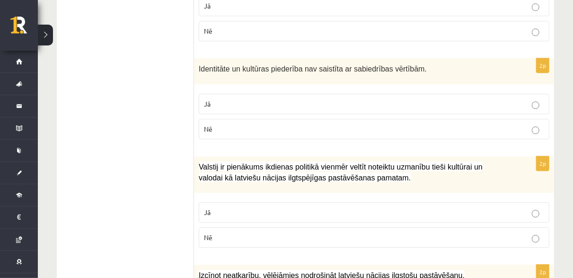
click at [285, 227] on label "Nē" at bounding box center [374, 237] width 351 height 20
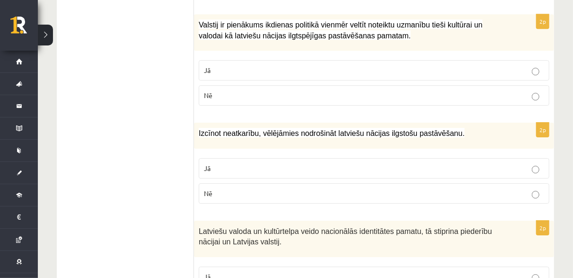
click at [269, 163] on p "Jā" at bounding box center [374, 168] width 340 height 10
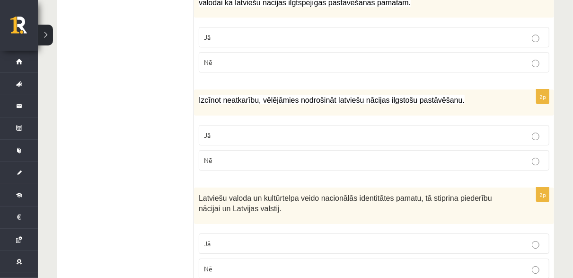
scroll to position [1480, 0]
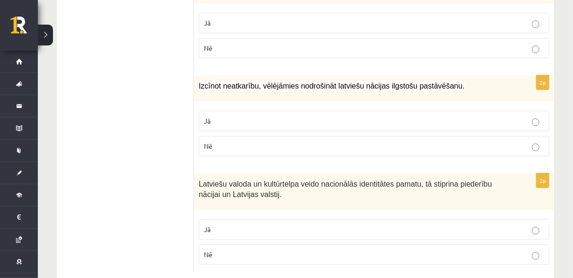
click at [258, 224] on p "Jā" at bounding box center [374, 229] width 340 height 10
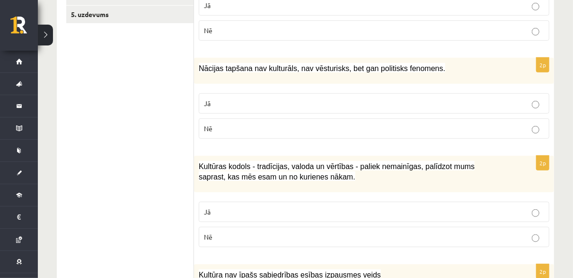
scroll to position [108, 0]
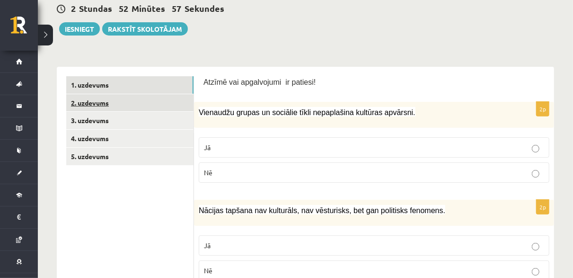
click at [132, 106] on link "2. uzdevums" at bounding box center [129, 103] width 127 height 18
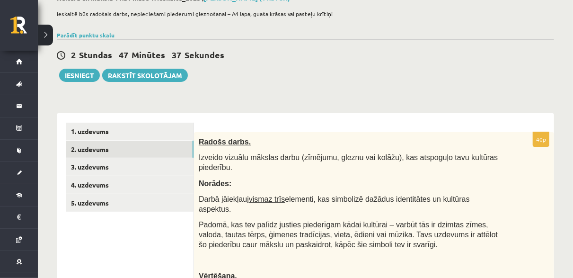
scroll to position [61, 0]
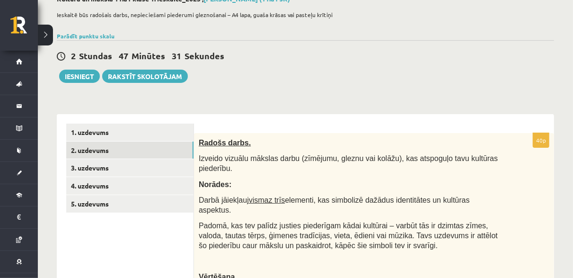
click at [528, 49] on div "2 Stundas 47 Minūtes 31 Sekundes Ieskaite saglabāta! Iesniegt Rakstīt skolotājam" at bounding box center [305, 61] width 497 height 43
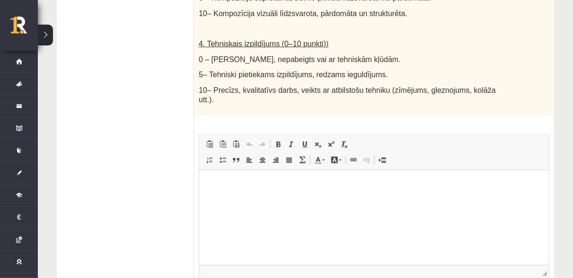
scroll to position [615, 0]
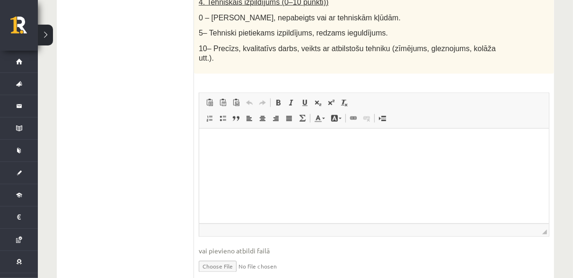
click at [224, 256] on input "file" at bounding box center [374, 265] width 351 height 19
type input "**********"
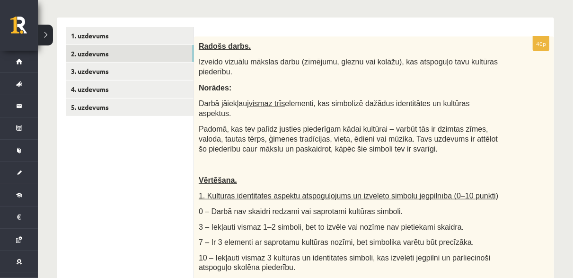
scroll to position [95, 0]
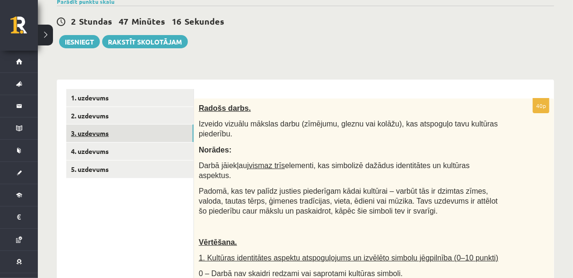
click at [123, 131] on link "3. uzdevums" at bounding box center [129, 133] width 127 height 18
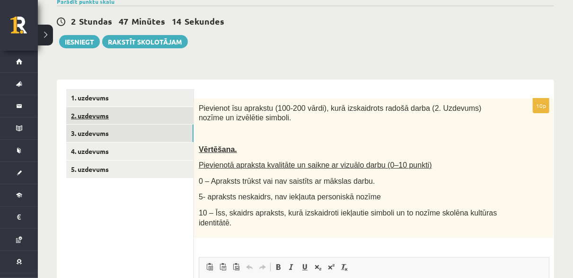
scroll to position [0, 0]
click at [515, 141] on div "Pievienot īsu aprakstu (100-200 vārdi), kurā izskaidrots radošā darba (2. Uzdev…" at bounding box center [374, 168] width 360 height 140
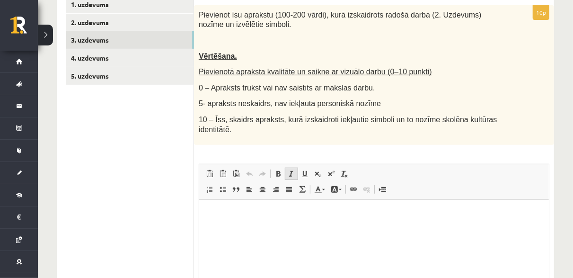
scroll to position [190, 0]
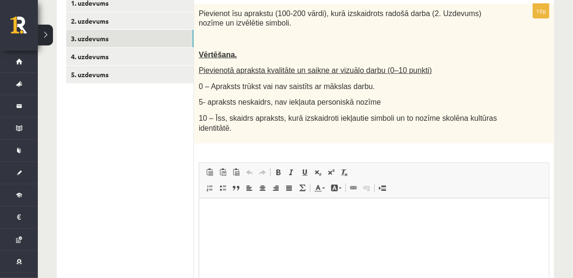
click at [220, 222] on html at bounding box center [374, 212] width 350 height 29
click at [247, 207] on html at bounding box center [374, 212] width 350 height 29
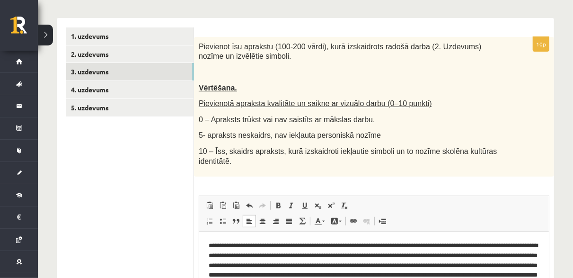
scroll to position [142, 0]
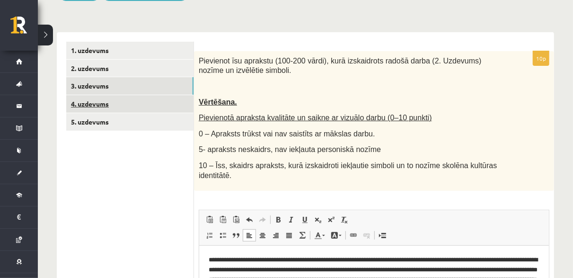
click at [149, 102] on link "4. uzdevums" at bounding box center [129, 104] width 127 height 18
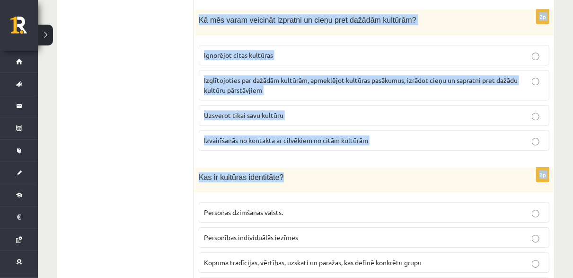
scroll to position [1407, 0]
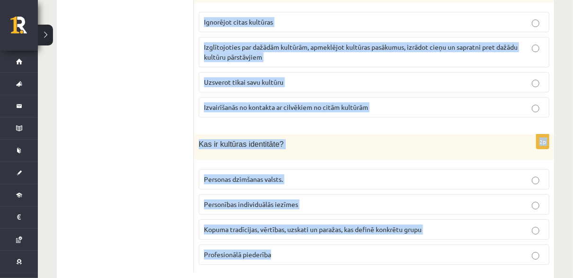
drag, startPoint x: 204, startPoint y: 64, endPoint x: 359, endPoint y: 232, distance: 228.3
copy form "Lorem ip dolorsit ametconsect, adi elits doeiusm temporin utlaboreet? Doloremag…"
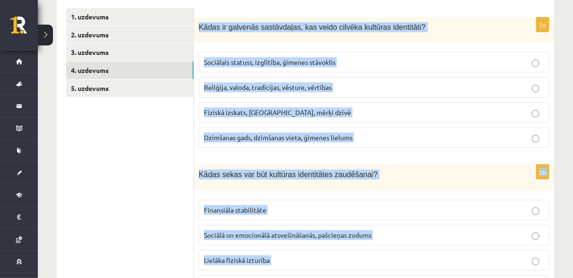
scroll to position [177, 0]
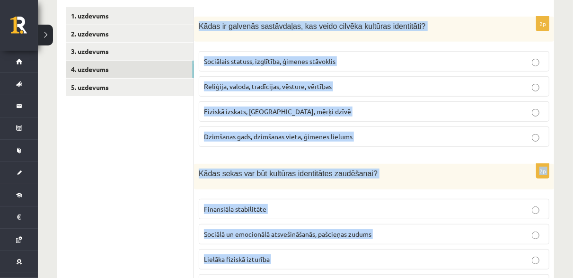
click at [280, 87] on span "Reliģija, valoda, tradīcijas, vēsture, vērtības" at bounding box center [268, 86] width 128 height 9
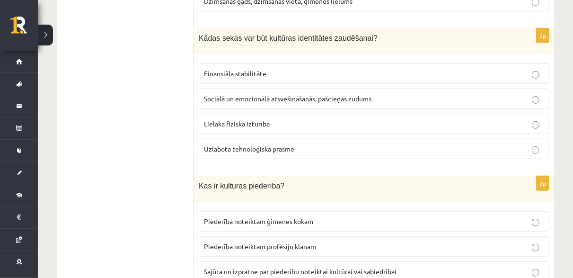
scroll to position [319, 0]
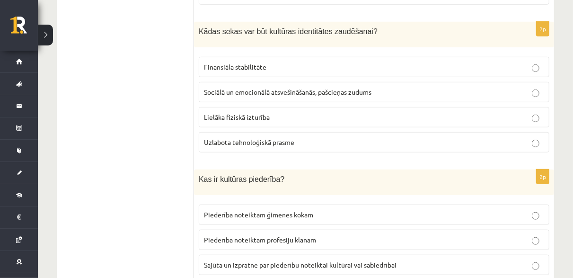
click at [250, 94] on p "Sociālā un emocionālā atsvešināšanās, pašcieņas zudums" at bounding box center [374, 92] width 340 height 10
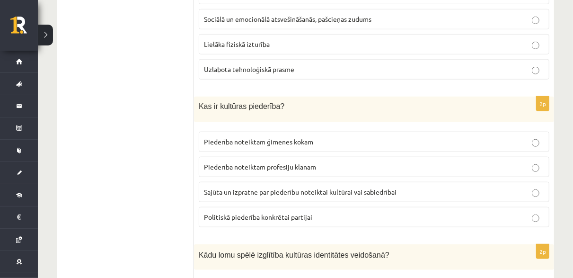
scroll to position [461, 0]
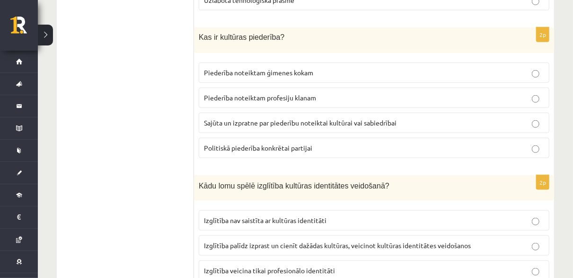
click at [299, 118] on span "Sajūta un izpratne par piederību noteiktai kultūrai vai sabiedrībai" at bounding box center [300, 122] width 193 height 9
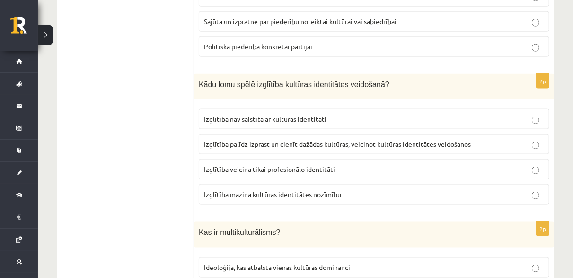
scroll to position [603, 0]
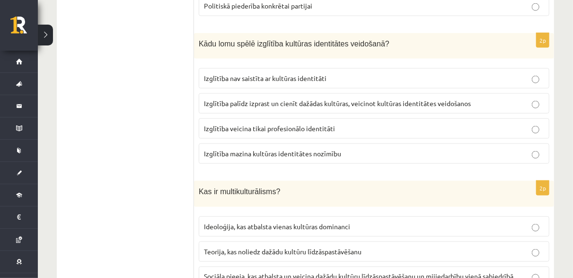
click at [311, 98] on p "Izglītība palīdz izprast un cienīt dažādas kultūras, veicinot kultūras identitā…" at bounding box center [374, 103] width 340 height 10
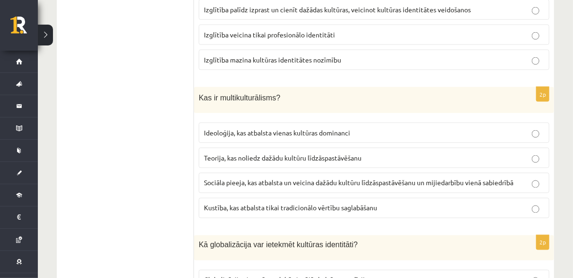
scroll to position [697, 0]
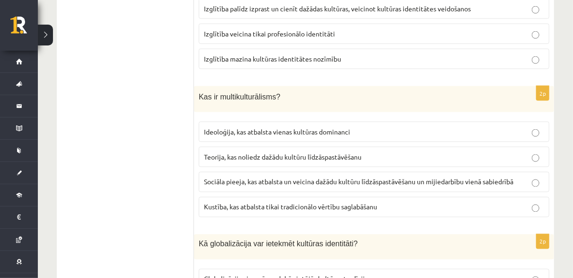
click at [277, 177] on span "Sociāla pieeja, kas atbalsta un veicina dažādu kultūru līdzāspastāvēšanu un mij…" at bounding box center [358, 181] width 309 height 9
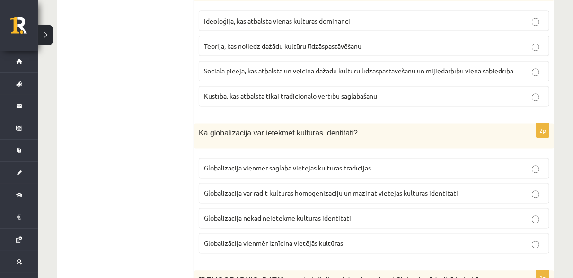
scroll to position [839, 0]
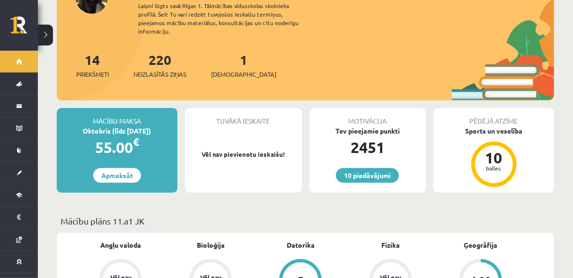
scroll to position [47, 0]
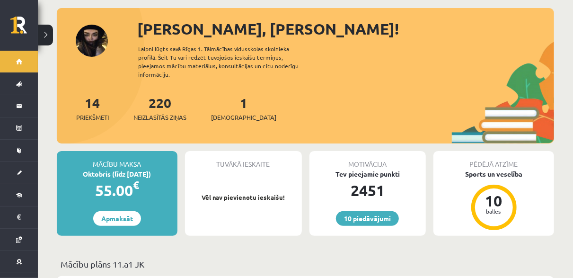
click at [222, 98] on div "1 Ieskaites" at bounding box center [243, 107] width 65 height 29
click at [231, 97] on link "1 Ieskaites" at bounding box center [243, 108] width 65 height 28
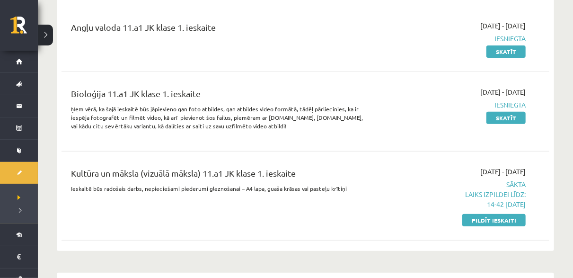
scroll to position [142, 0]
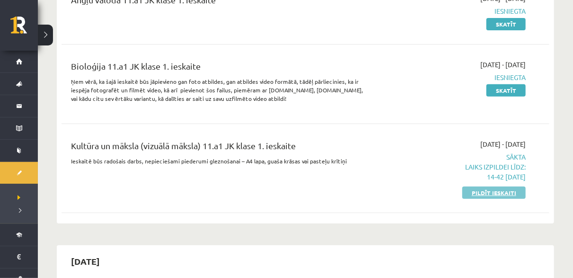
click at [492, 192] on link "Pildīt ieskaiti" at bounding box center [493, 192] width 63 height 12
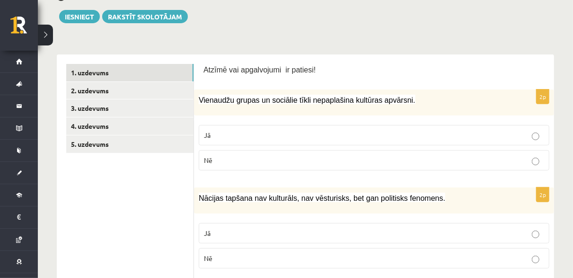
scroll to position [142, 0]
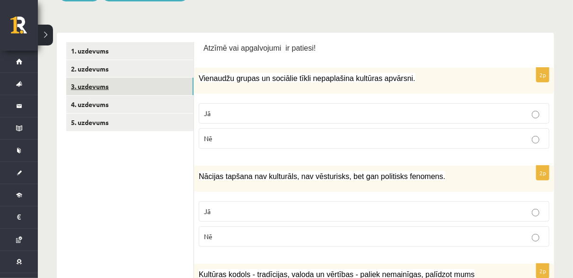
click at [144, 89] on link "3. uzdevums" at bounding box center [129, 87] width 127 height 18
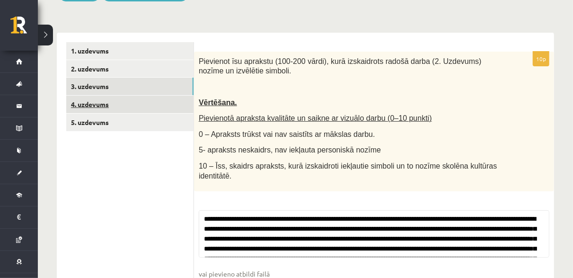
click at [144, 97] on link "4. uzdevums" at bounding box center [129, 105] width 127 height 18
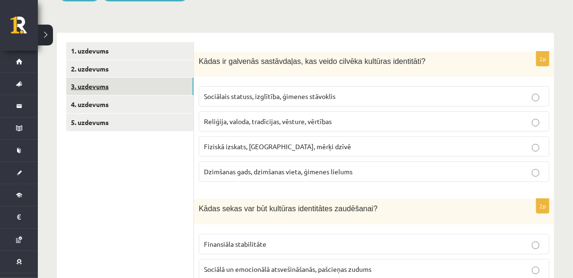
click at [137, 82] on link "3. uzdevums" at bounding box center [129, 87] width 127 height 18
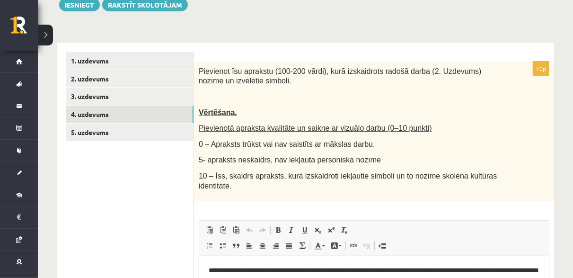
scroll to position [148, 0]
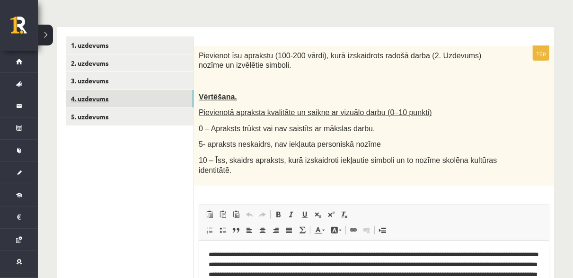
click at [143, 95] on link "4. uzdevums" at bounding box center [129, 99] width 127 height 18
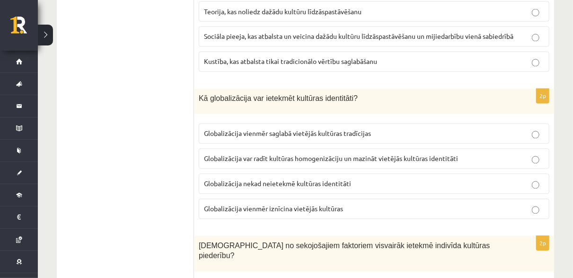
scroll to position [857, 0]
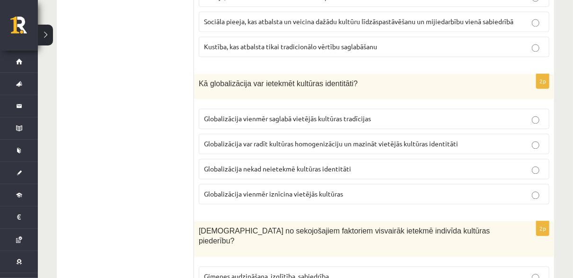
click at [339, 140] on span "Globalizācija var radīt kultūras homogenizāciju un mazināt vietējās kultūras id…" at bounding box center [331, 144] width 254 height 9
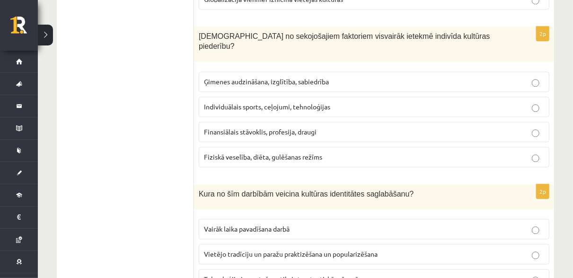
scroll to position [993, 0]
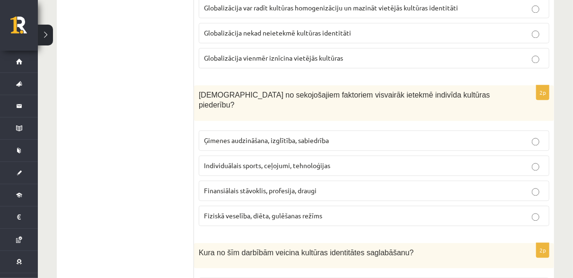
click at [328, 136] on span "Ģimenes audzināšana, izglītība, sabiedrība" at bounding box center [266, 140] width 125 height 9
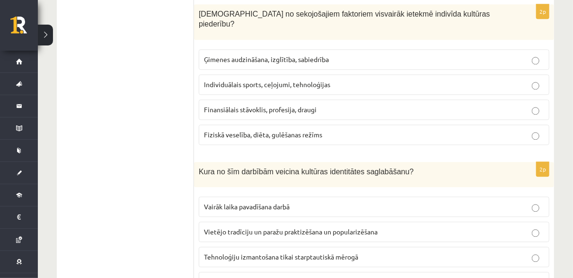
scroll to position [1135, 0]
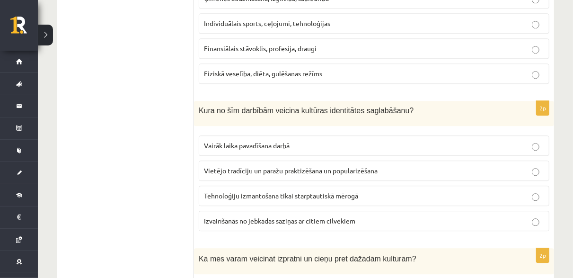
click at [367, 166] on span "Vietējo tradīciju un paražu praktizēšana un popularizēšana" at bounding box center [291, 170] width 174 height 9
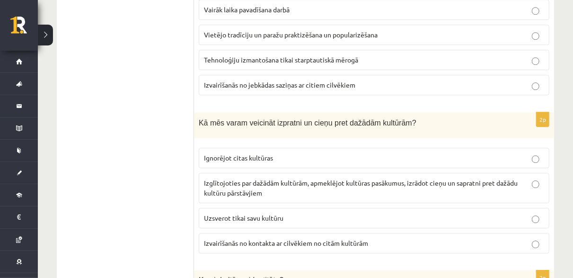
scroll to position [1277, 0]
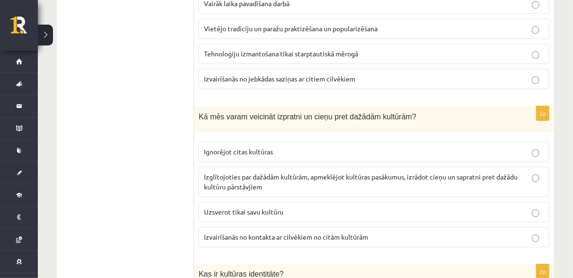
click at [291, 172] on span "Izglītojoties par dažādām kultūrām, apmeklējot kultūras pasākumus, izrādot cieņ…" at bounding box center [361, 181] width 314 height 18
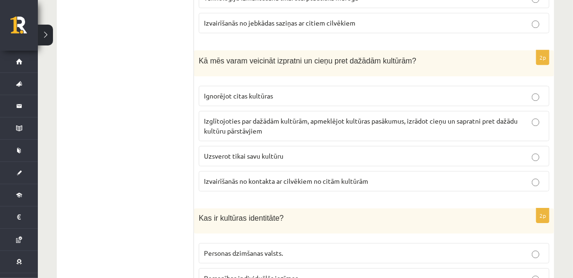
scroll to position [1407, 0]
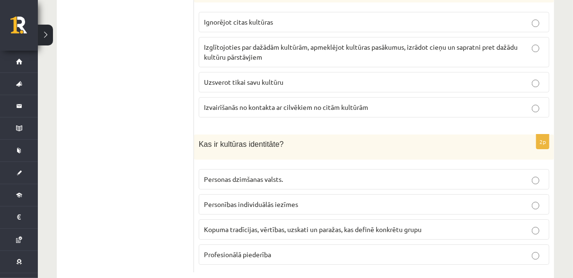
click at [272, 225] on span "Kopuma tradīcijas, vērtības, uzskati un paražas, kas definē konkrētu grupu" at bounding box center [313, 229] width 218 height 9
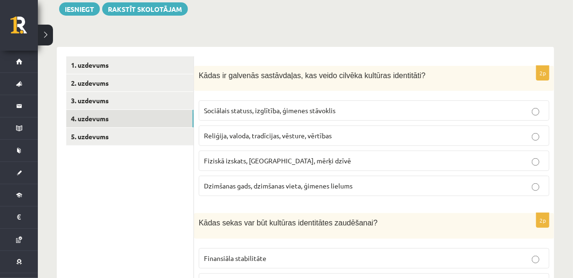
scroll to position [82, 0]
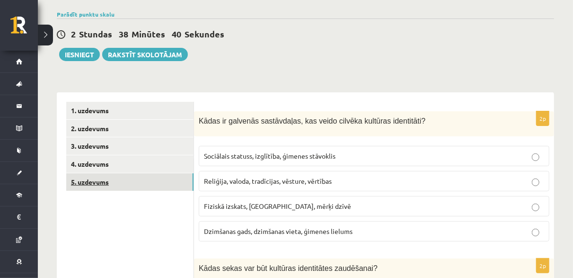
click at [128, 182] on link "5. uzdevums" at bounding box center [129, 182] width 127 height 18
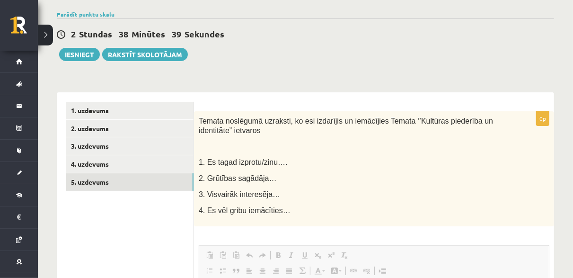
scroll to position [0, 0]
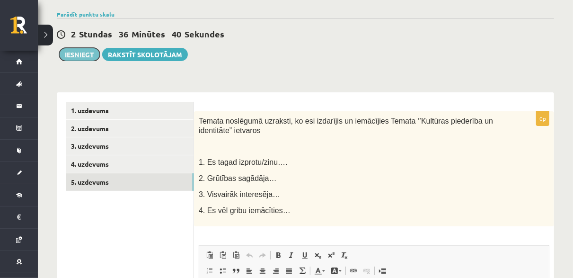
click at [77, 56] on button "Iesniegt" at bounding box center [79, 54] width 41 height 13
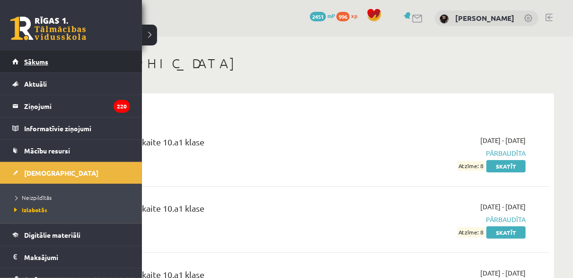
click at [33, 63] on span "Sākums" at bounding box center [36, 61] width 24 height 9
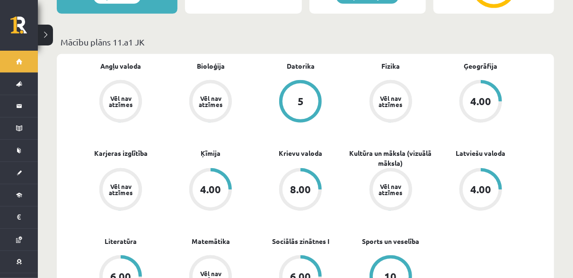
scroll to position [284, 0]
